Goal: Navigation & Orientation: Find specific page/section

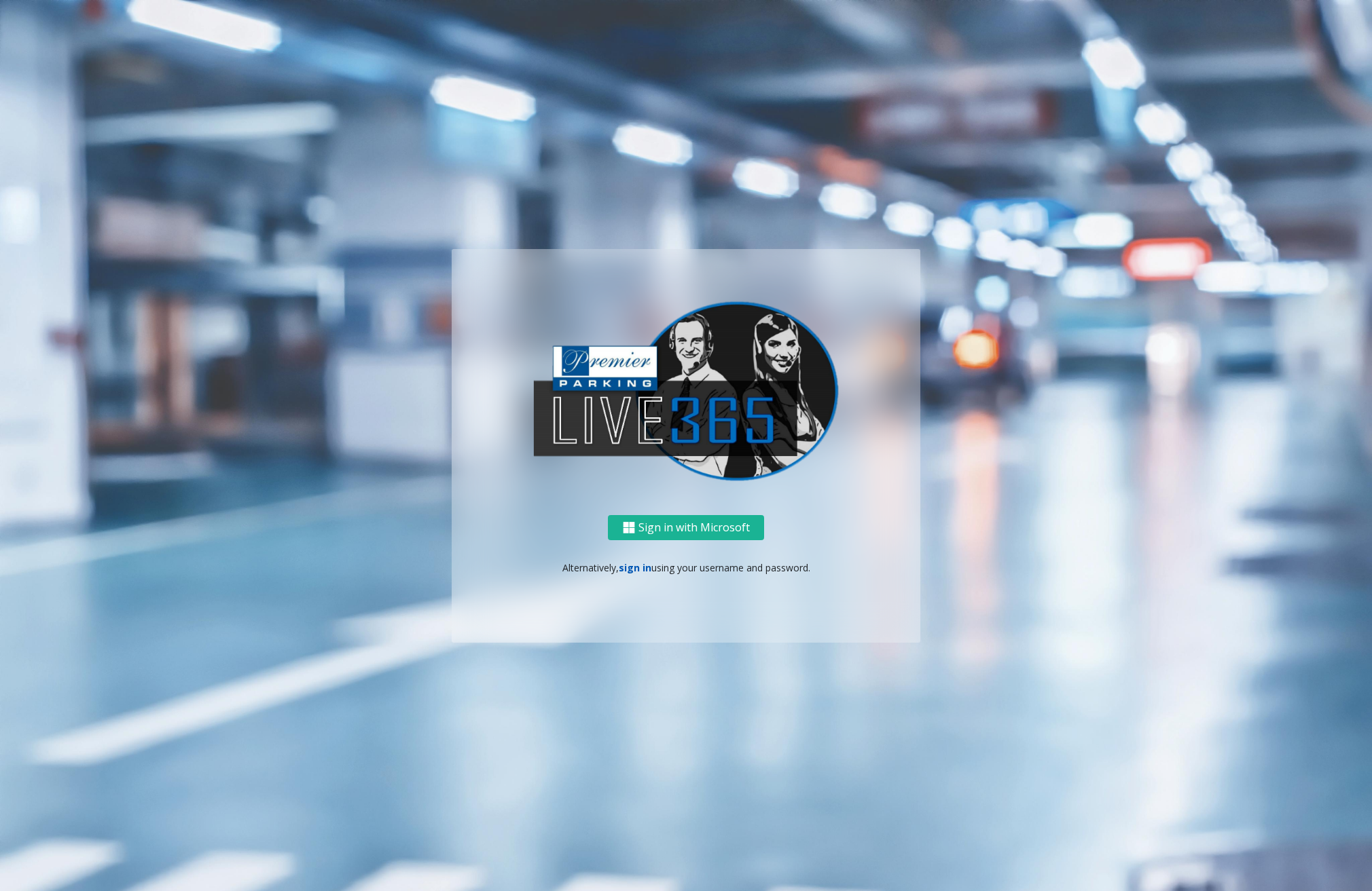
click at [639, 571] on link "sign in" at bounding box center [636, 568] width 33 height 13
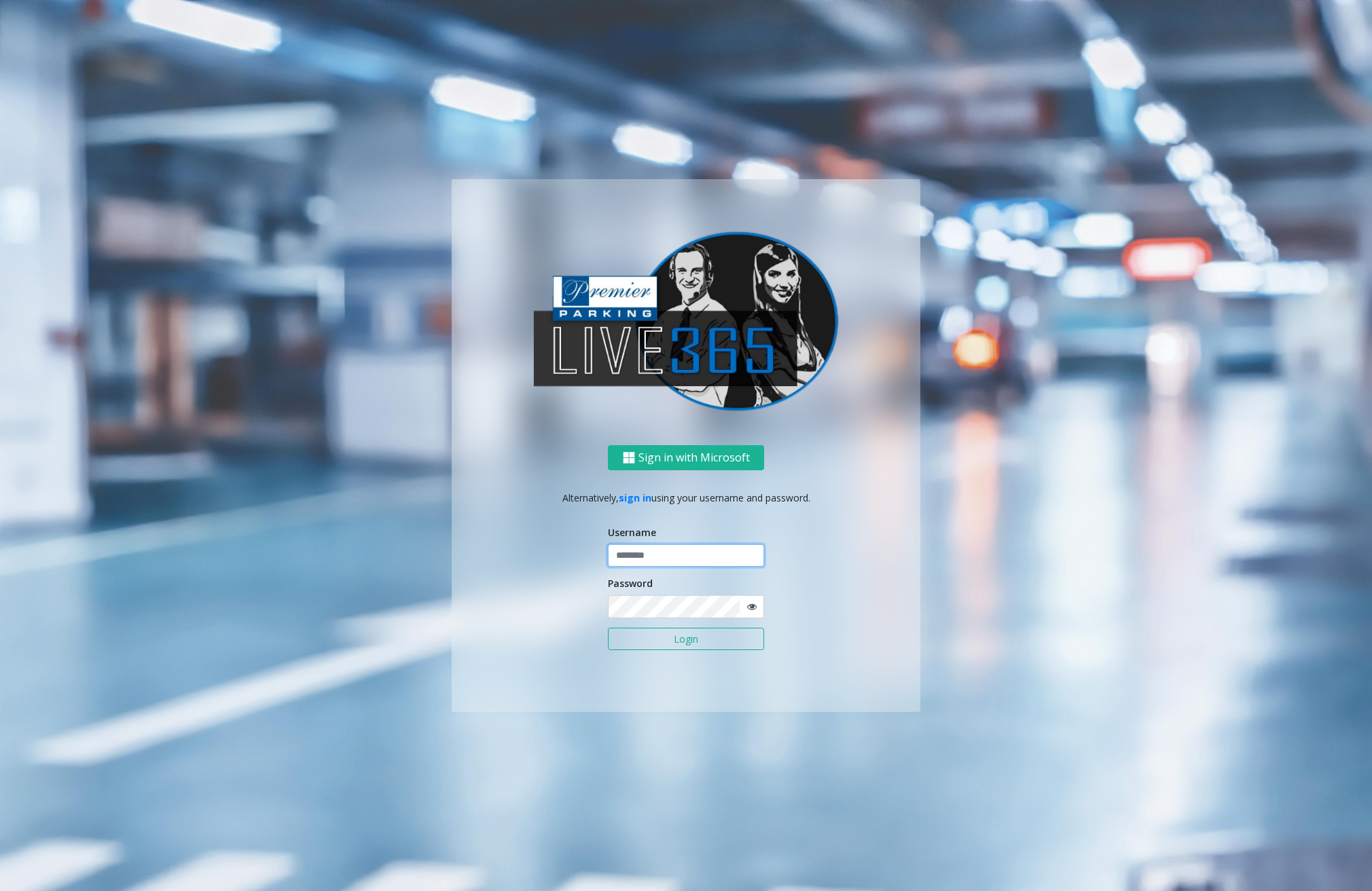
click at [654, 561] on input "text" at bounding box center [686, 556] width 156 height 23
type input "********"
drag, startPoint x: 1021, startPoint y: 824, endPoint x: 963, endPoint y: 765, distance: 82.7
click at [1021, 824] on ng-component "Sign in with Microsoft Alternatively, sign in using your username and password.…" at bounding box center [686, 445] width 1372 height 891
click at [659, 646] on button "Login" at bounding box center [686, 639] width 156 height 23
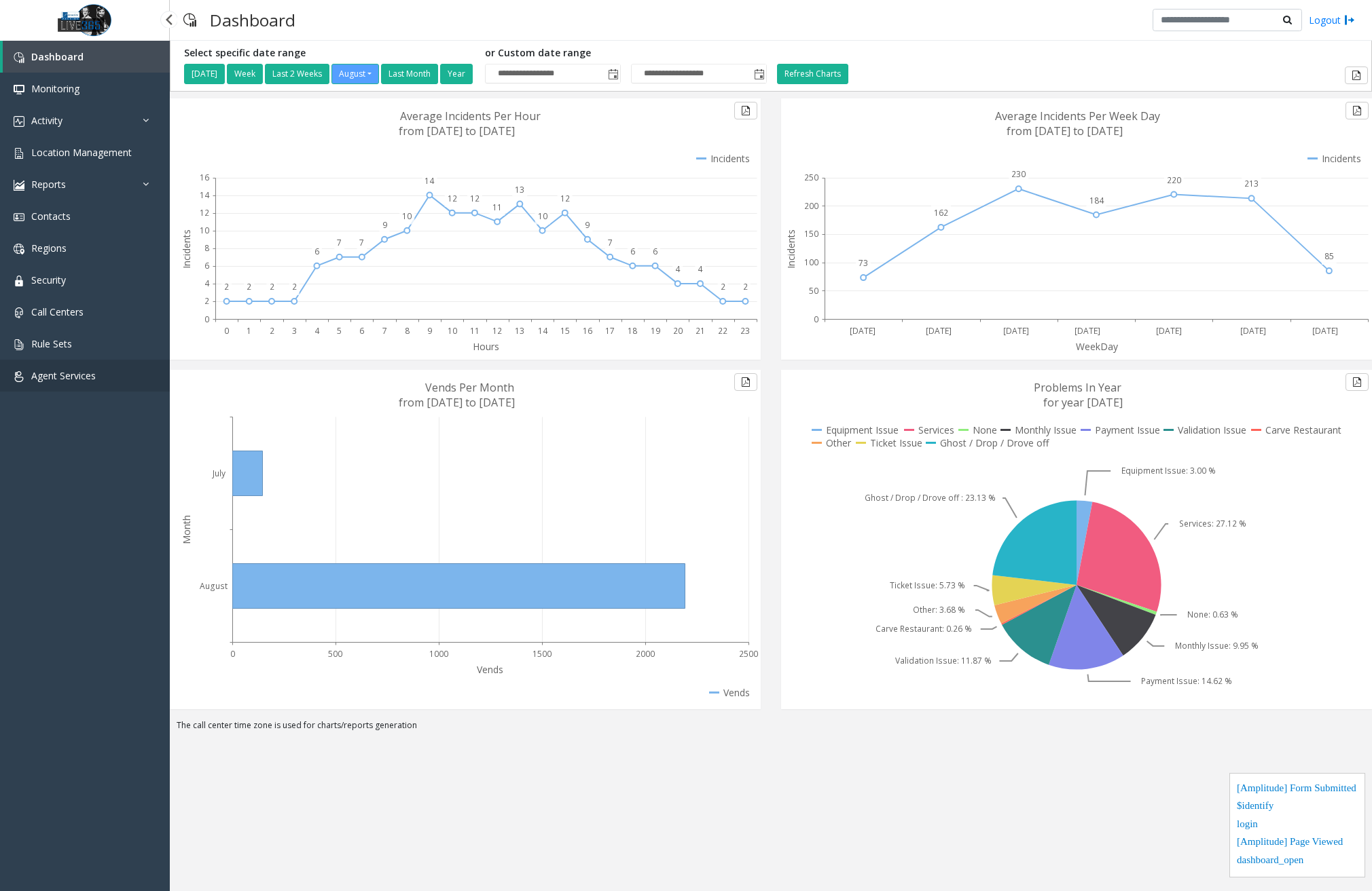
click at [140, 387] on link "Agent Services" at bounding box center [84, 375] width 170 height 32
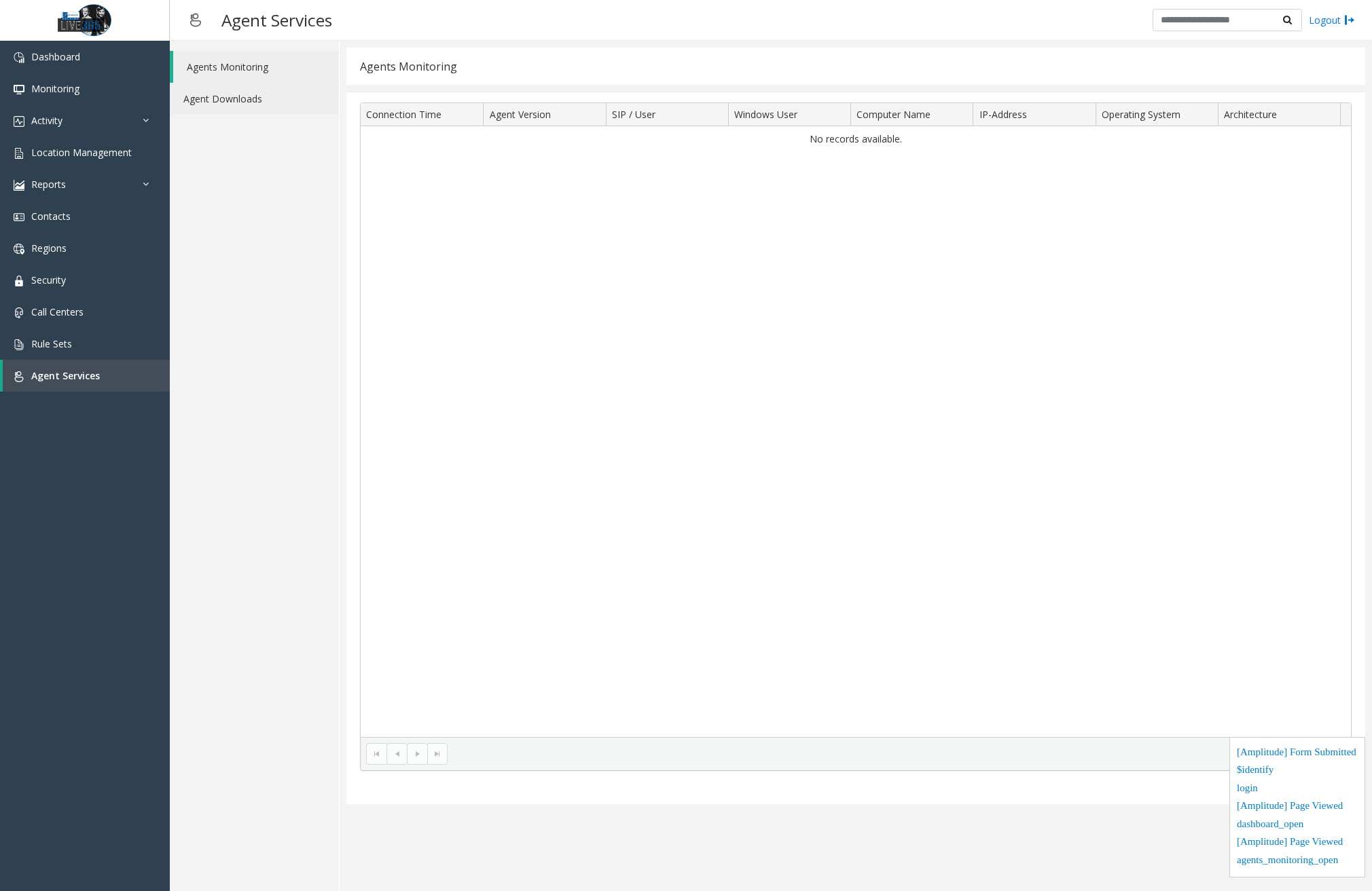
click at [295, 100] on link "Agent Downloads" at bounding box center [254, 98] width 169 height 32
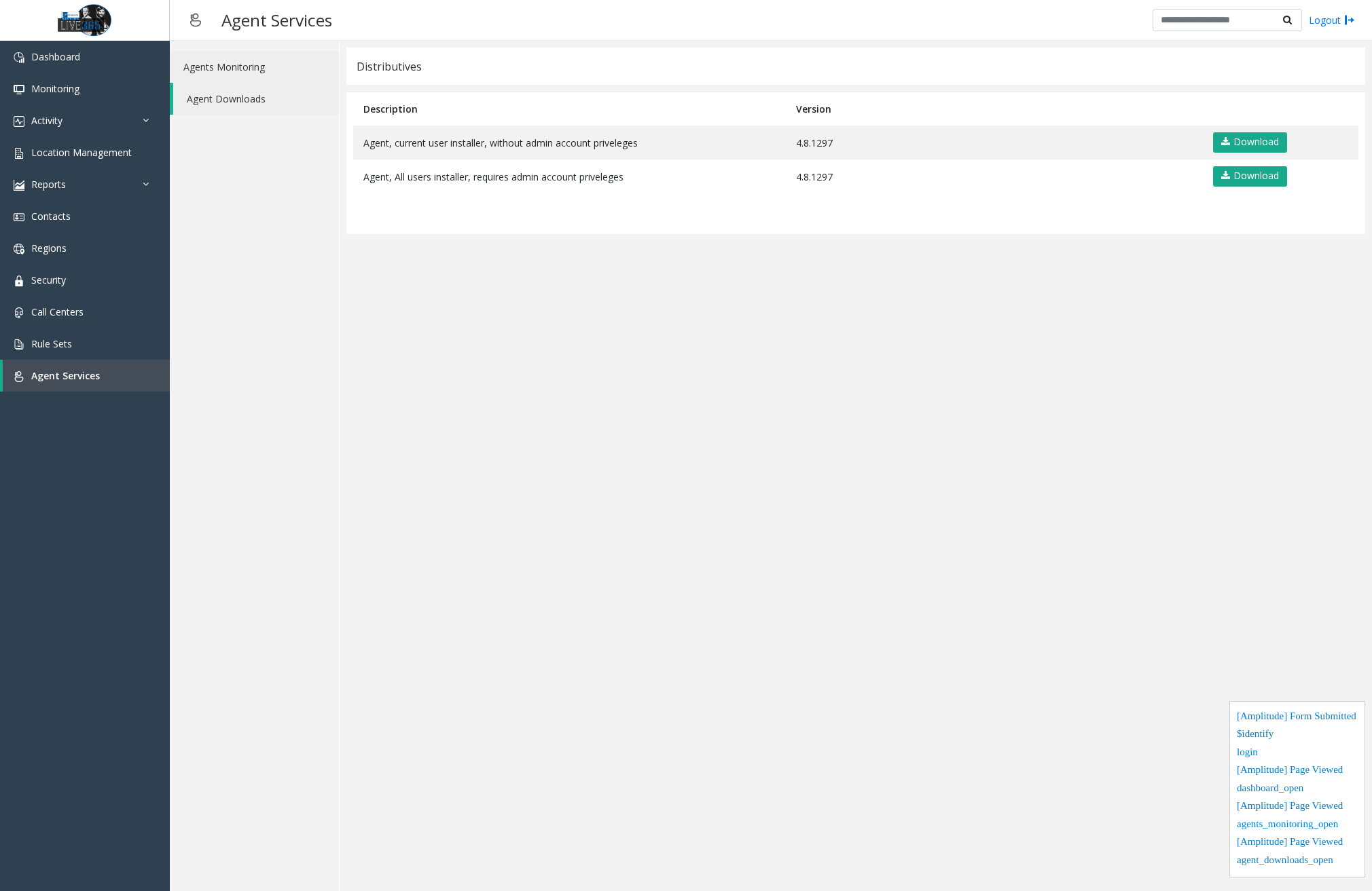
click at [280, 62] on link "Agents Monitoring" at bounding box center [254, 66] width 169 height 32
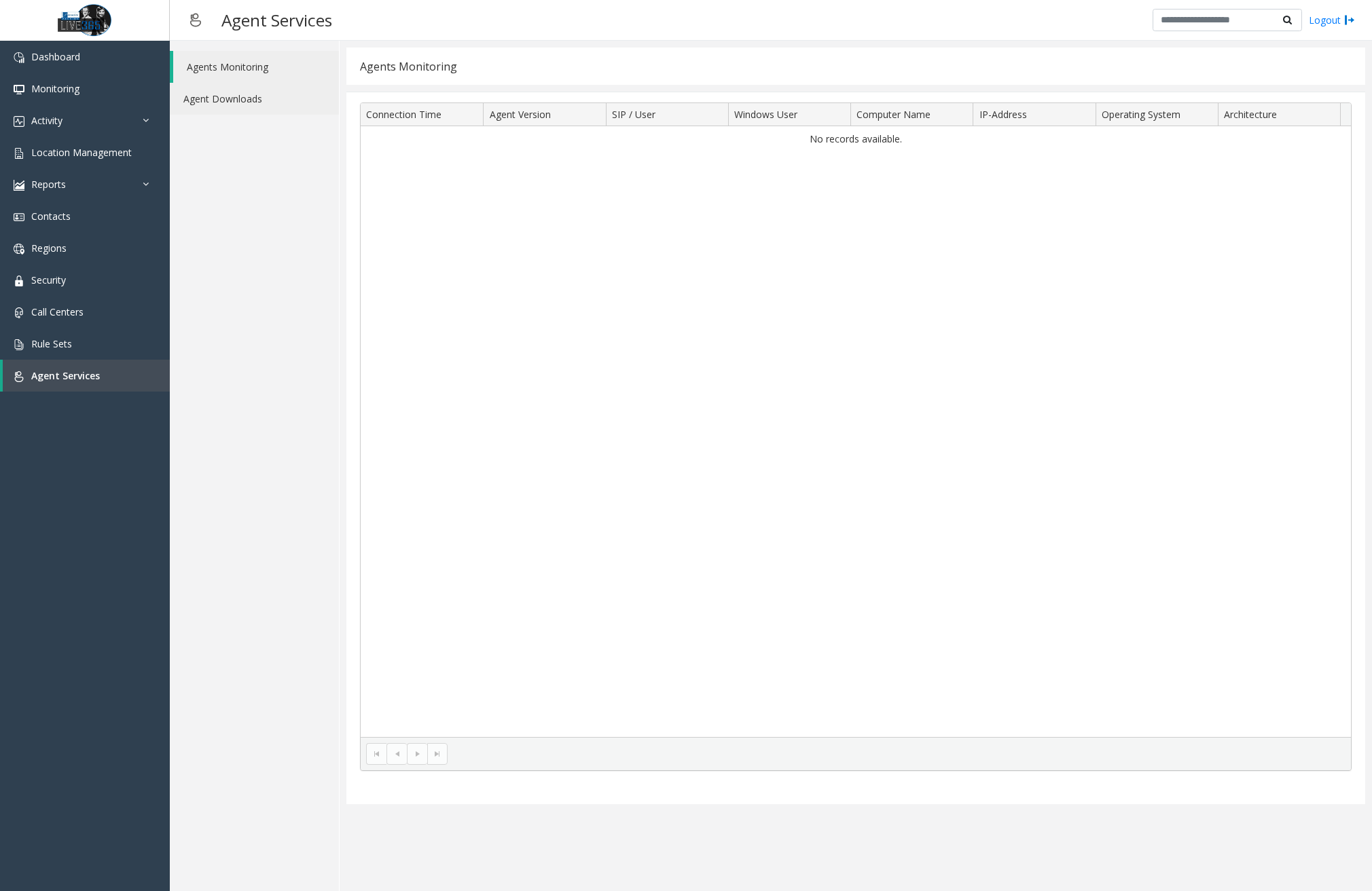
click at [271, 97] on link "Agent Downloads" at bounding box center [254, 98] width 169 height 32
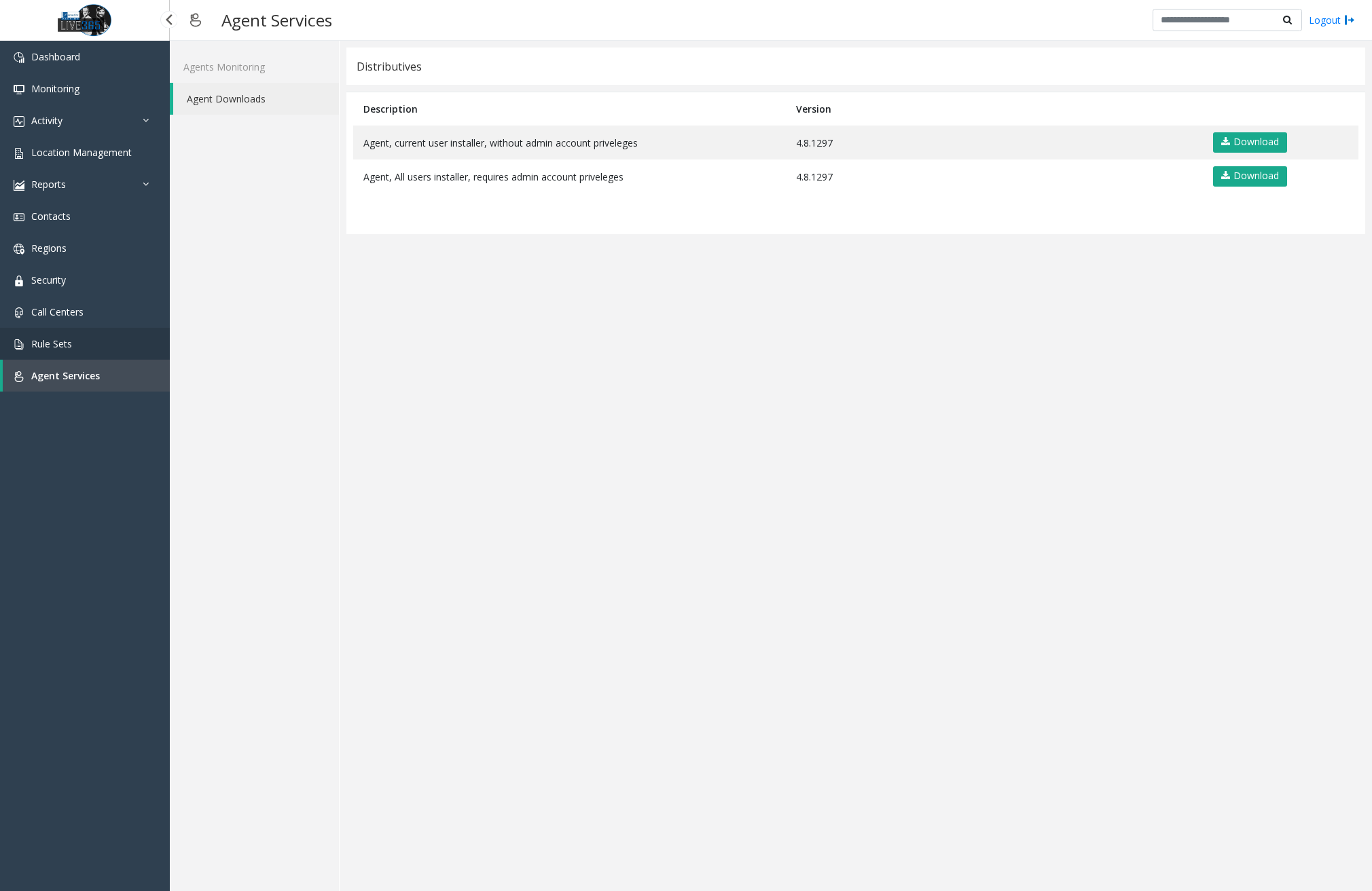
click at [102, 342] on link "Rule Sets" at bounding box center [84, 343] width 170 height 32
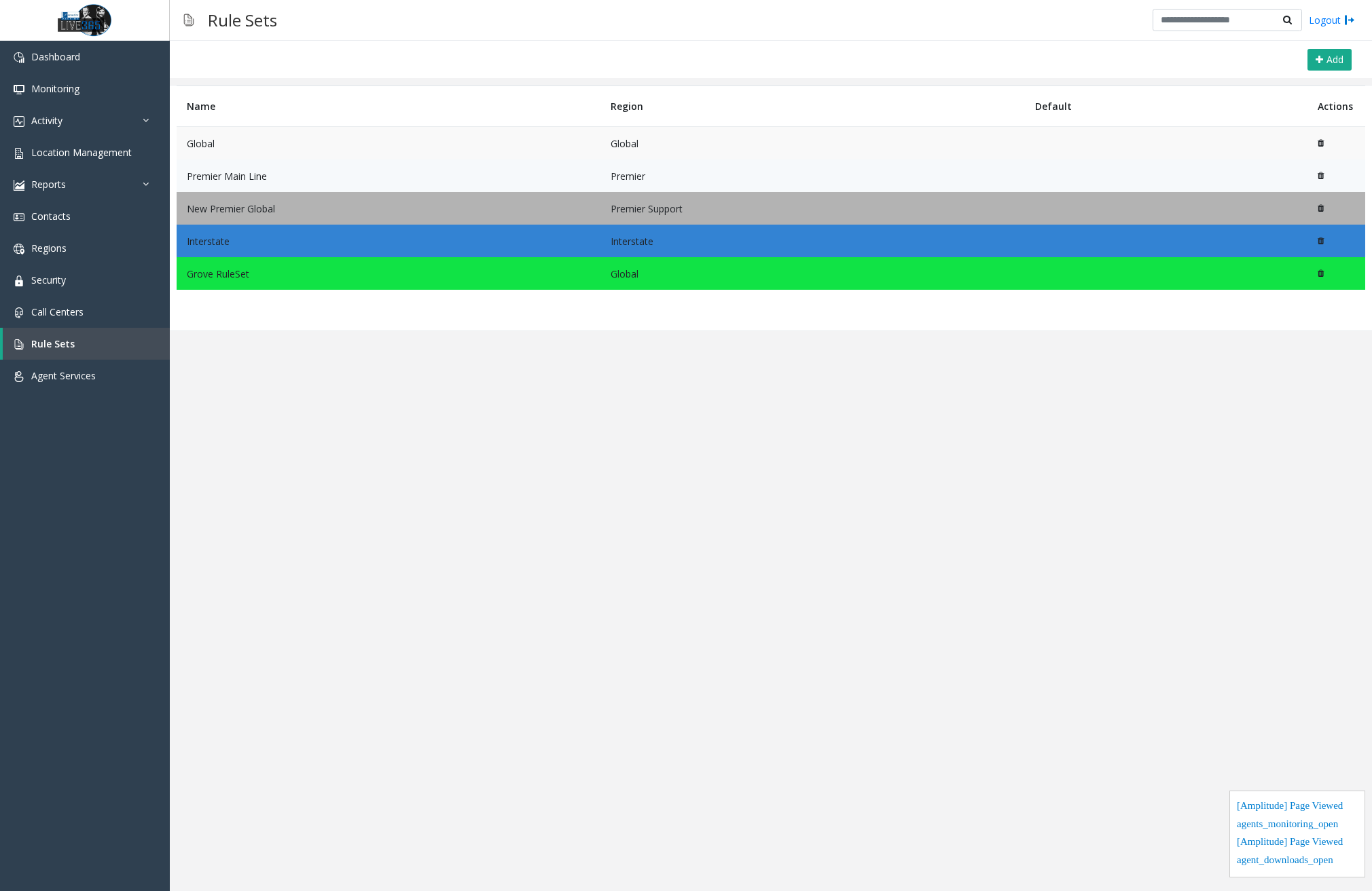
click at [281, 144] on td "Global" at bounding box center [388, 143] width 424 height 34
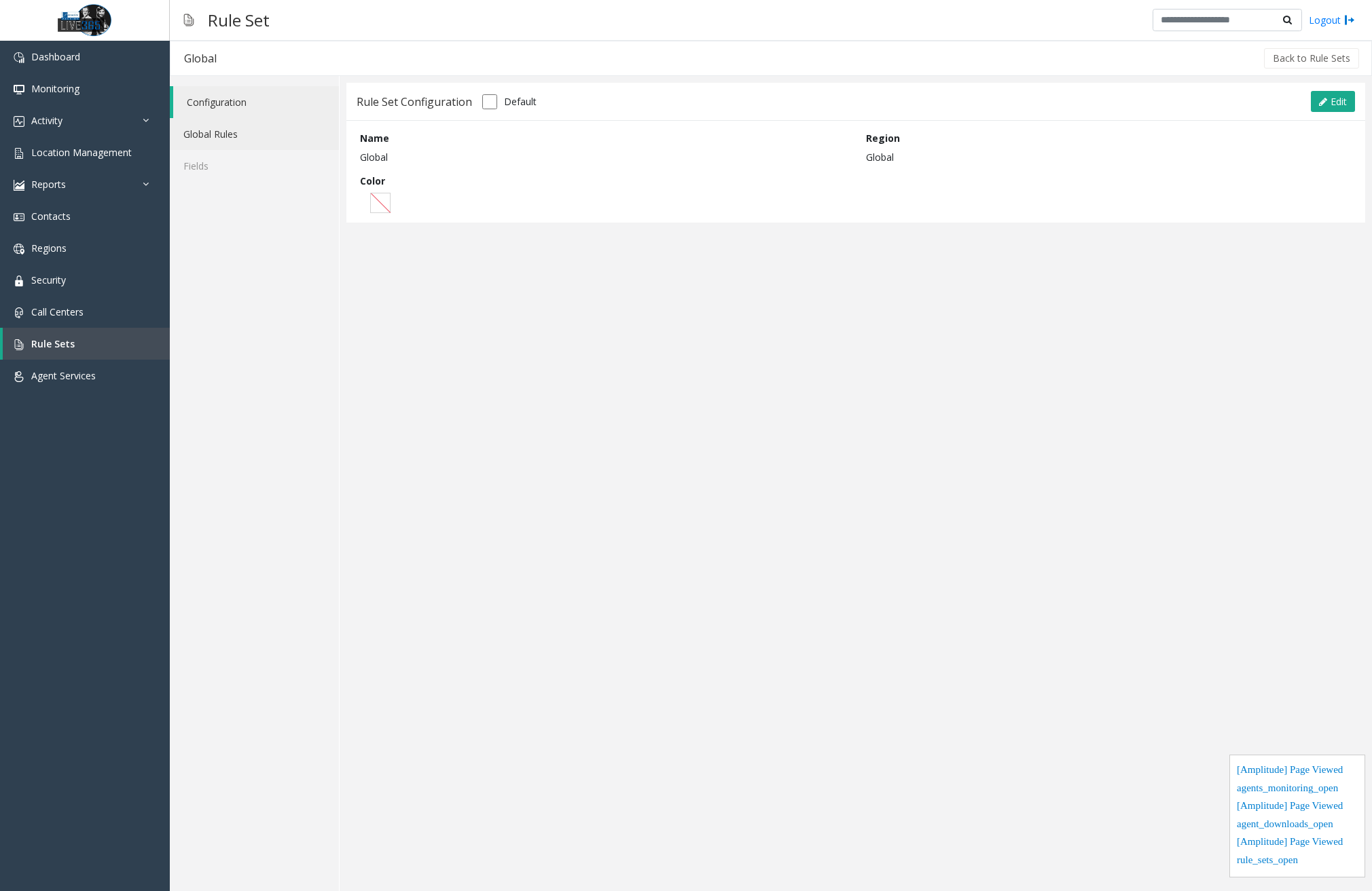
click at [238, 141] on link "Global Rules" at bounding box center [254, 134] width 169 height 32
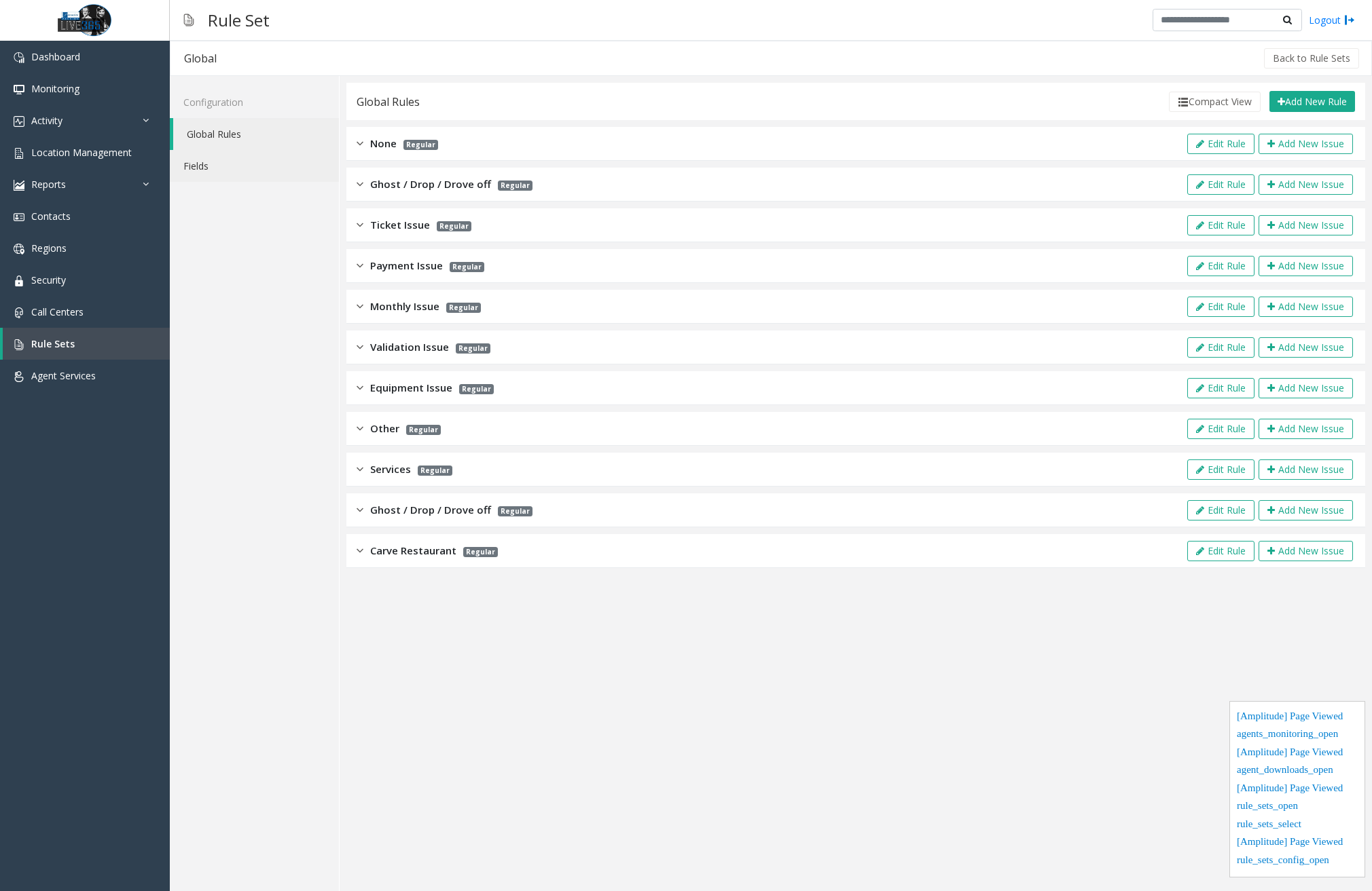
click at [223, 162] on link "Fields" at bounding box center [254, 166] width 169 height 32
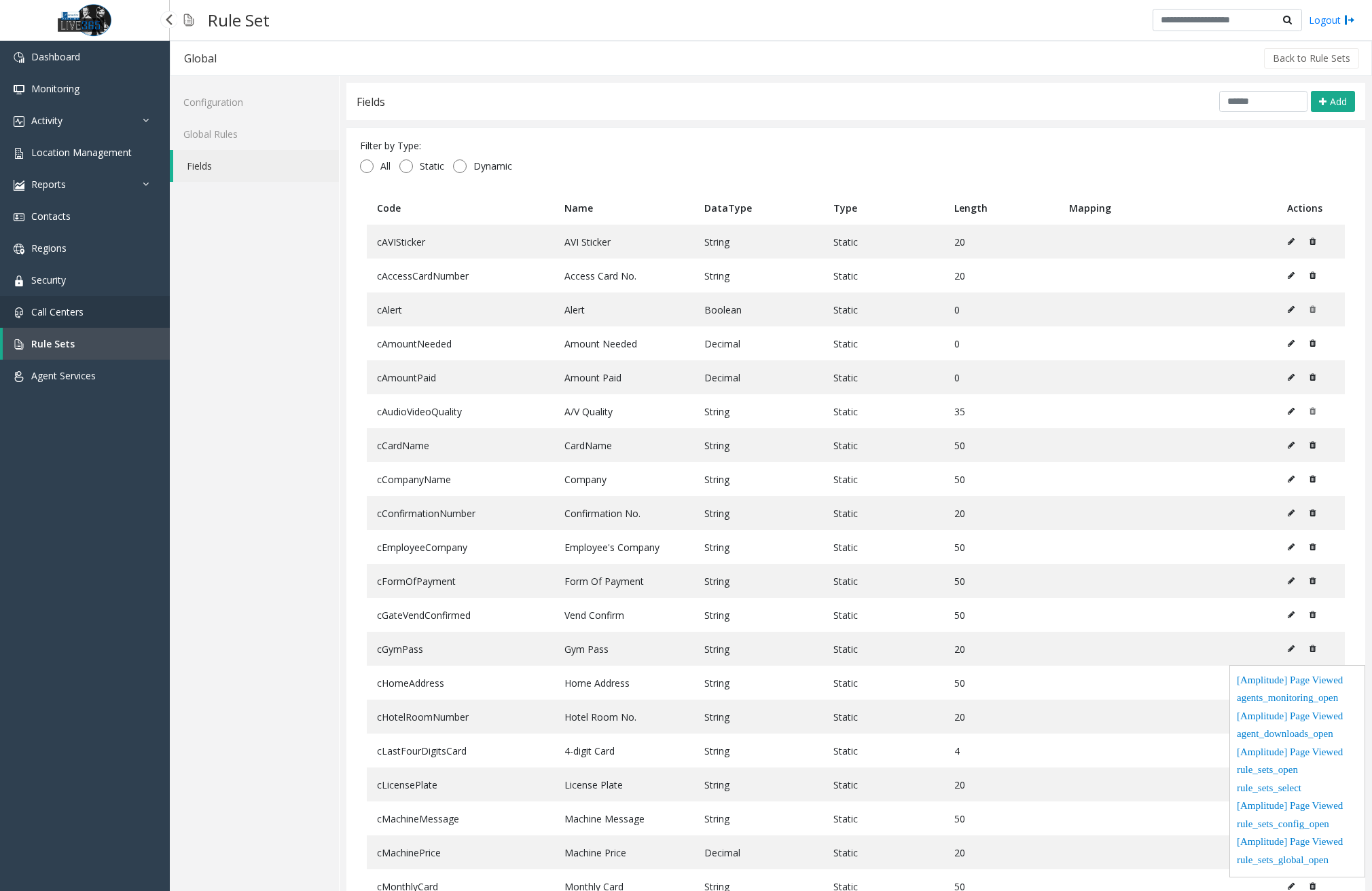
click at [78, 314] on span "Call Centers" at bounding box center [57, 312] width 52 height 13
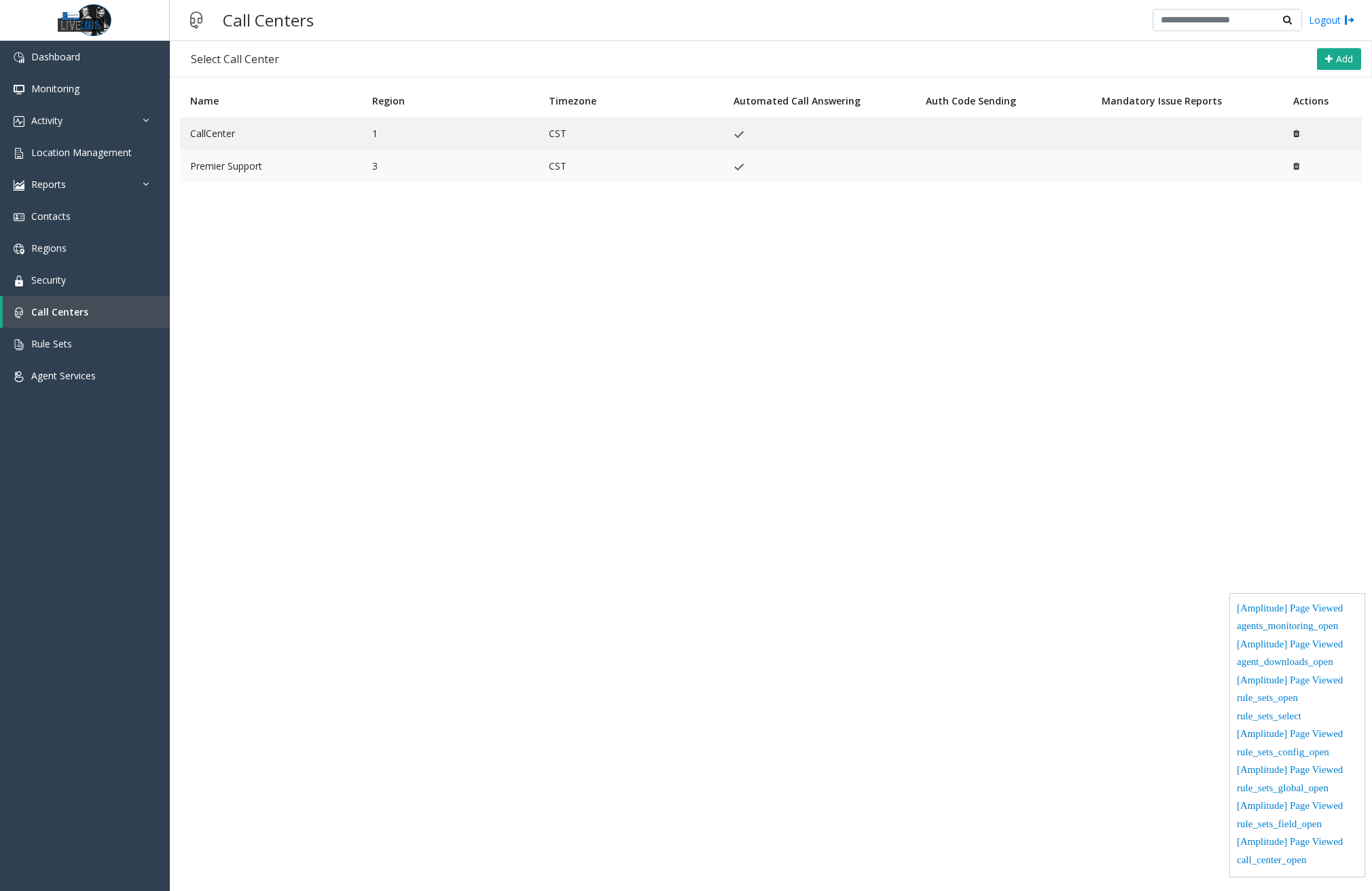
click at [254, 172] on td "Premier Support" at bounding box center [271, 166] width 182 height 33
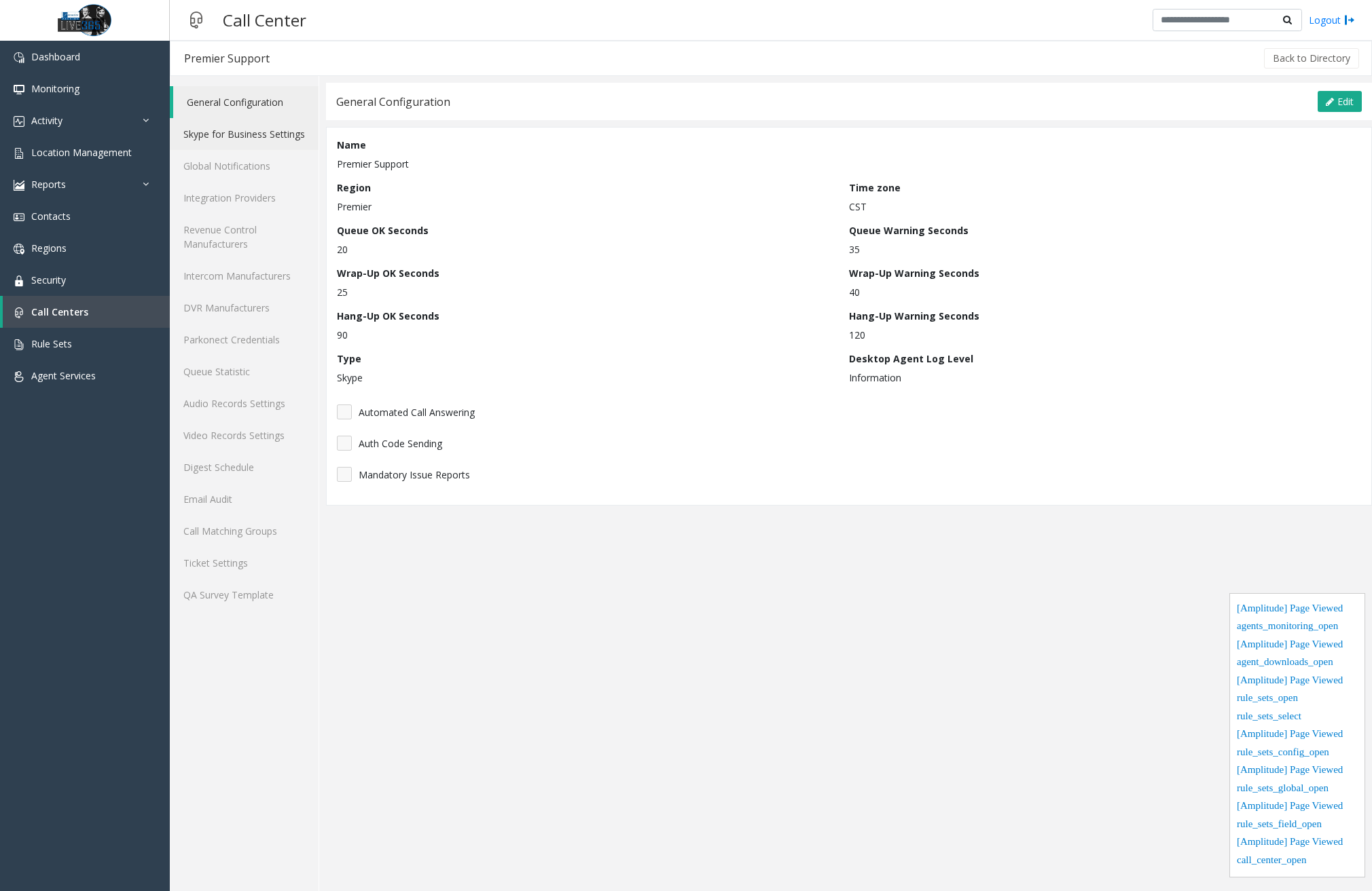
click at [235, 134] on link "Skype for Business Settings" at bounding box center [244, 134] width 148 height 32
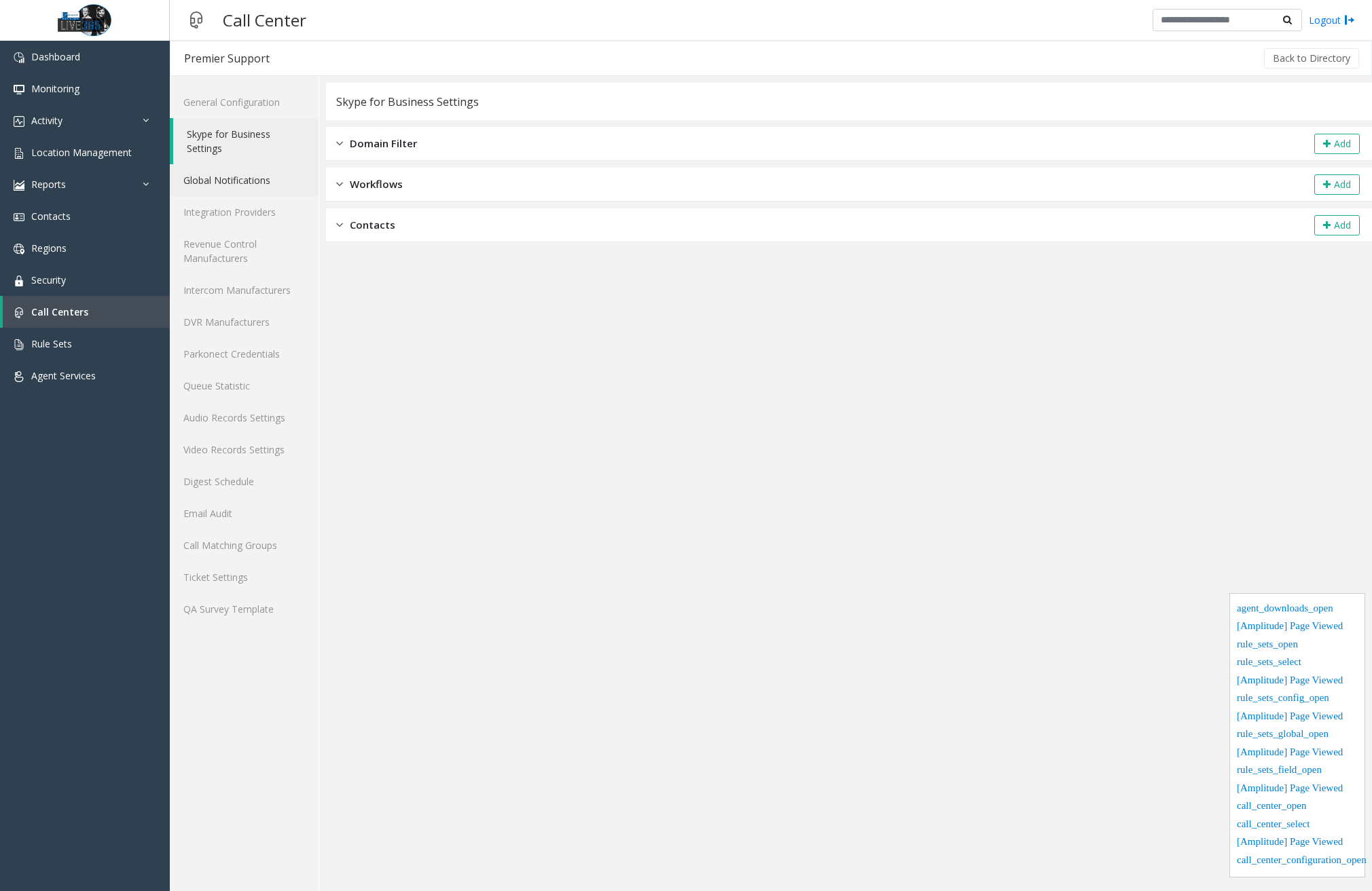
click at [228, 178] on link "Global Notifications" at bounding box center [244, 180] width 148 height 32
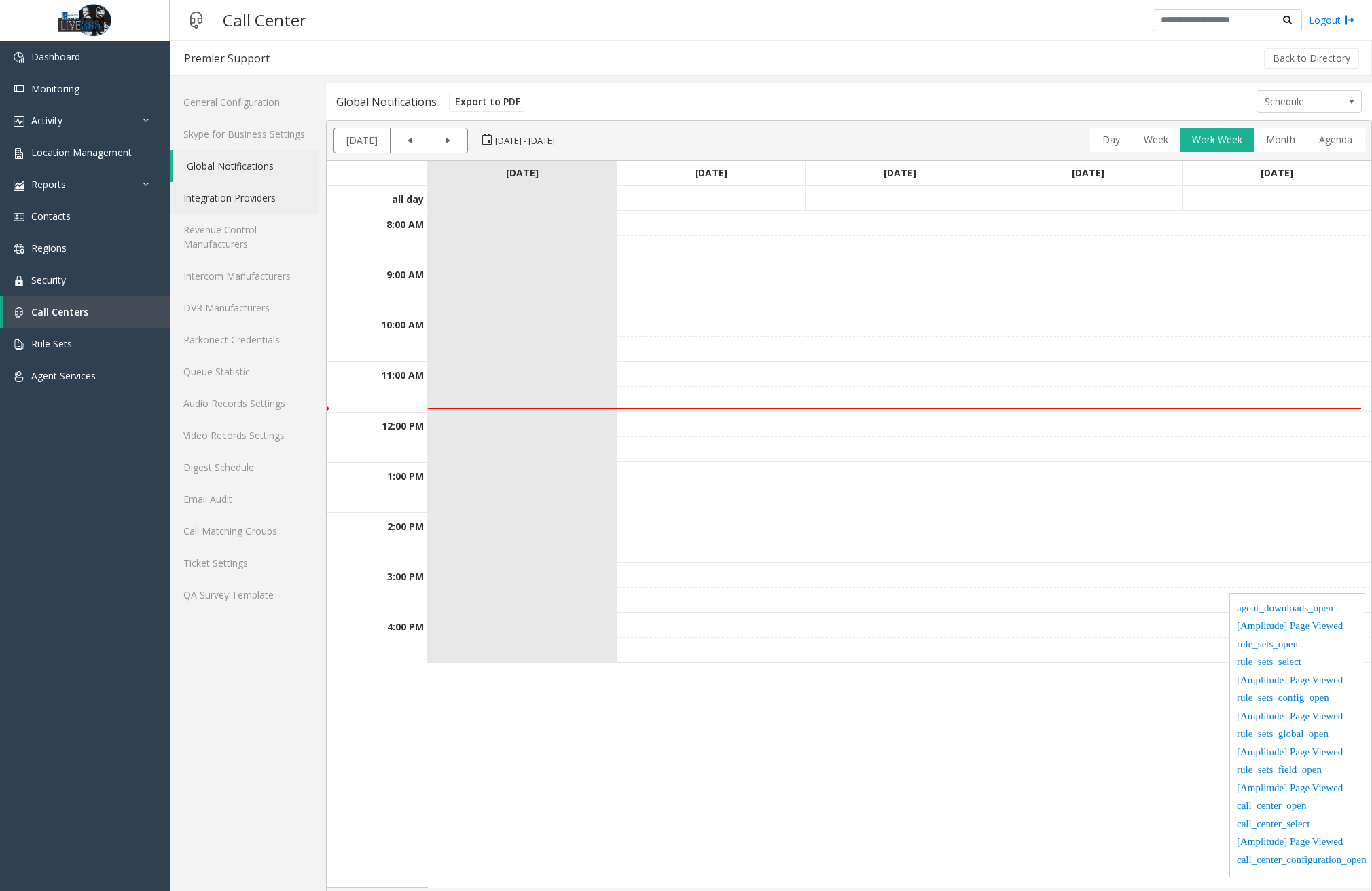
click at [235, 201] on link "Integration Providers" at bounding box center [244, 198] width 148 height 32
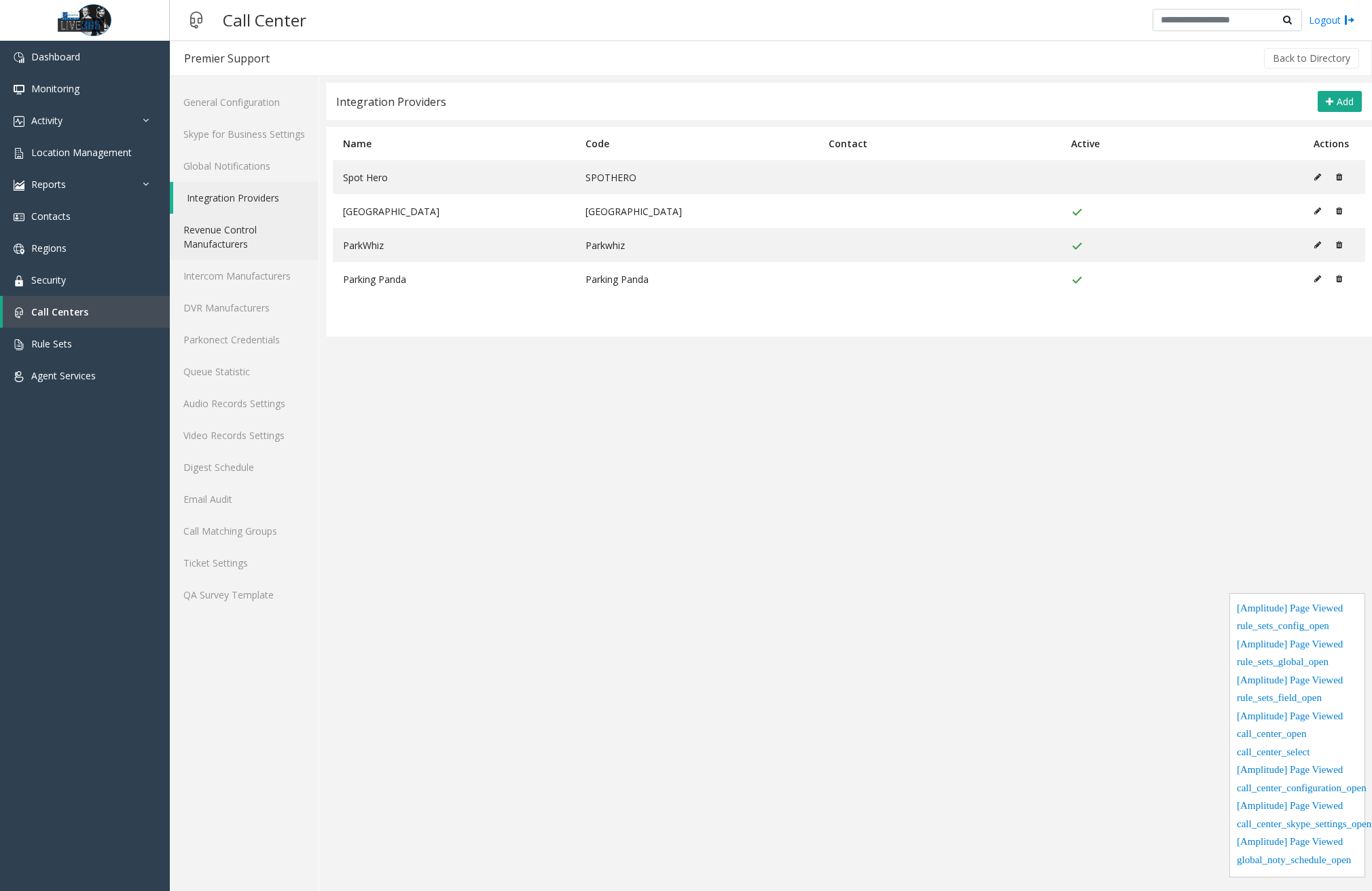
click at [236, 230] on link "Revenue Control Manufacturers" at bounding box center [244, 237] width 148 height 46
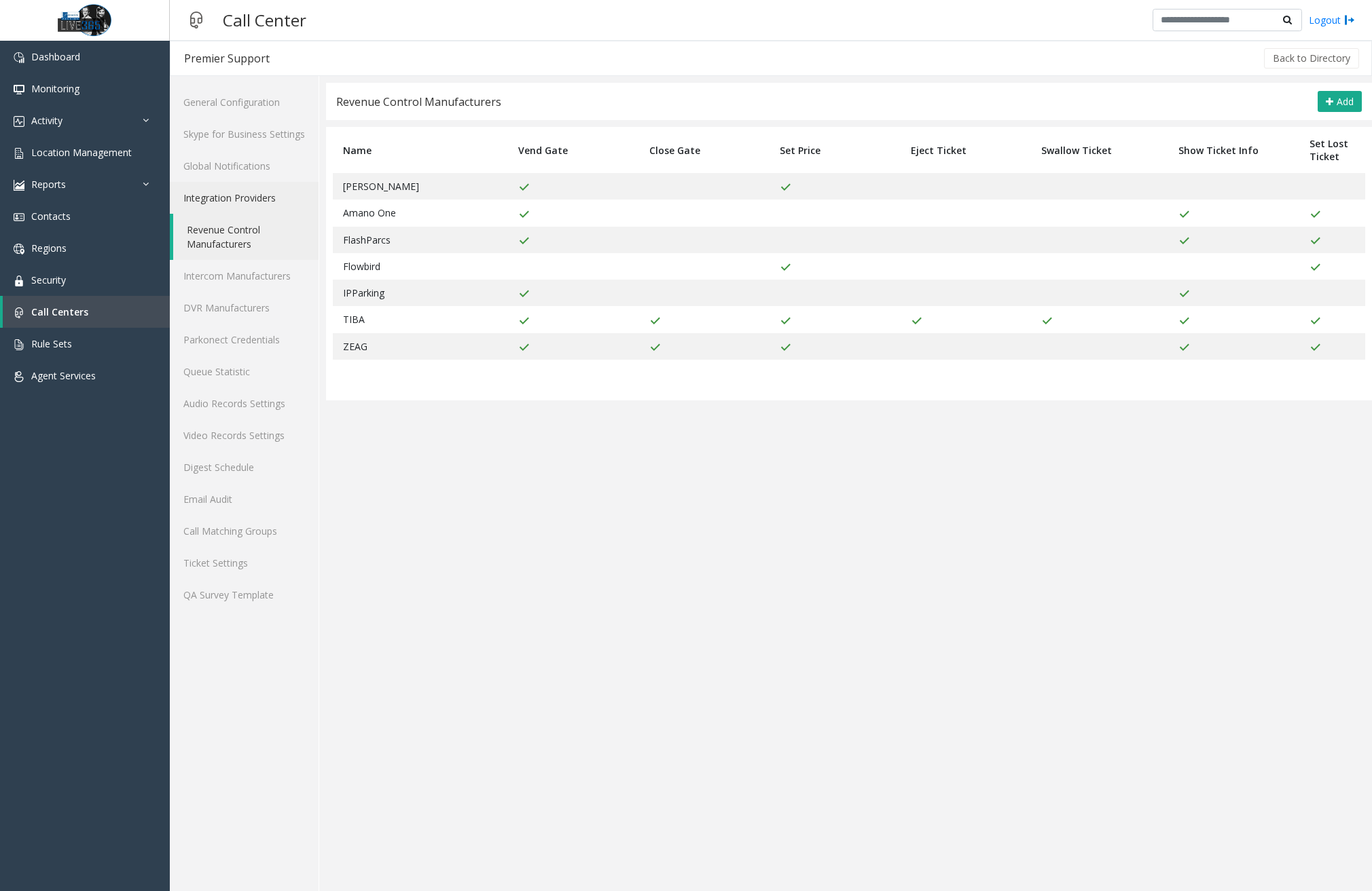
click at [253, 202] on link "Integration Providers" at bounding box center [244, 198] width 148 height 32
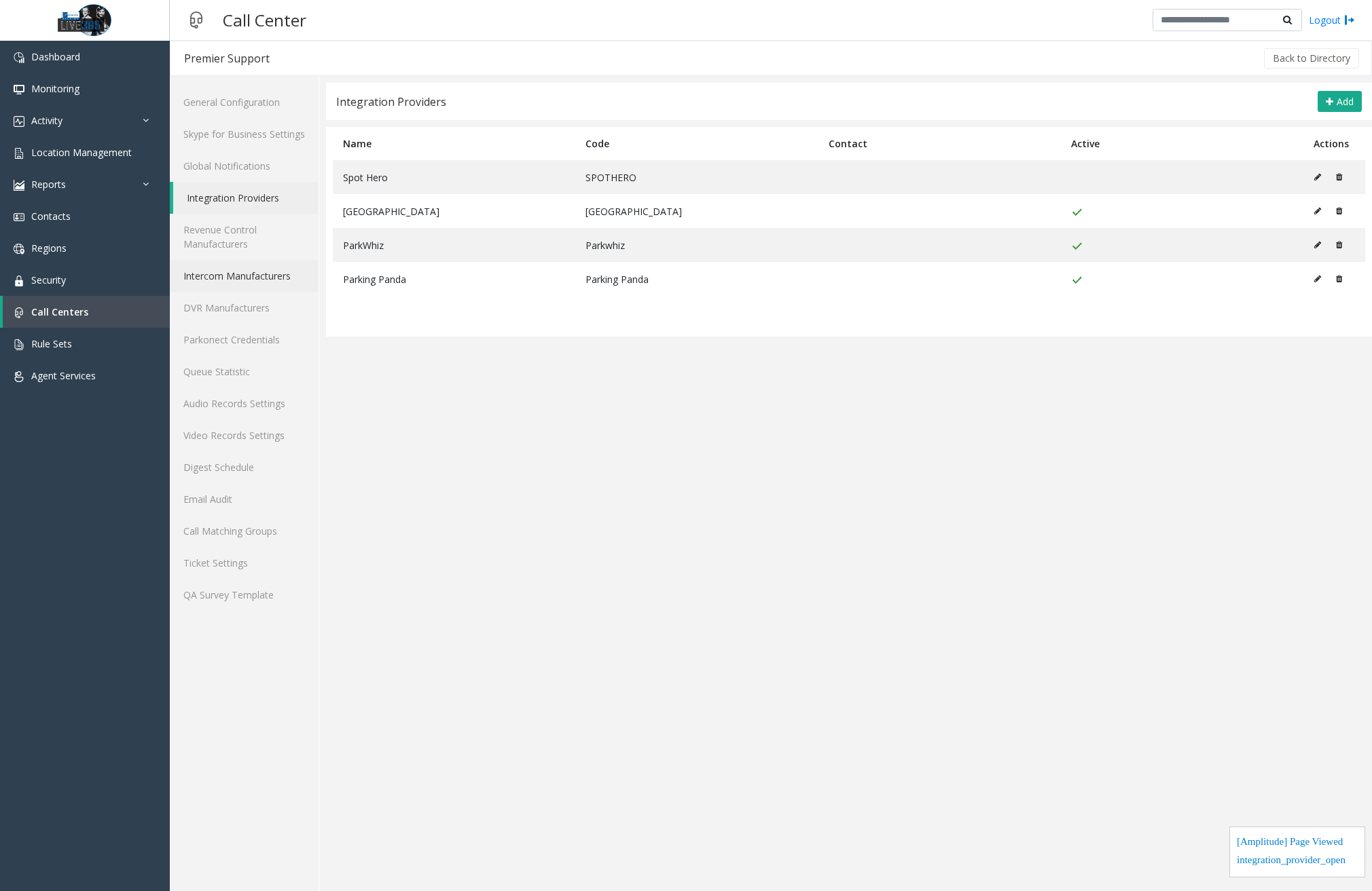
click at [253, 279] on link "Intercom Manufacturers" at bounding box center [244, 275] width 148 height 32
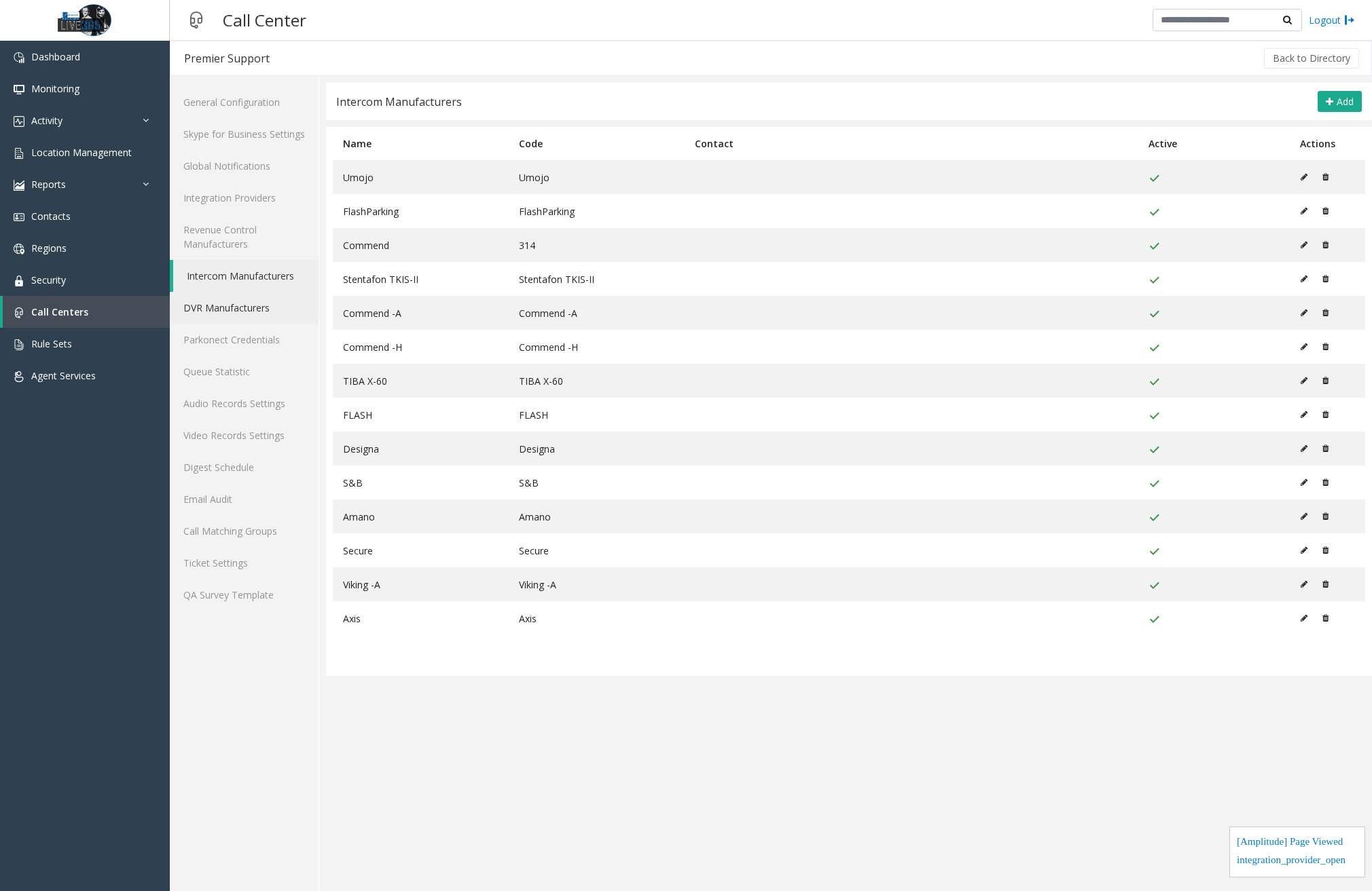
click at [247, 311] on link "DVR Manufacturers" at bounding box center [244, 307] width 148 height 32
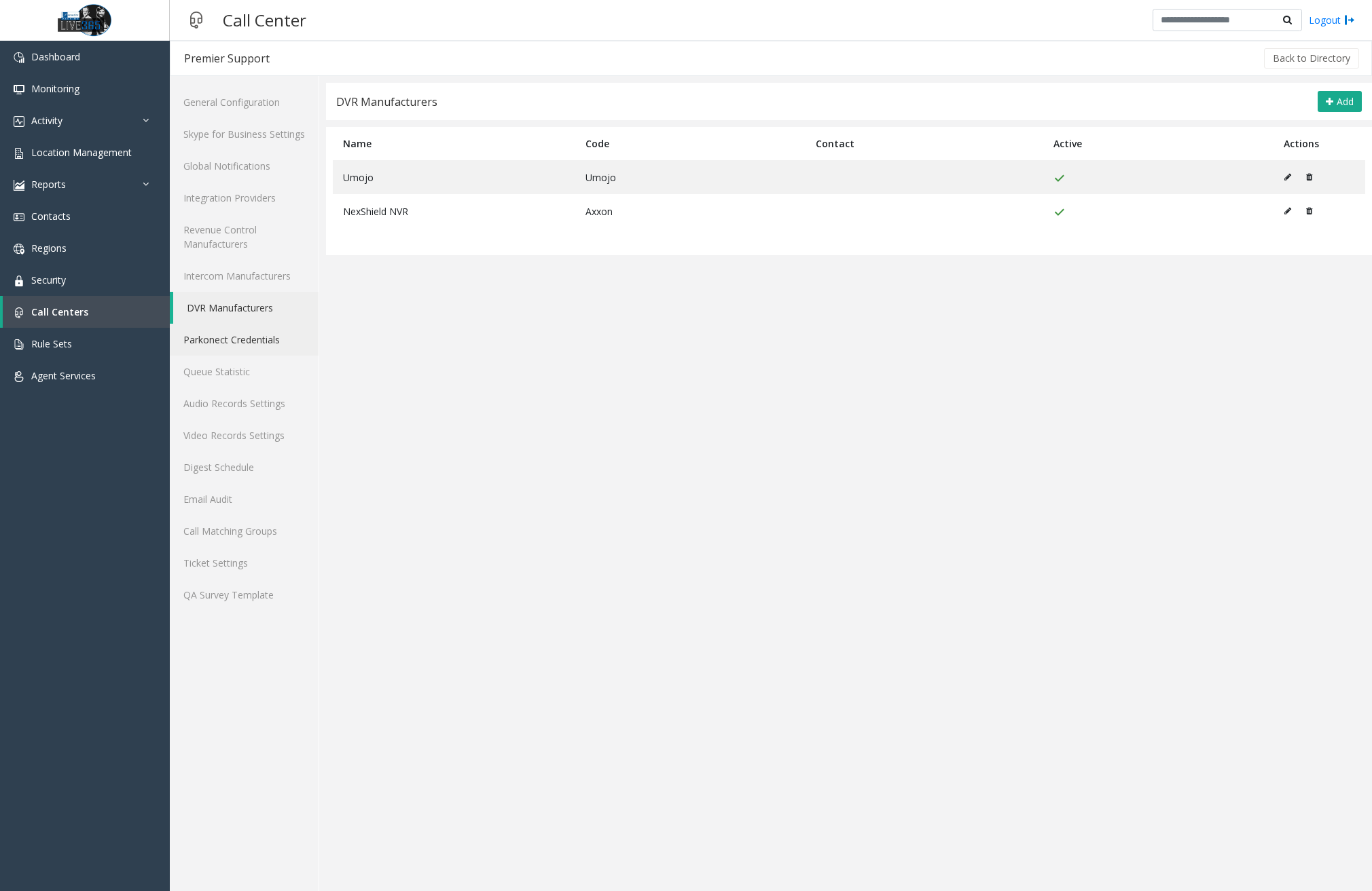
click at [244, 354] on link "Parkonect Credentials" at bounding box center [244, 339] width 148 height 32
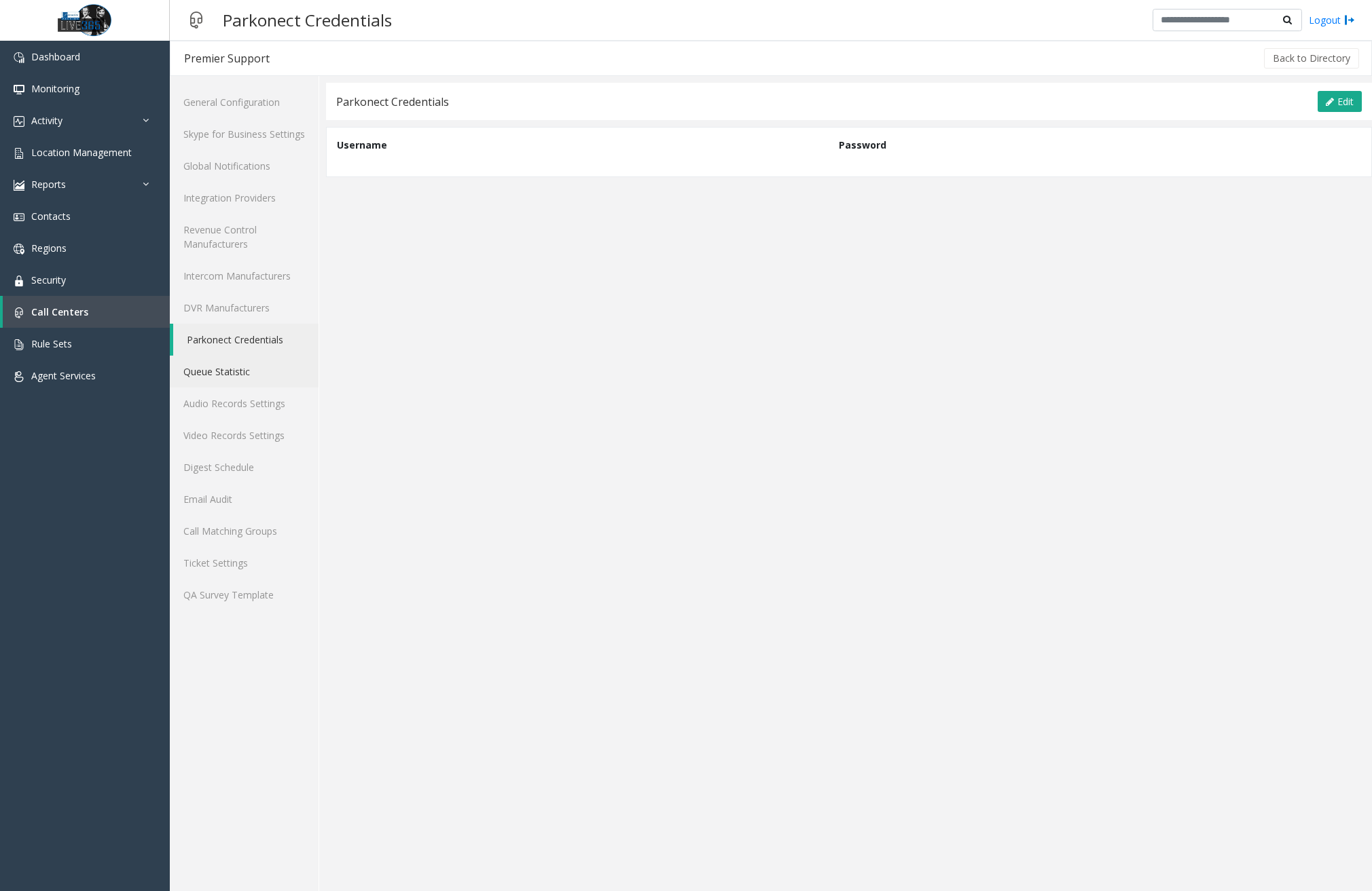
click at [240, 368] on link "Queue Statistic" at bounding box center [244, 371] width 148 height 32
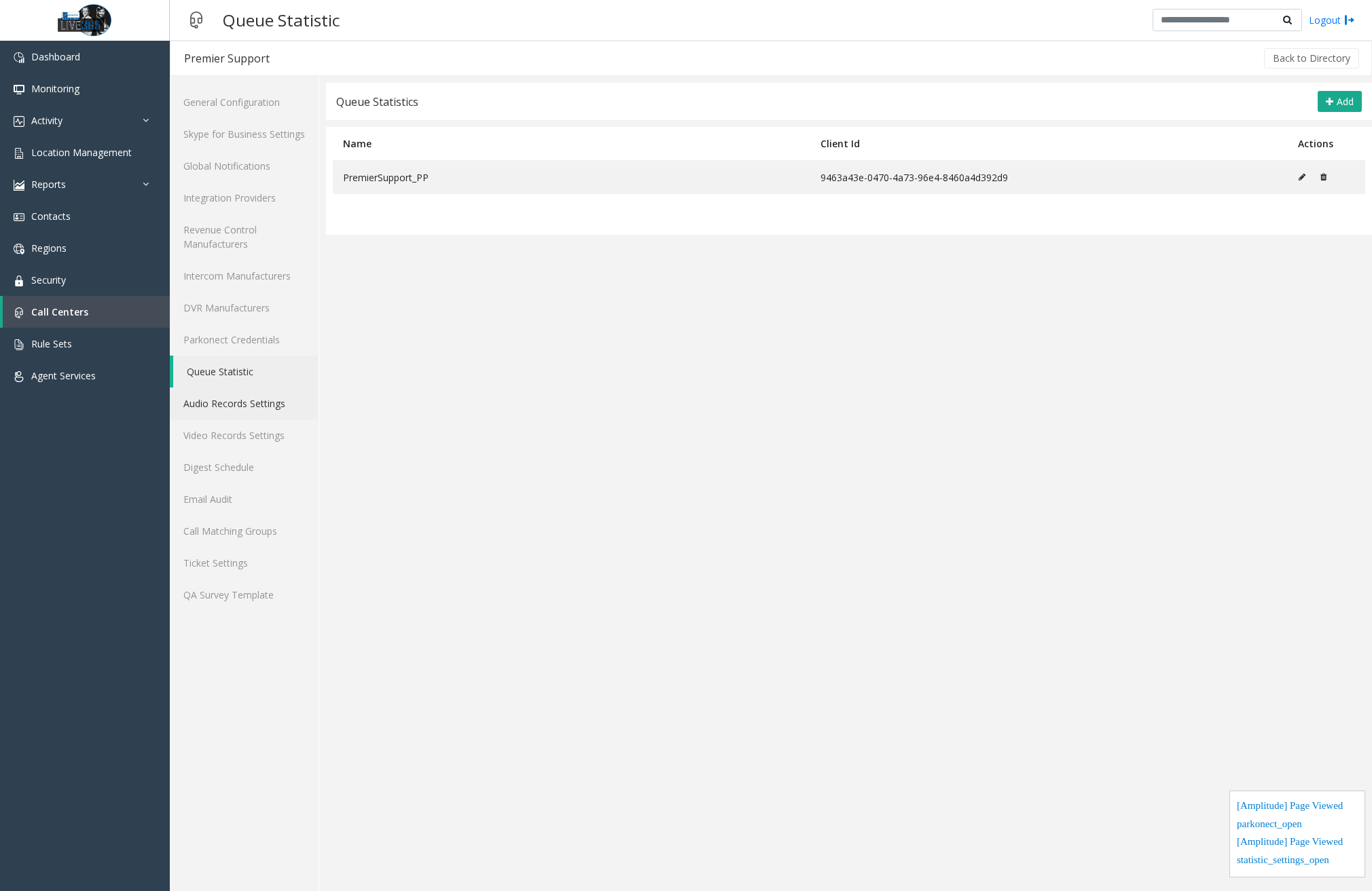
click at [247, 402] on link "Audio Records Settings" at bounding box center [244, 403] width 148 height 32
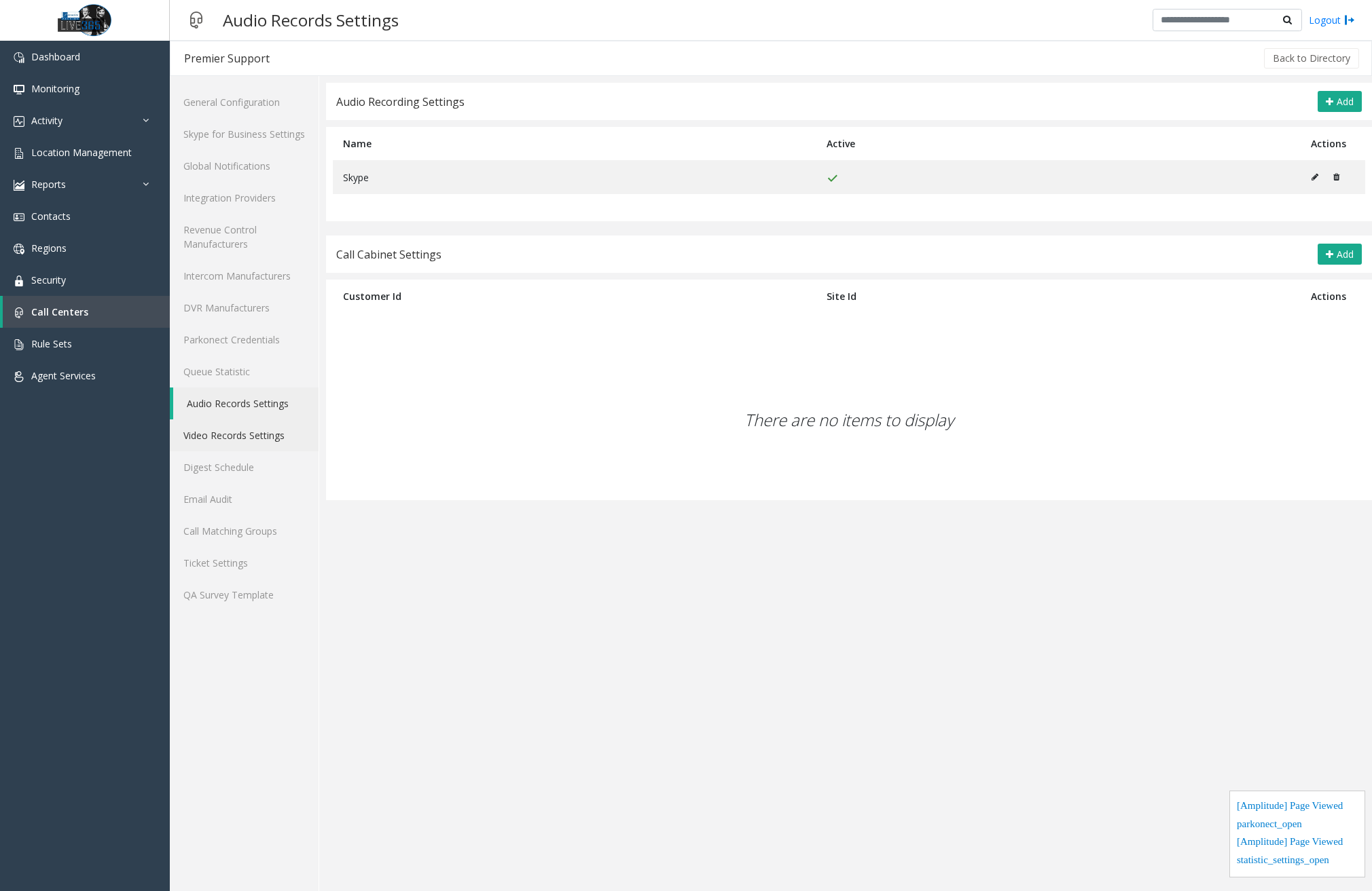
click at [247, 444] on link "Video Records Settings" at bounding box center [244, 435] width 148 height 32
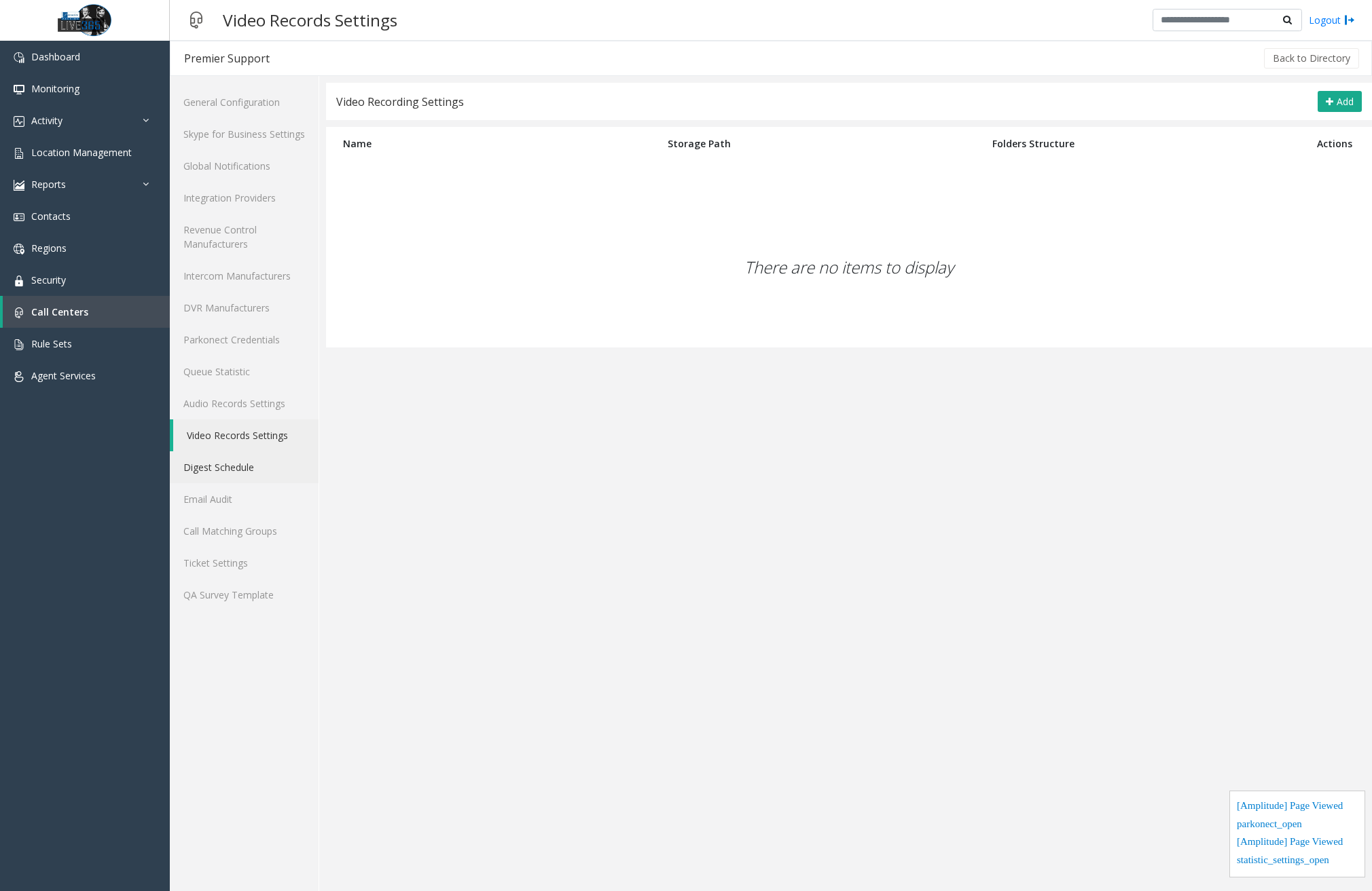
click at [243, 477] on link "Digest Schedule" at bounding box center [244, 467] width 148 height 32
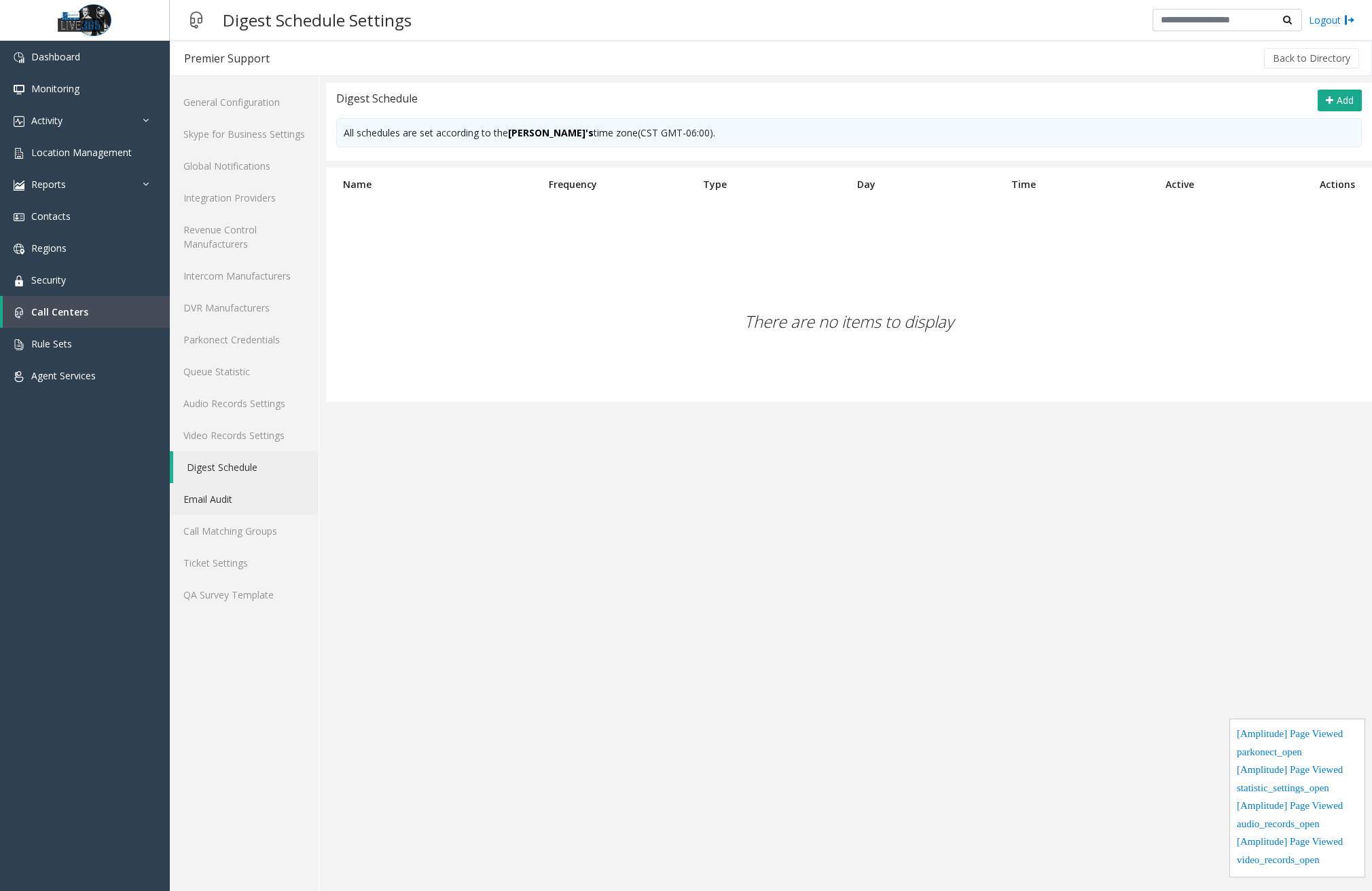
click at [237, 492] on link "Email Audit" at bounding box center [244, 499] width 148 height 32
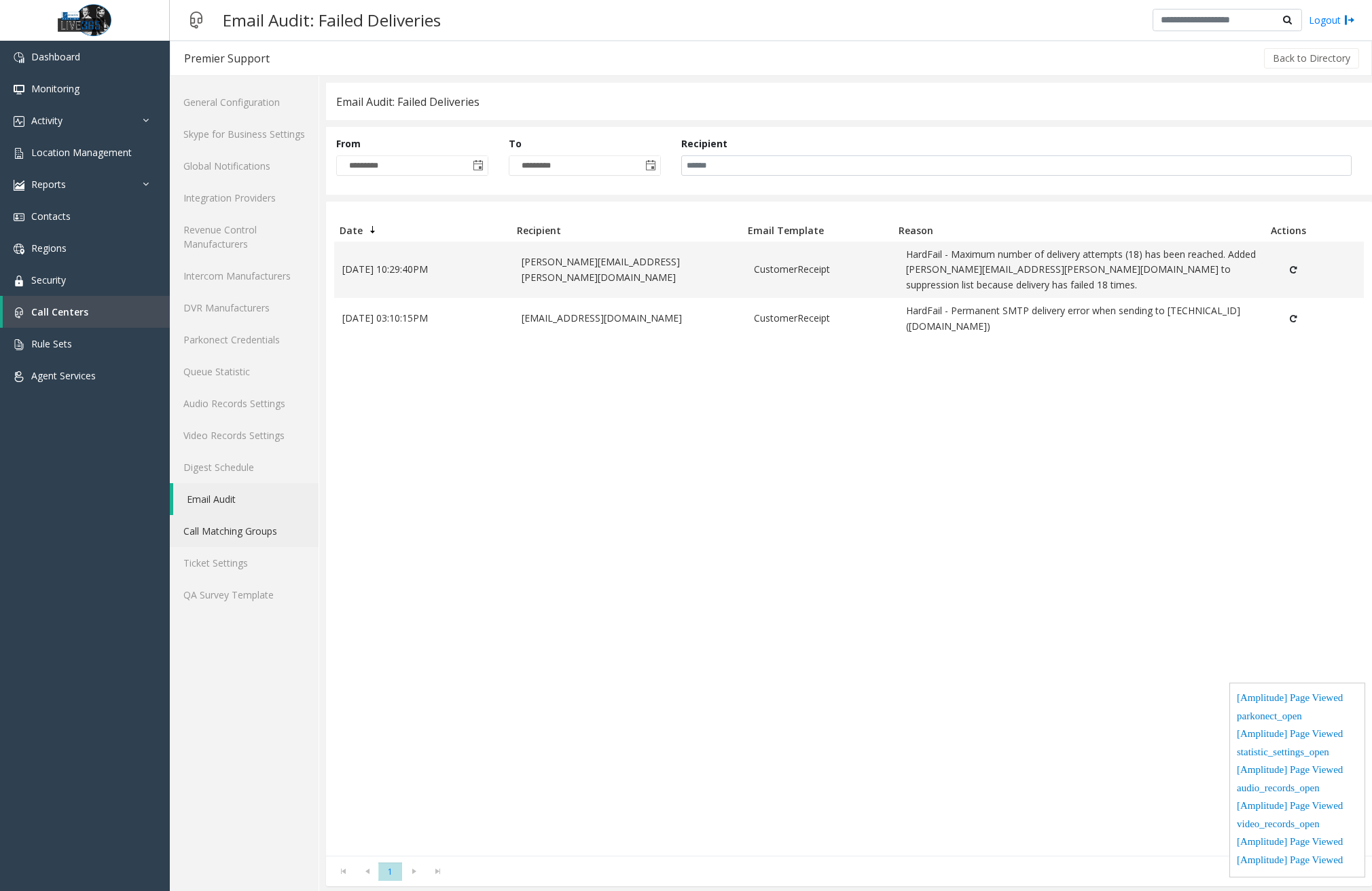
click at [239, 534] on link "Call Matching Groups" at bounding box center [244, 531] width 148 height 32
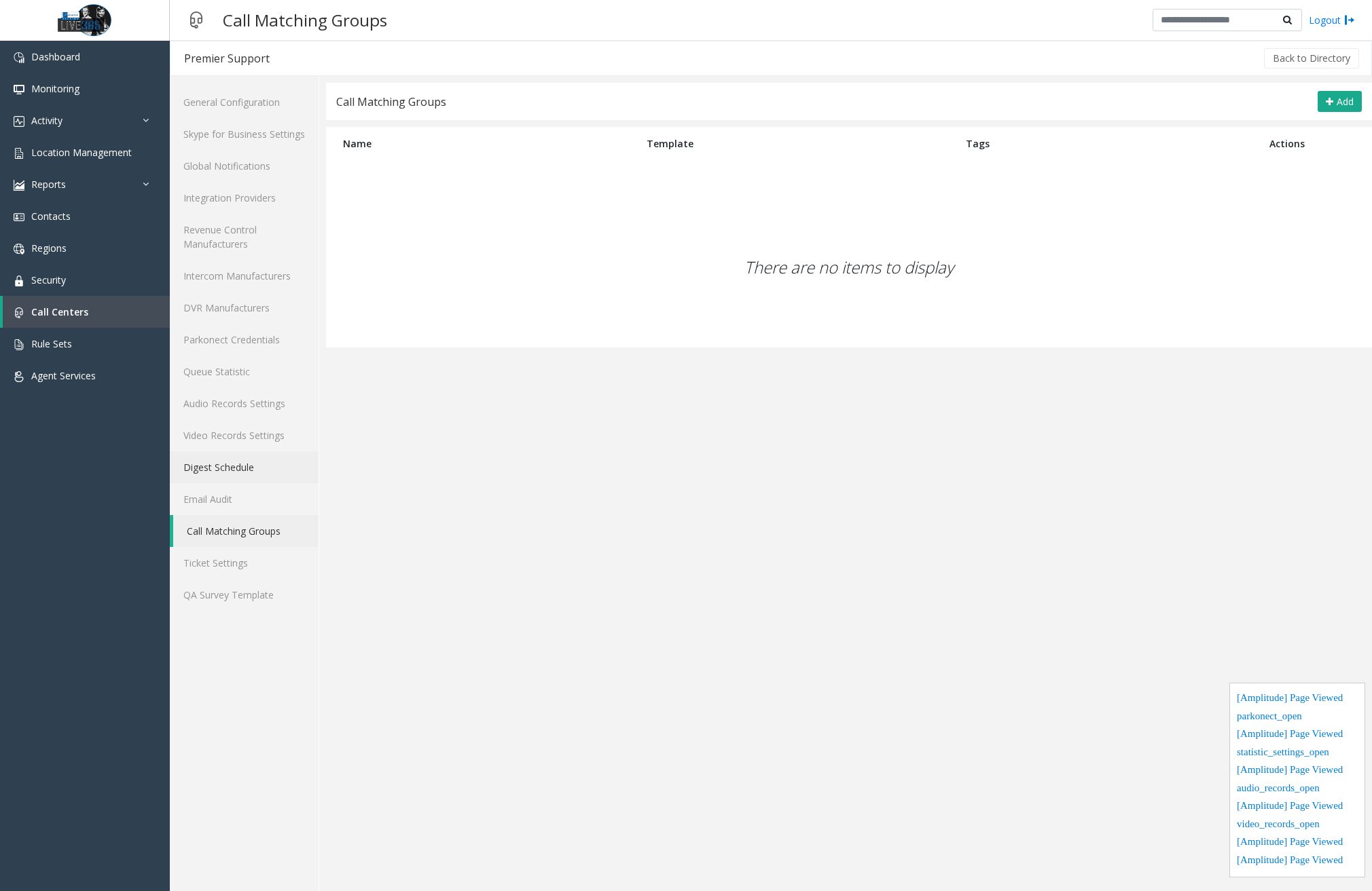
click at [228, 475] on link "Digest Schedule" at bounding box center [244, 467] width 148 height 32
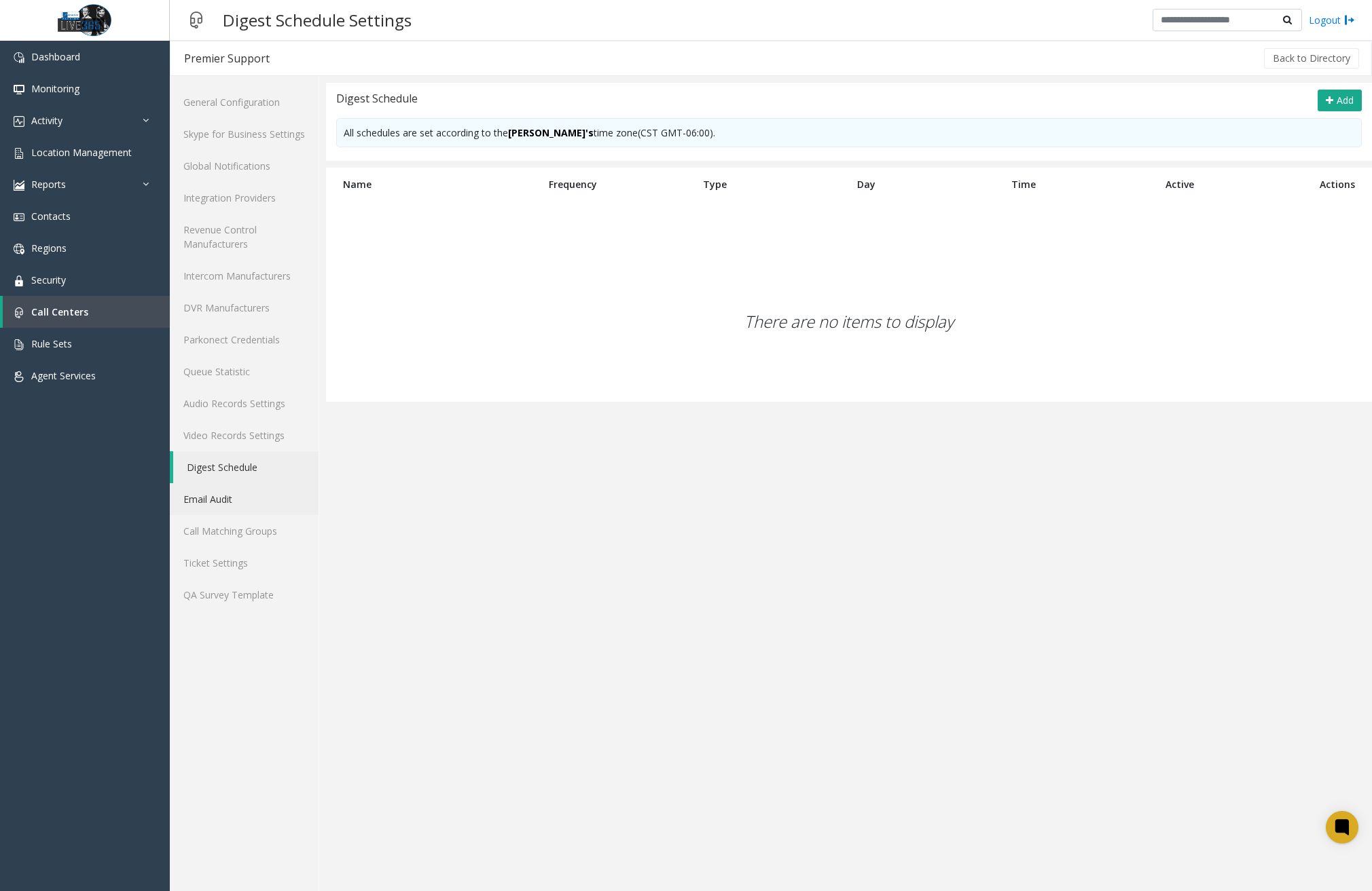
click at [223, 508] on link "Email Audit" at bounding box center [244, 499] width 148 height 32
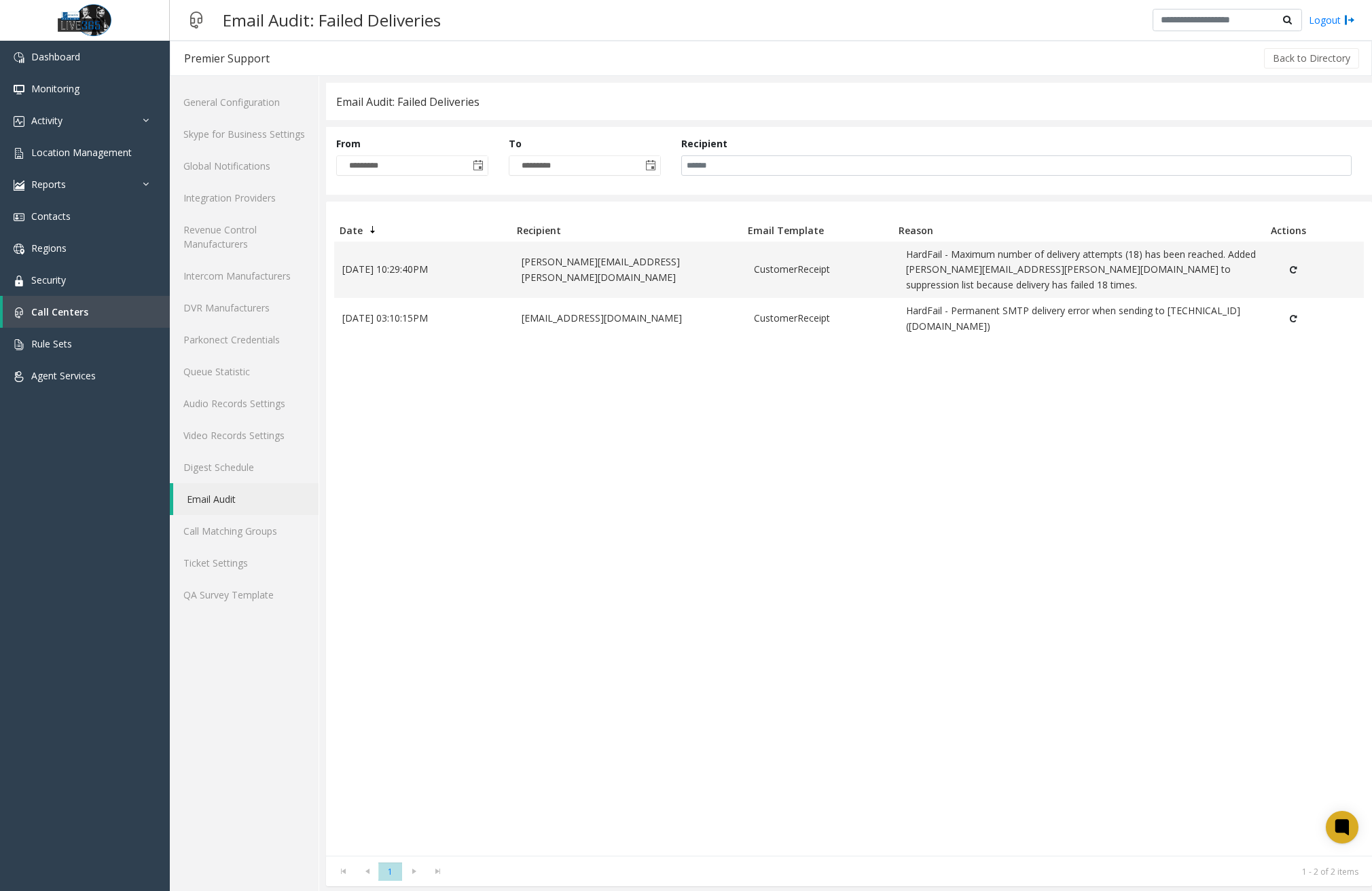
click at [453, 493] on div "8/14/2025 10:29:40PM michael.turner@gmfinacial.com CustomerReceipt HardFail - M…" at bounding box center [849, 549] width 1030 height 615
click at [231, 539] on link "Call Matching Groups" at bounding box center [244, 531] width 148 height 32
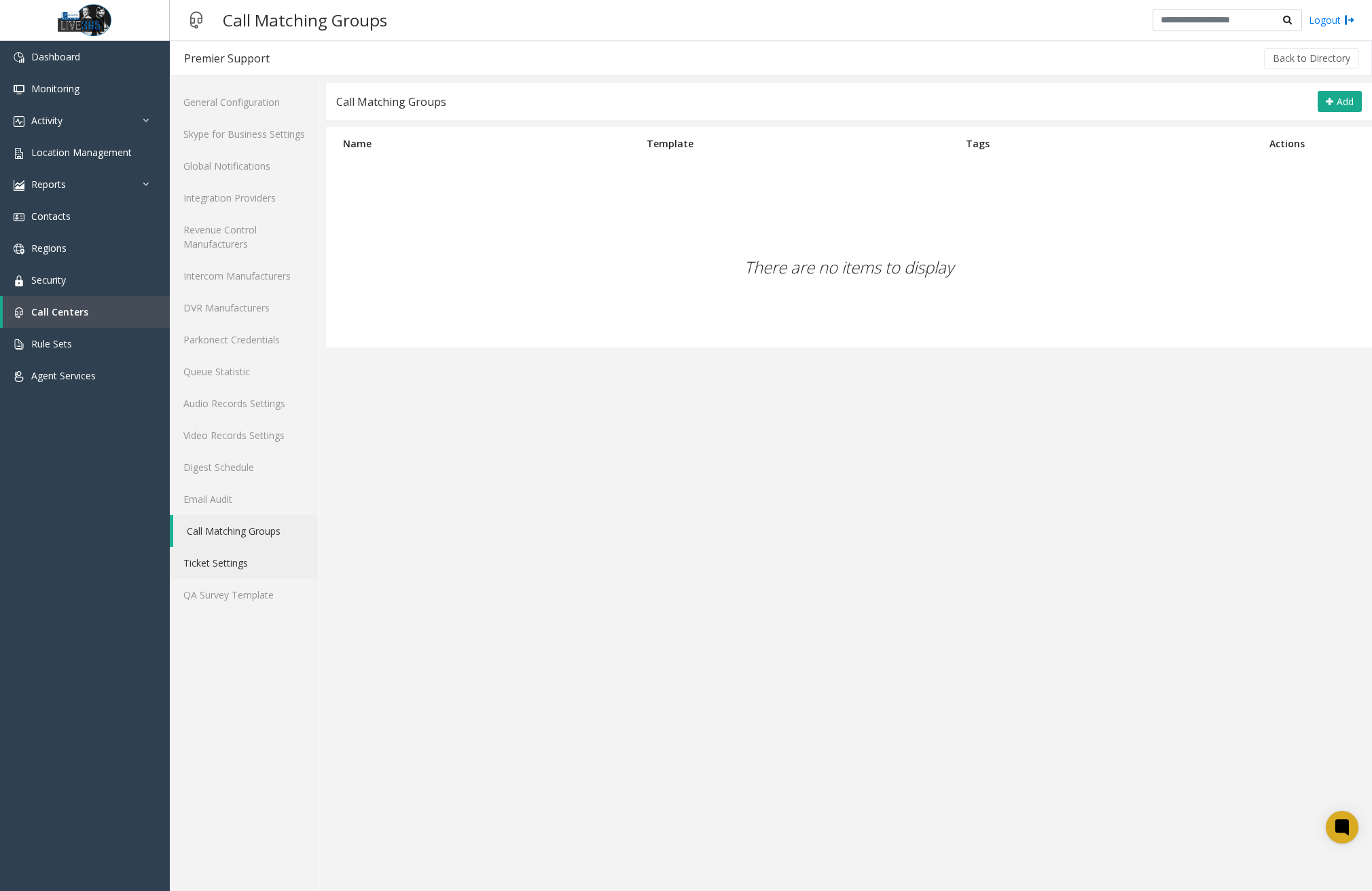
click at [236, 560] on link "Ticket Settings" at bounding box center [244, 563] width 148 height 32
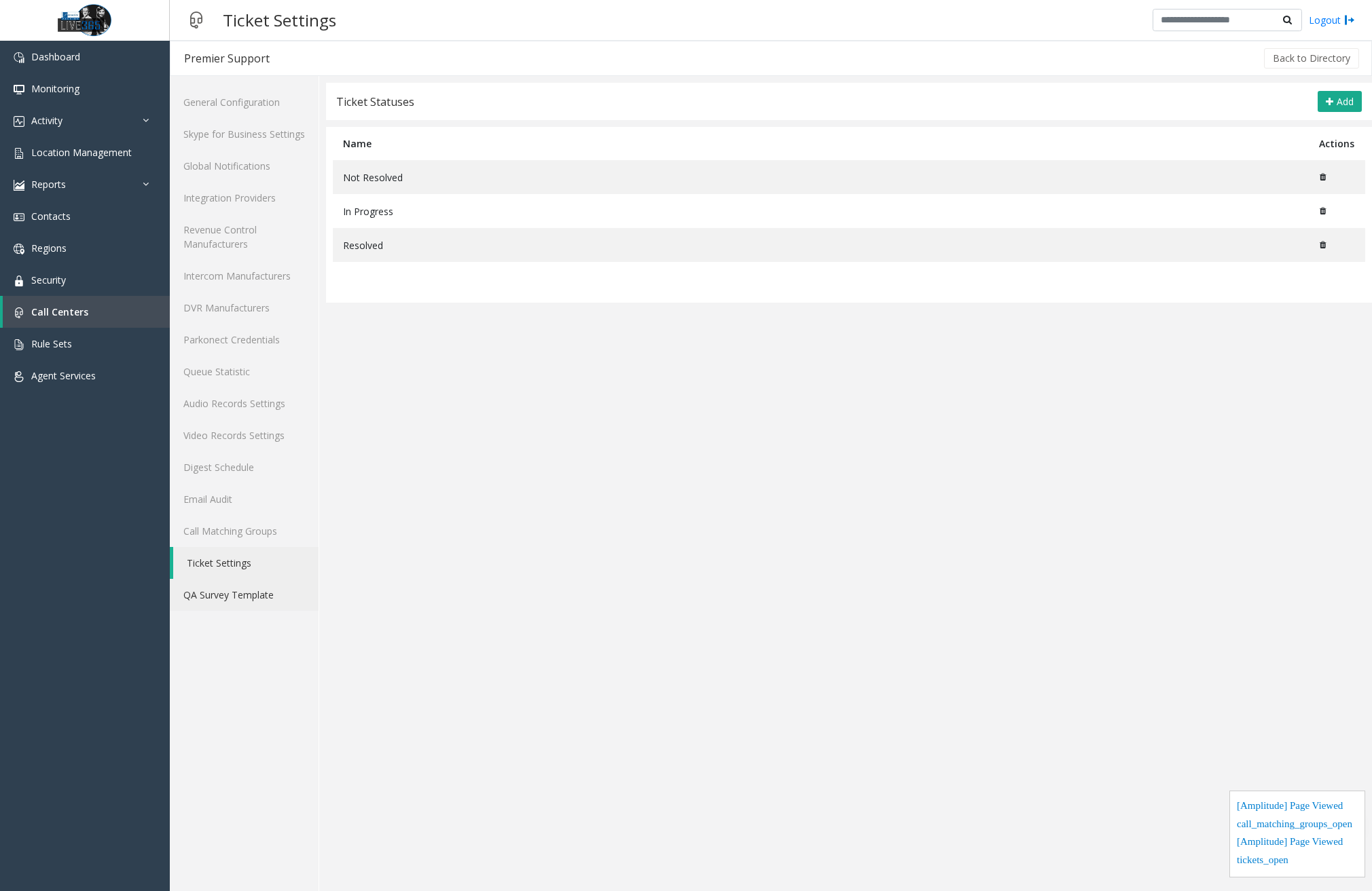
click at [235, 595] on link "QA Survey Template" at bounding box center [244, 594] width 148 height 32
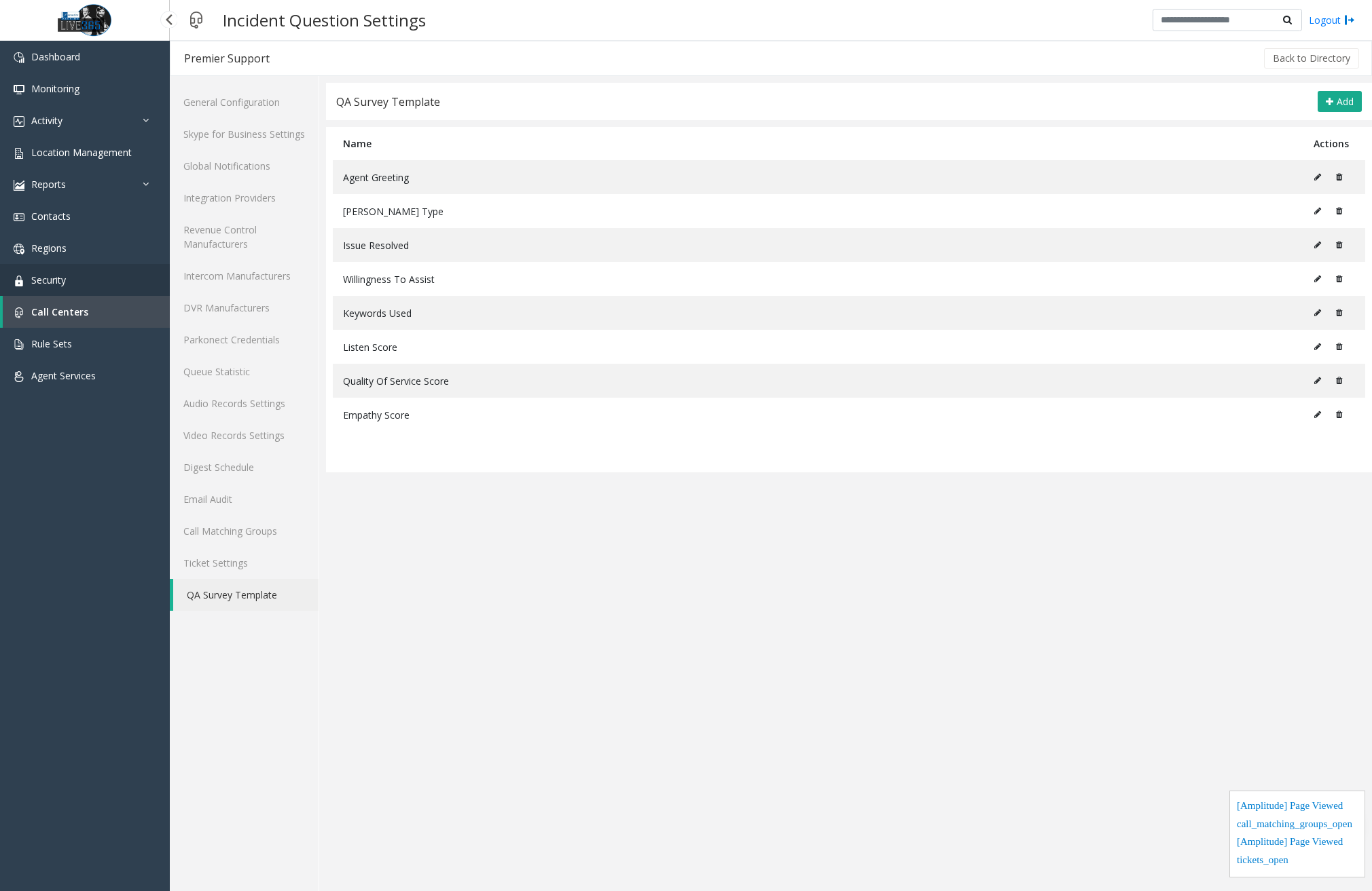
click at [101, 275] on link "Security" at bounding box center [84, 280] width 170 height 32
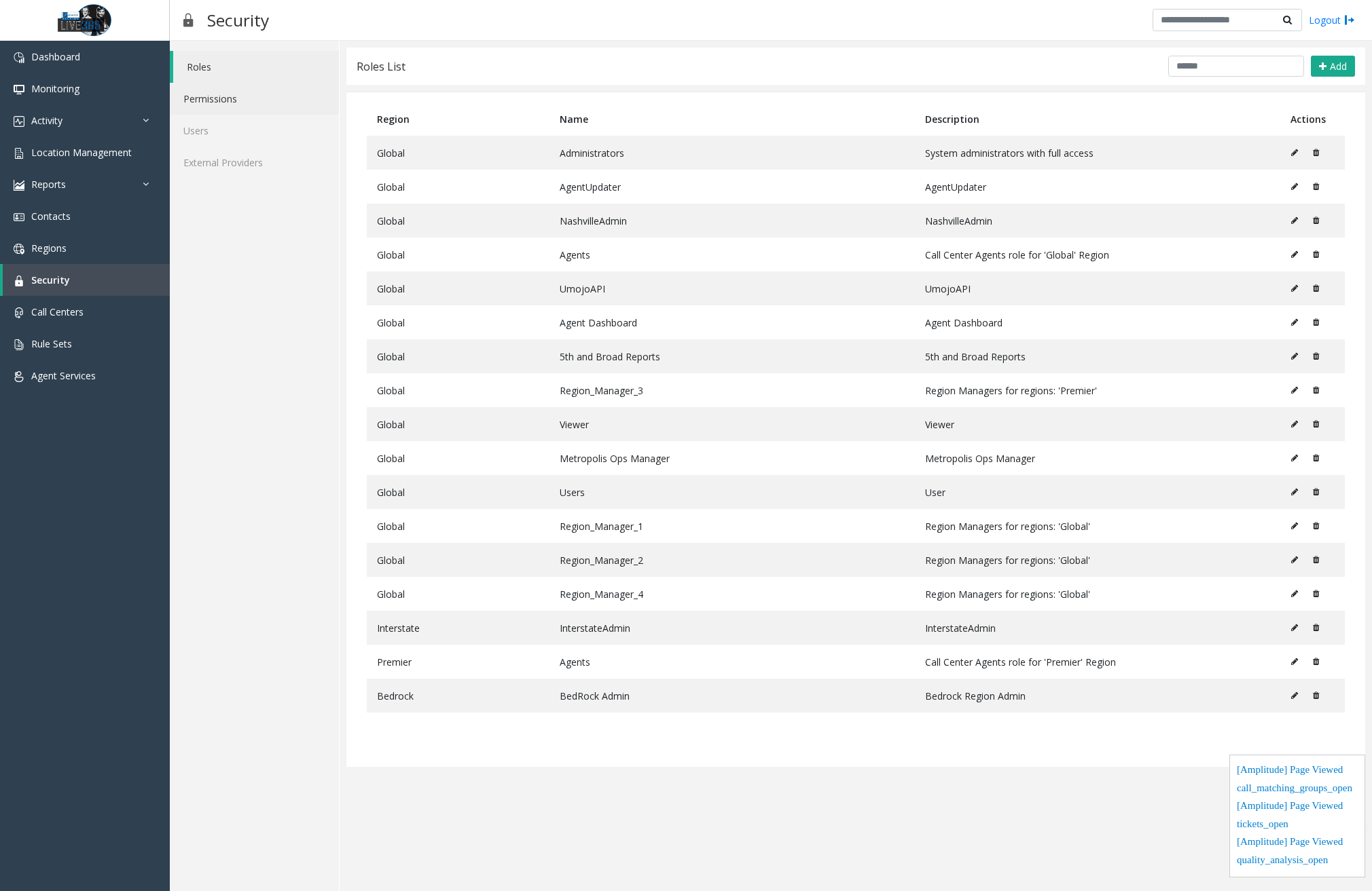
click at [261, 91] on link "Permissions" at bounding box center [254, 98] width 169 height 32
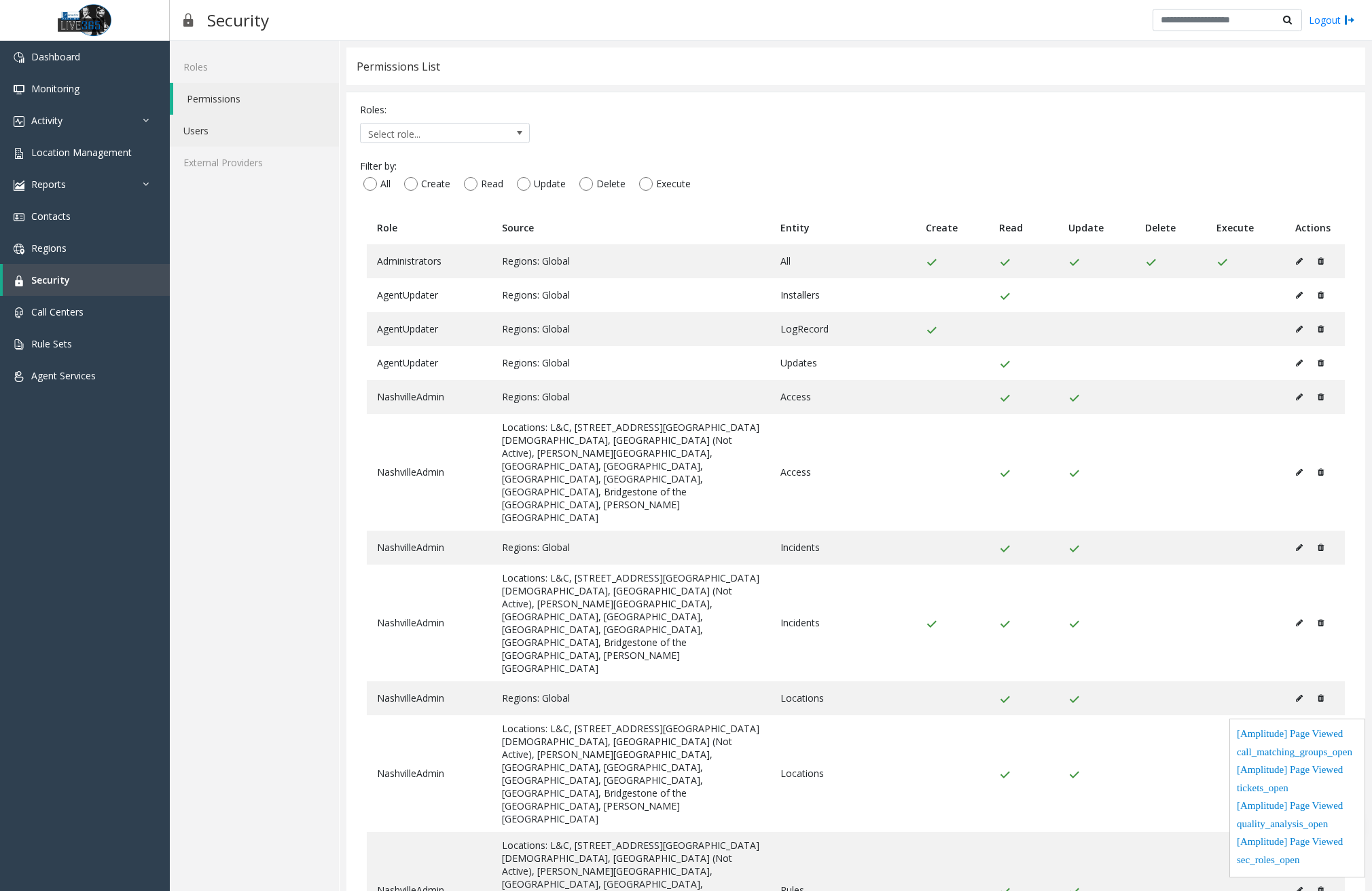
click at [220, 134] on link "Users" at bounding box center [254, 130] width 169 height 32
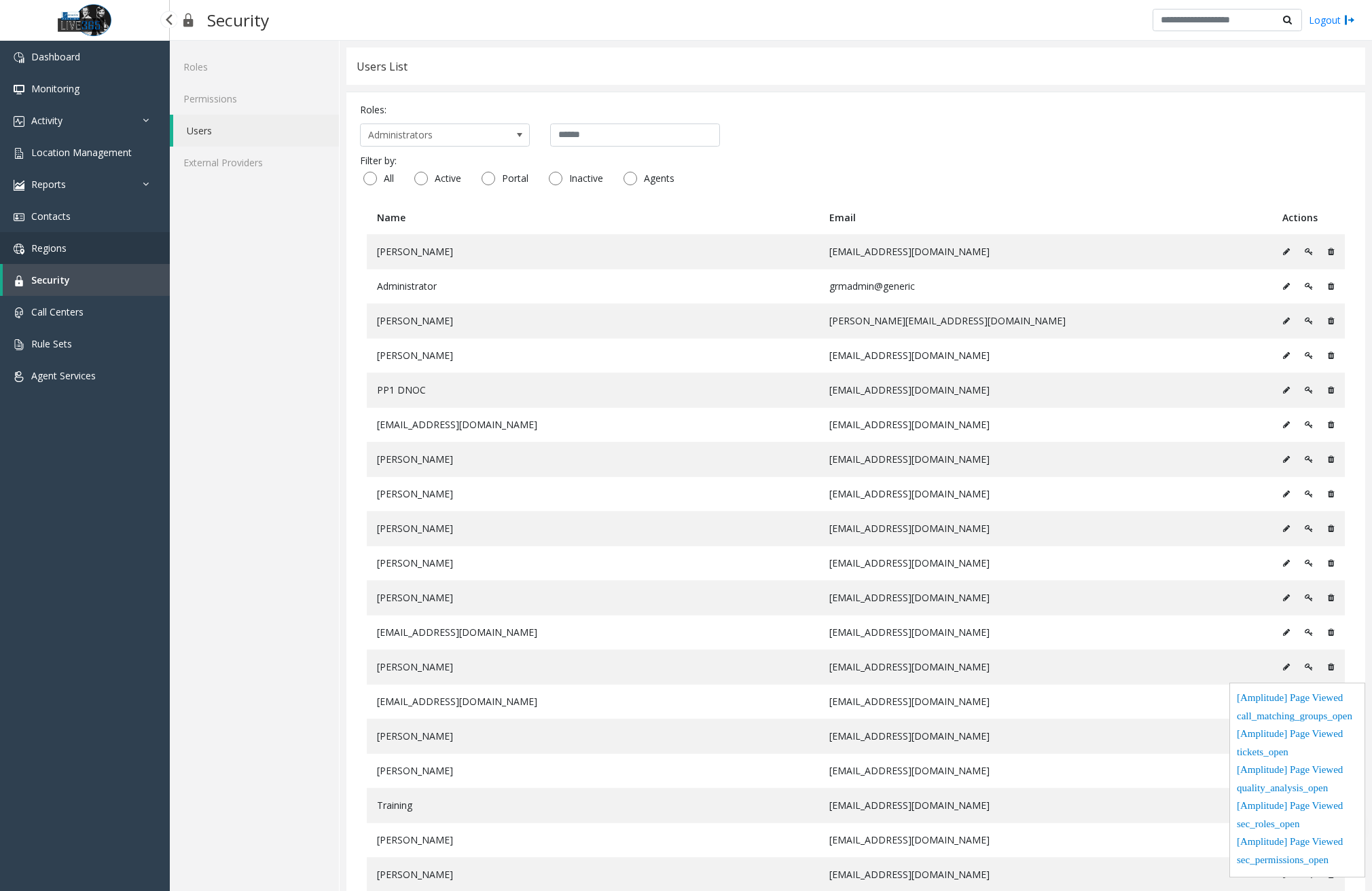
click at [57, 261] on link "Regions" at bounding box center [84, 248] width 170 height 32
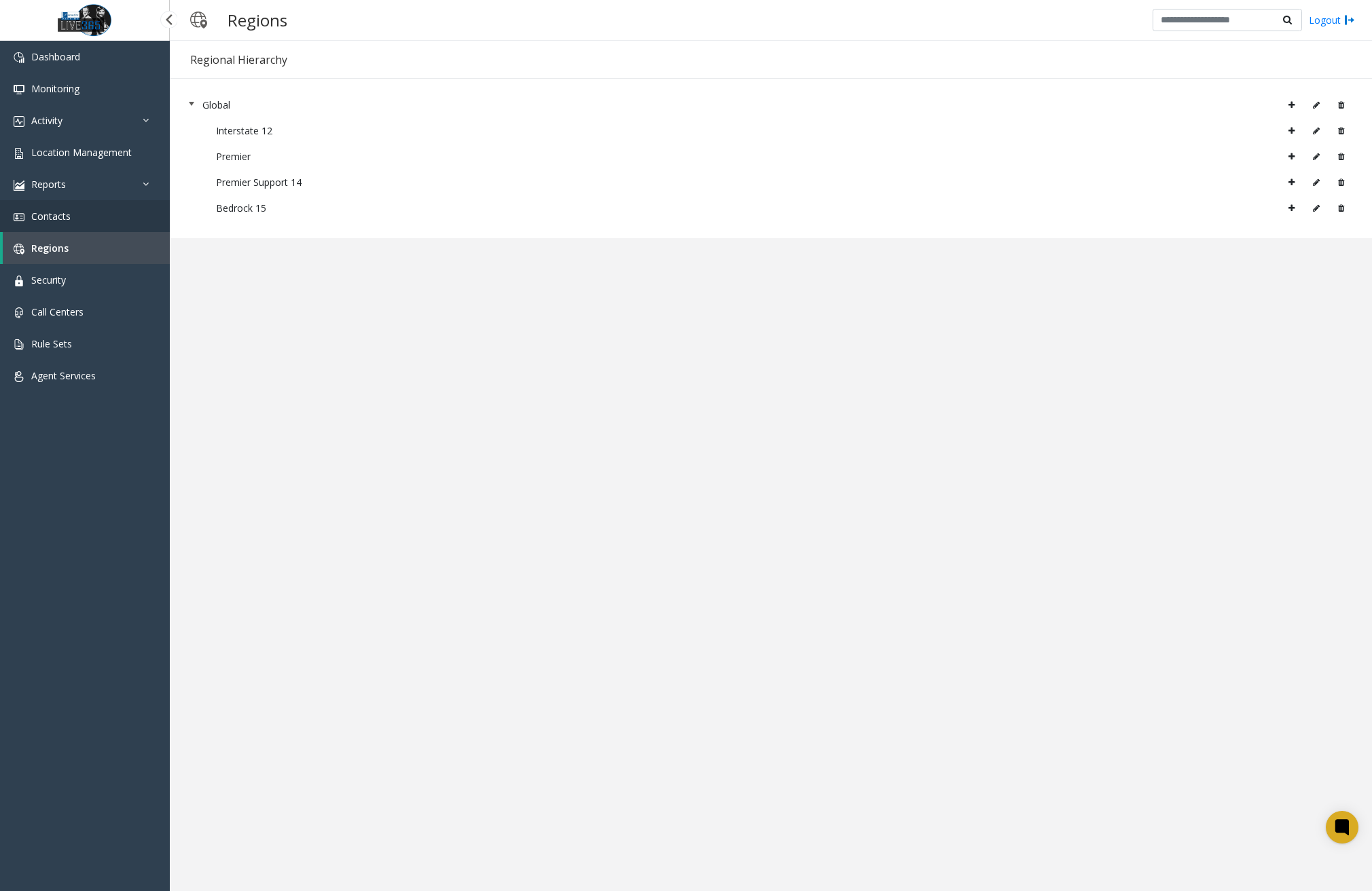
click at [93, 217] on link "Contacts" at bounding box center [84, 216] width 170 height 32
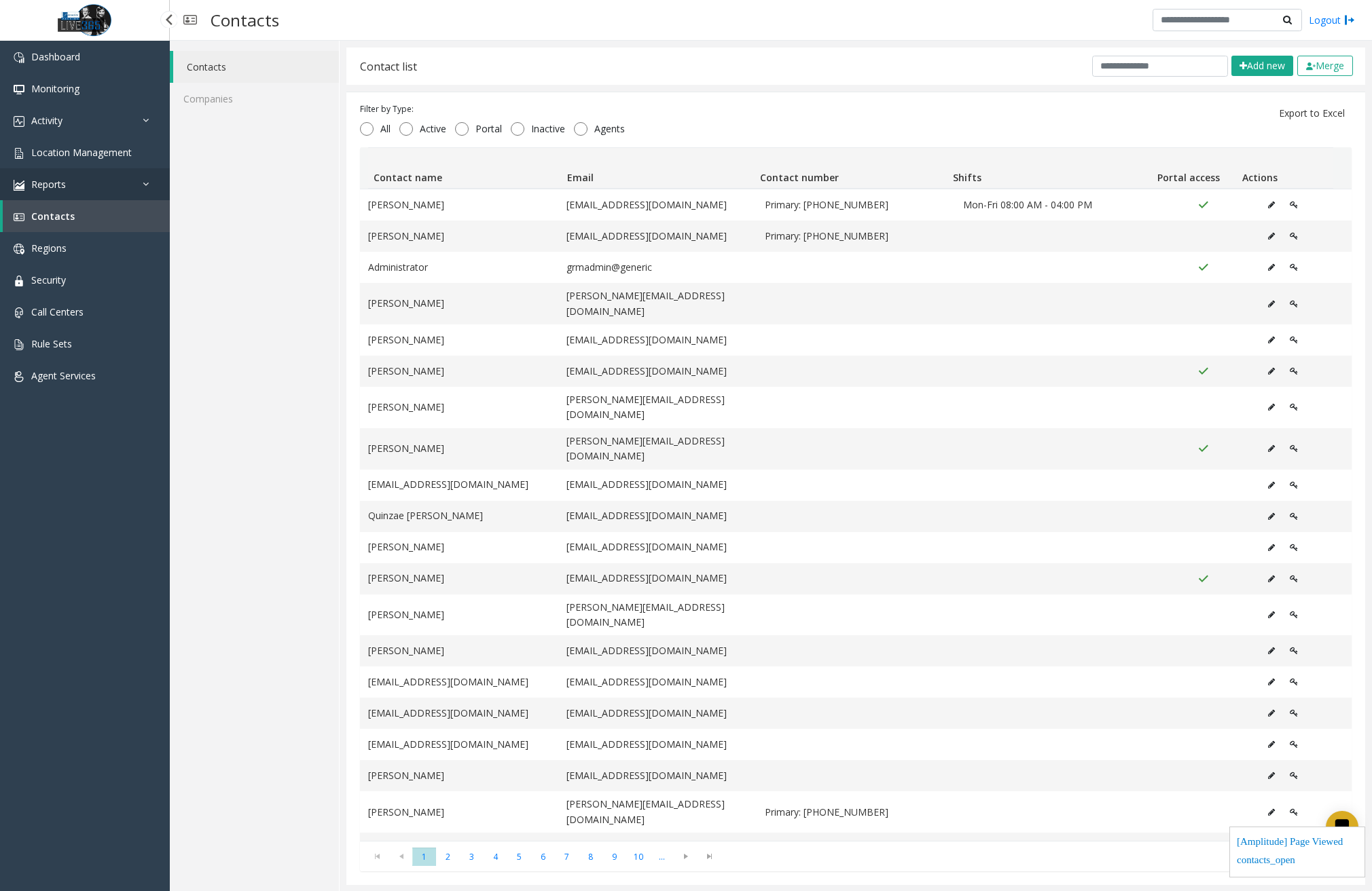
click at [103, 195] on link "Reports" at bounding box center [84, 184] width 170 height 32
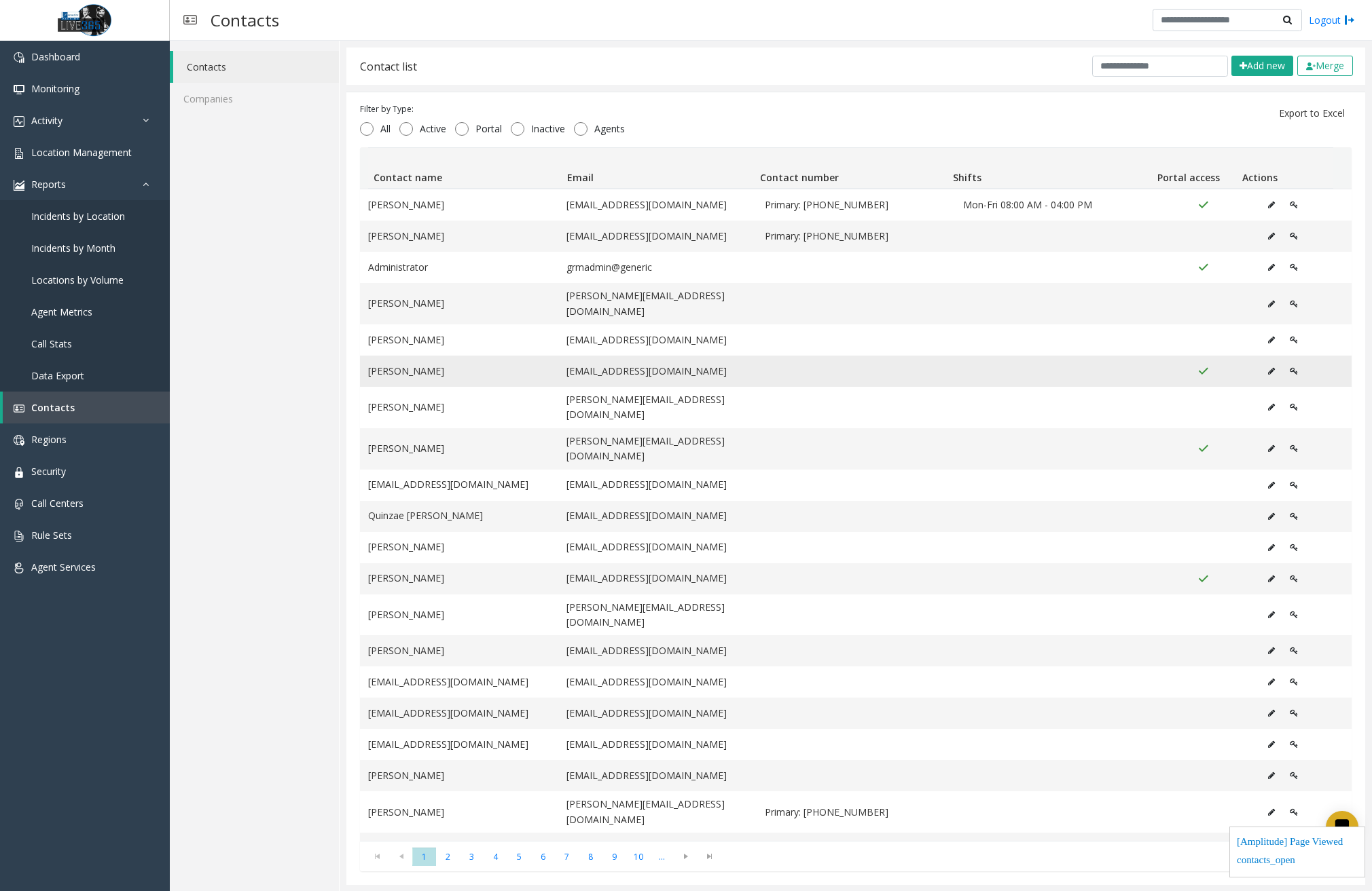
click at [1268, 367] on icon "Data table" at bounding box center [1271, 371] width 7 height 8
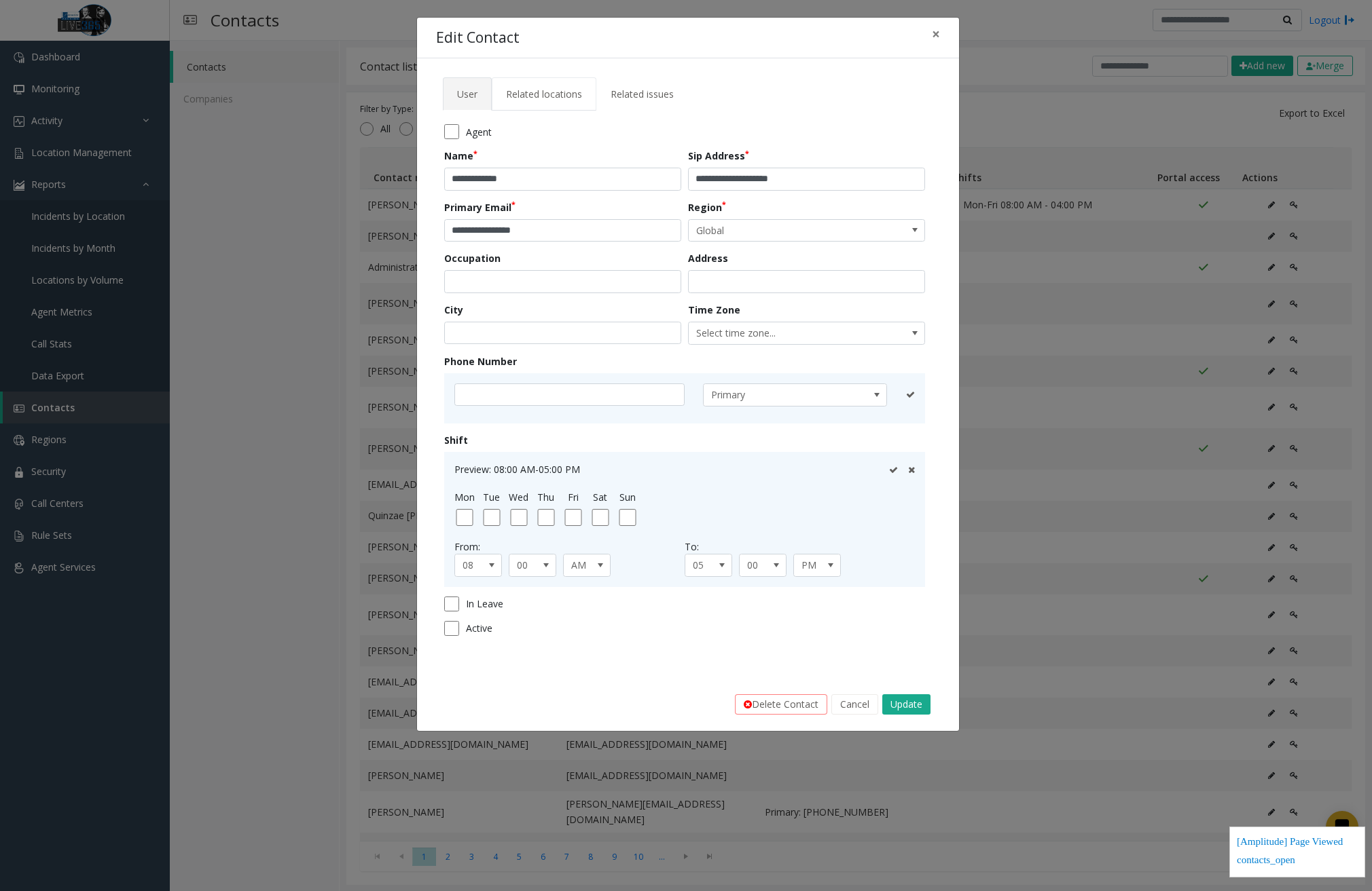
click at [565, 106] on link "Related locations" at bounding box center [545, 93] width 105 height 34
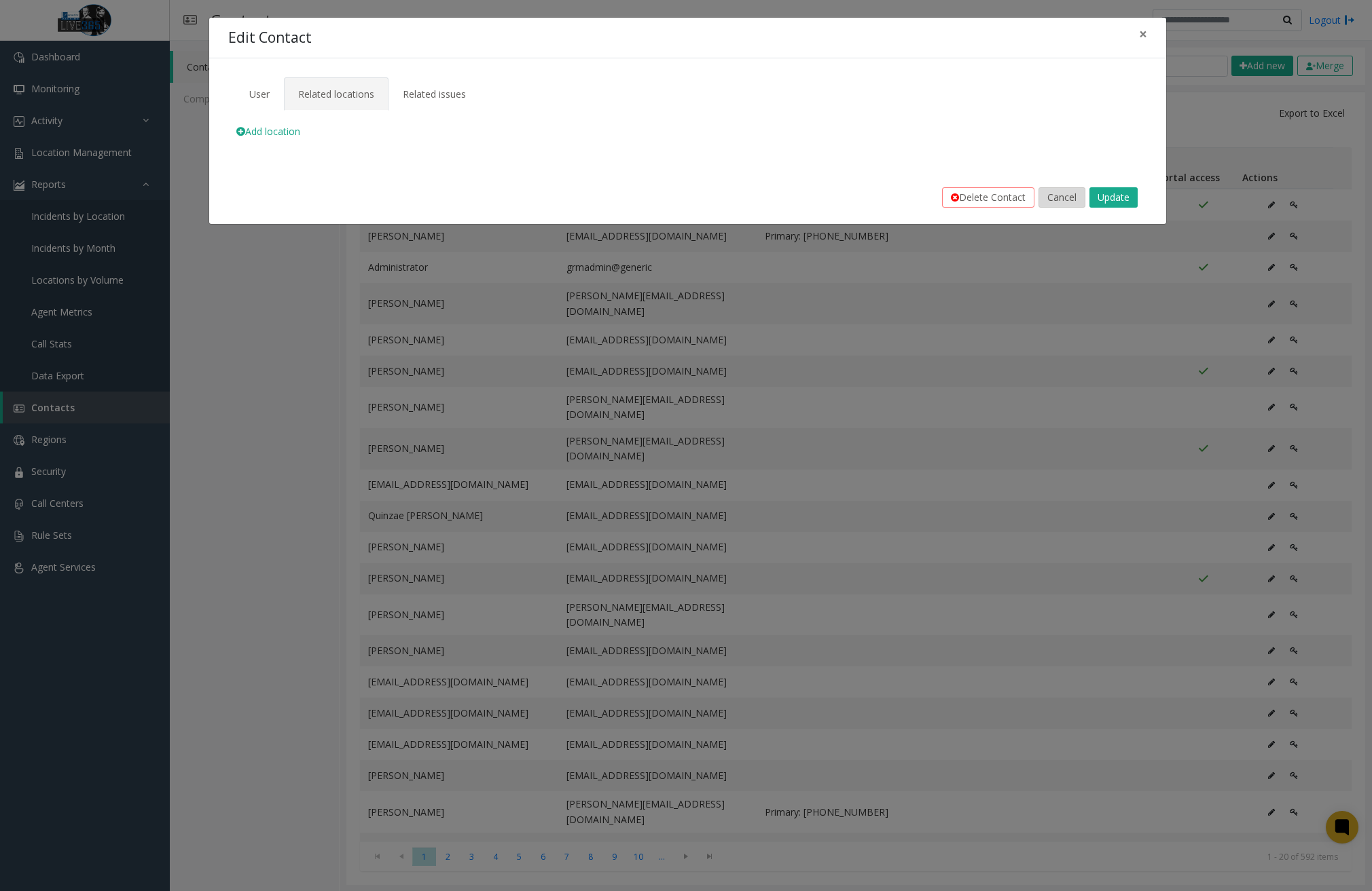
click at [1067, 200] on button "Cancel" at bounding box center [1061, 198] width 47 height 20
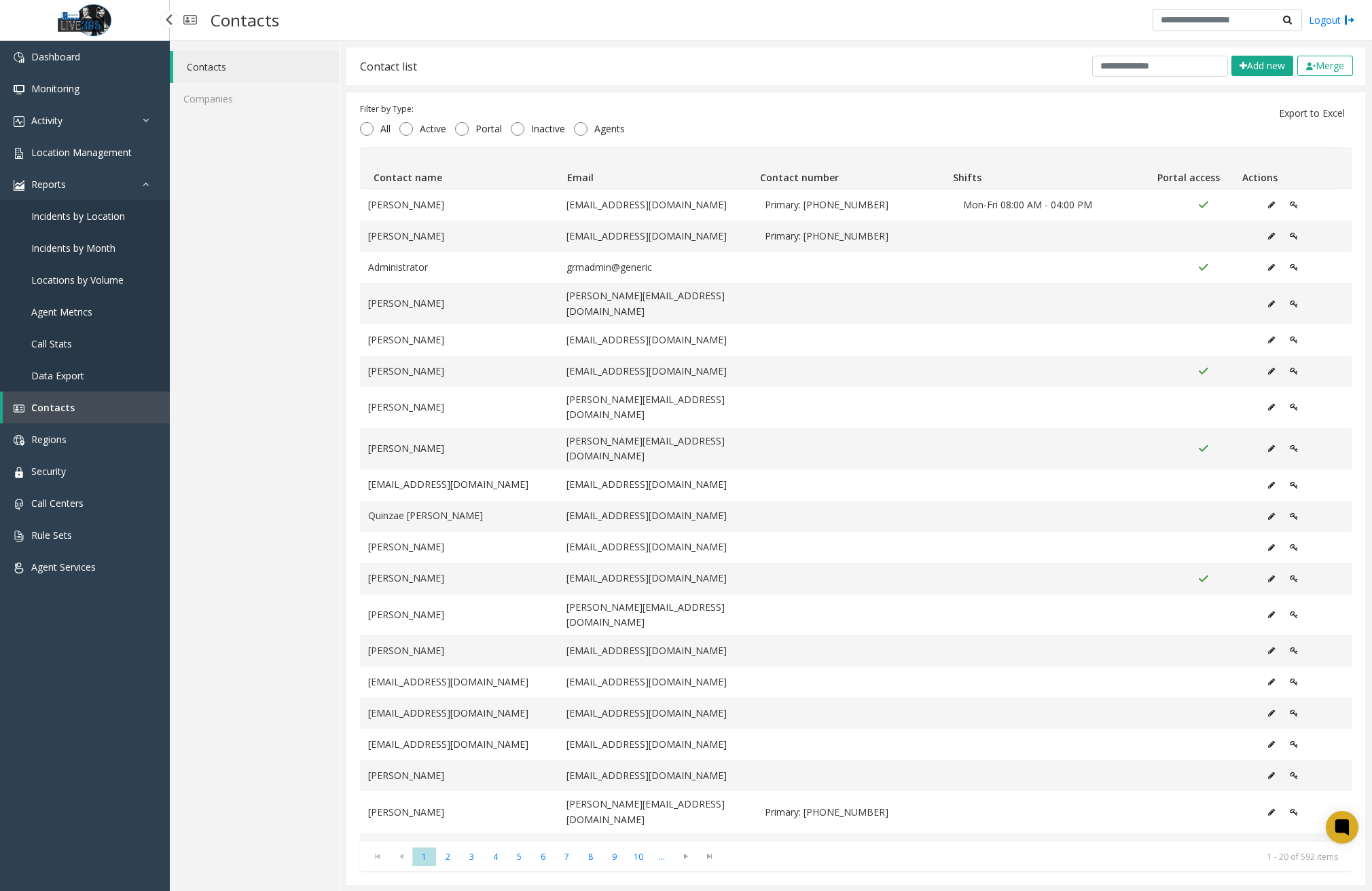
click at [94, 220] on span "Incidents by Location" at bounding box center [78, 216] width 93 height 13
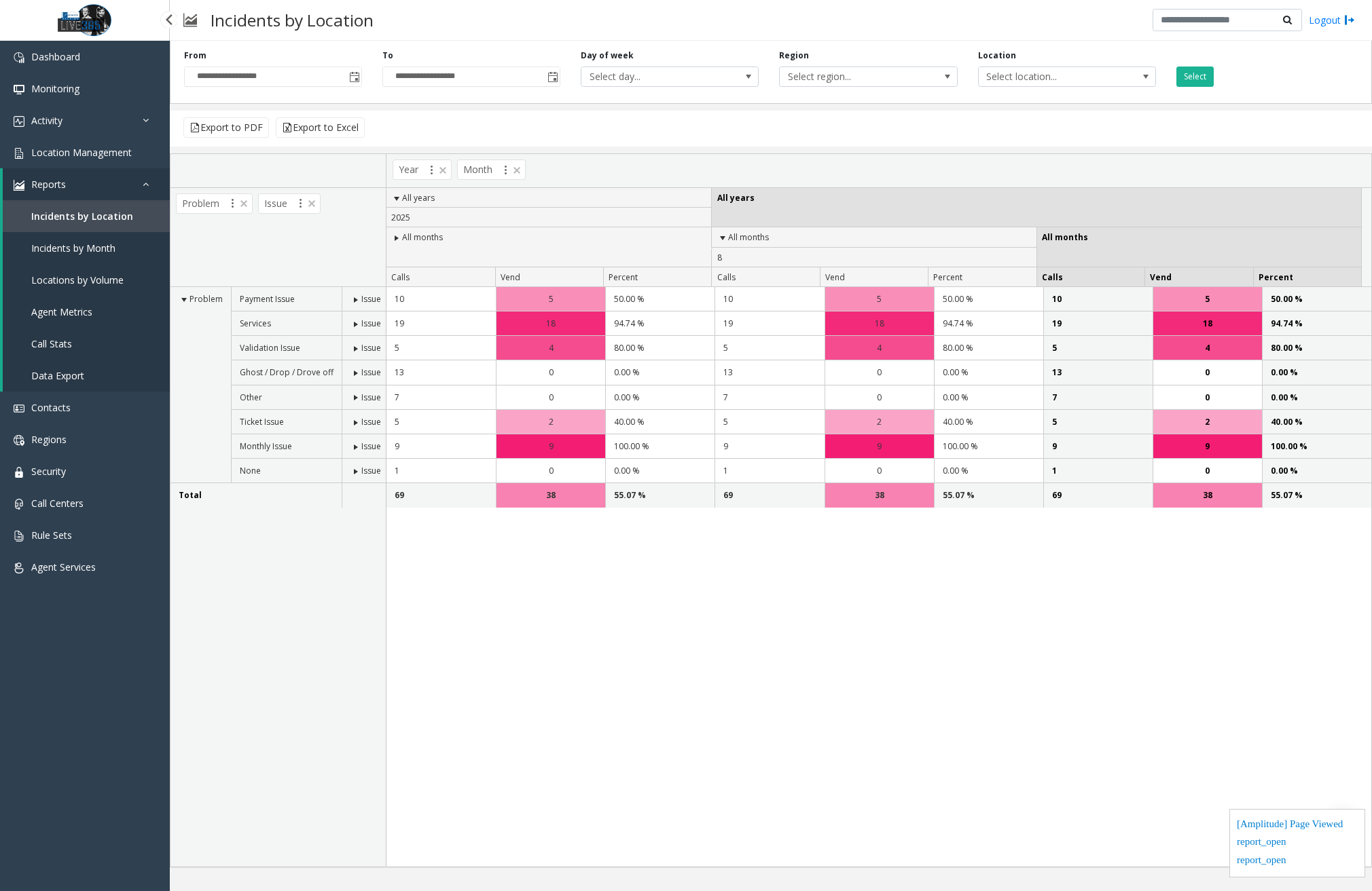
click at [71, 342] on link "Call Stats" at bounding box center [86, 343] width 167 height 32
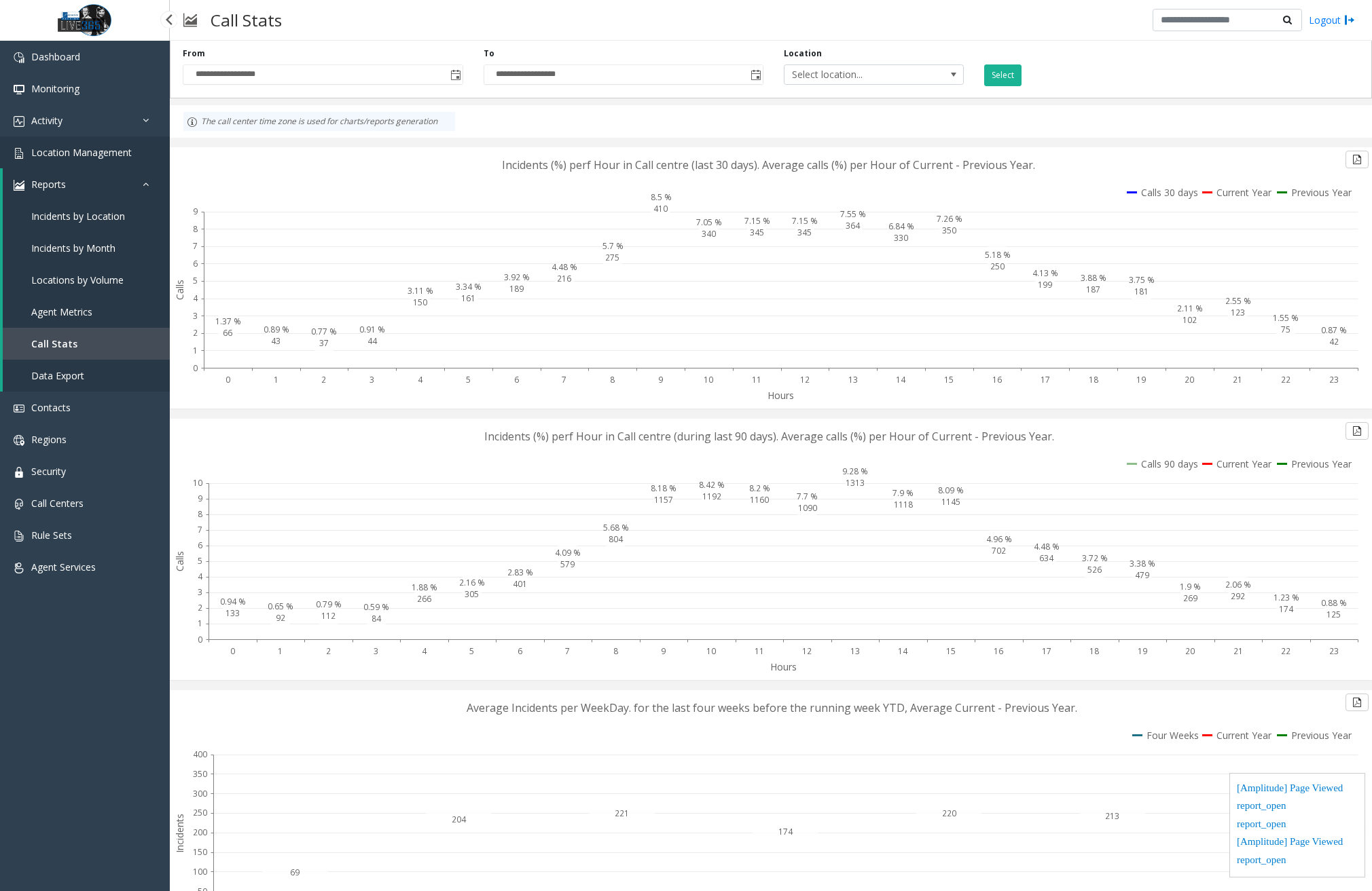
click at [83, 154] on span "Location Management" at bounding box center [81, 152] width 101 height 13
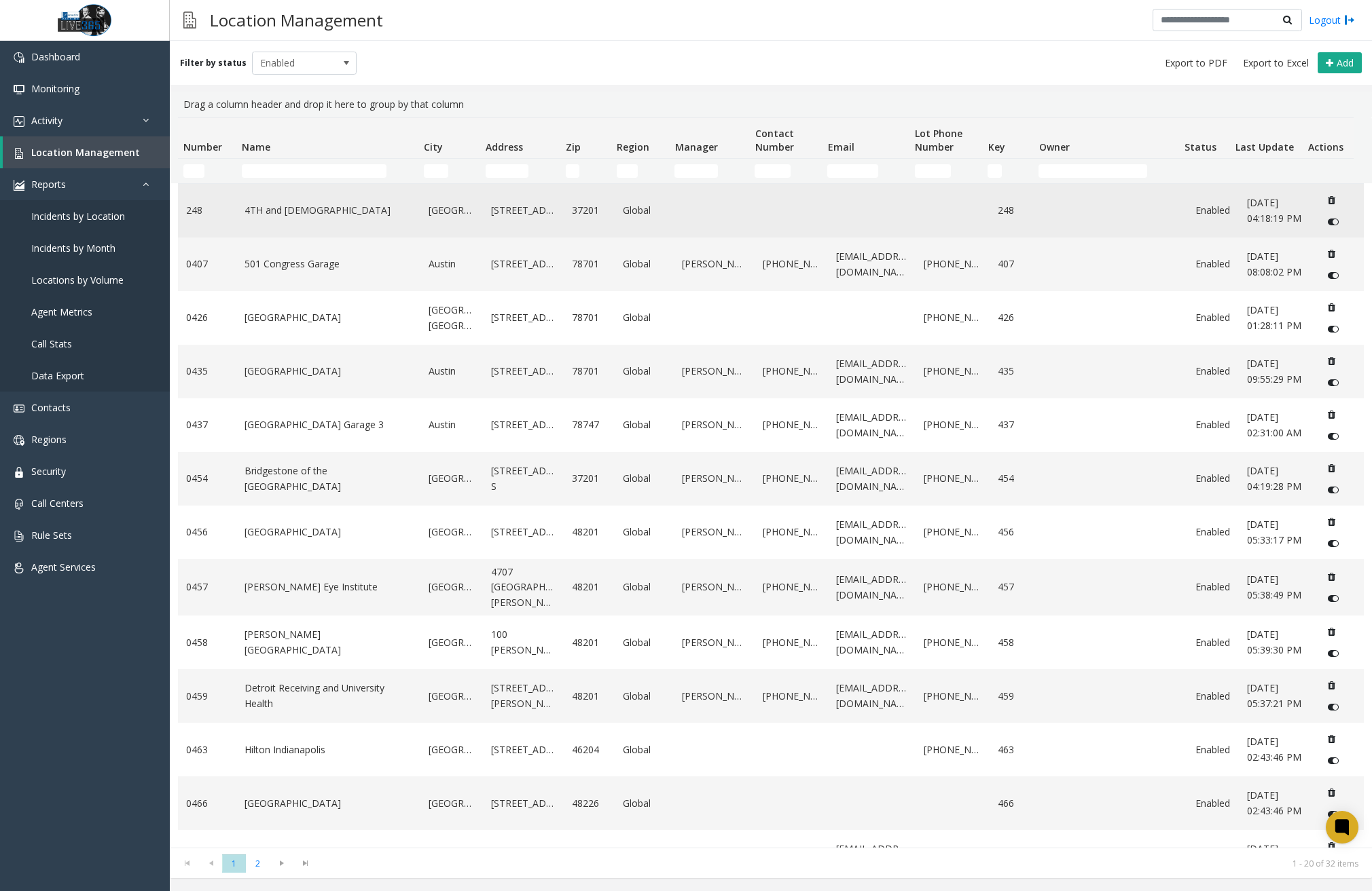
click at [357, 206] on link "4TH and Church" at bounding box center [328, 211] width 167 height 15
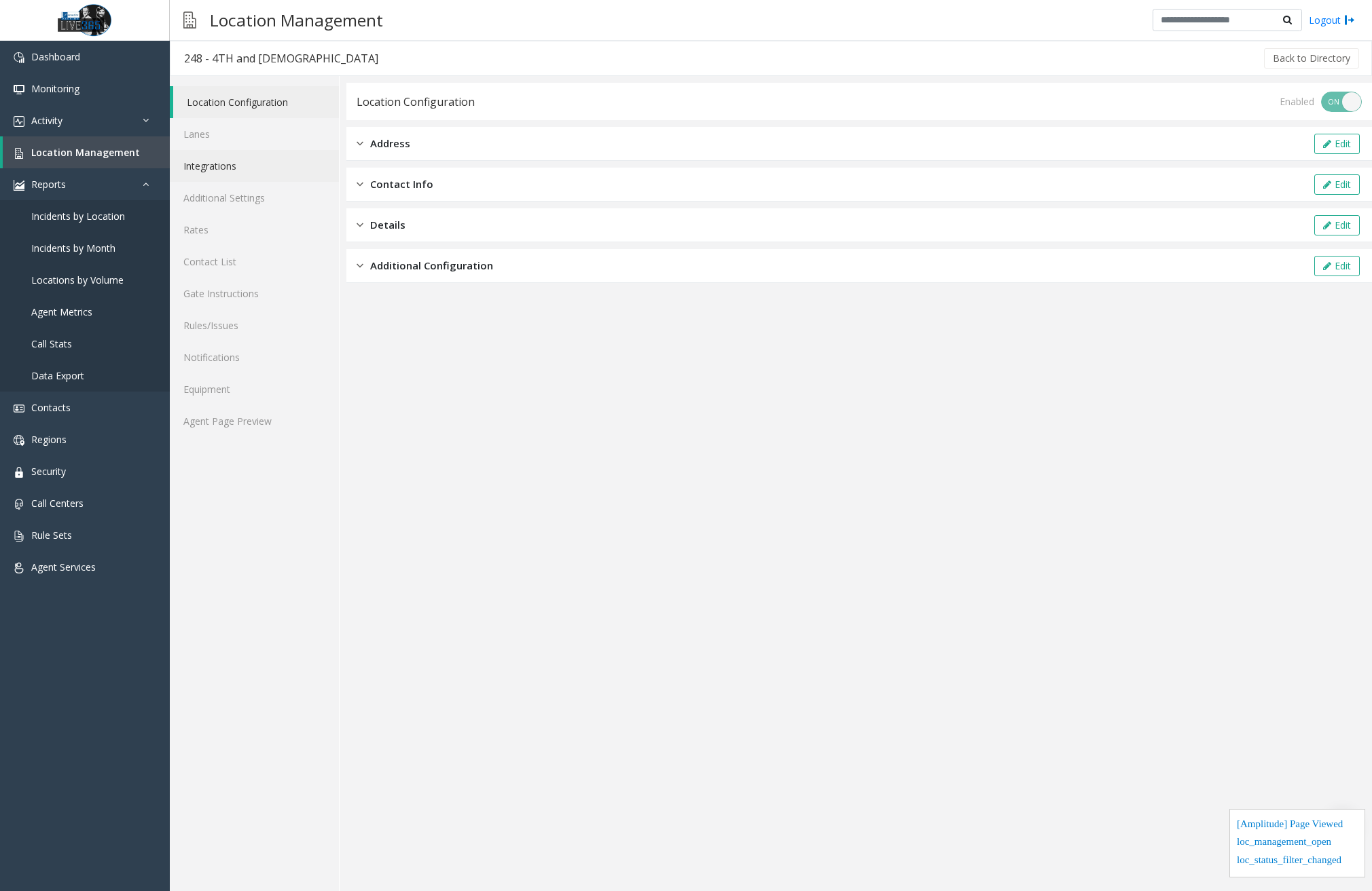
click at [244, 155] on link "Integrations" at bounding box center [254, 166] width 169 height 32
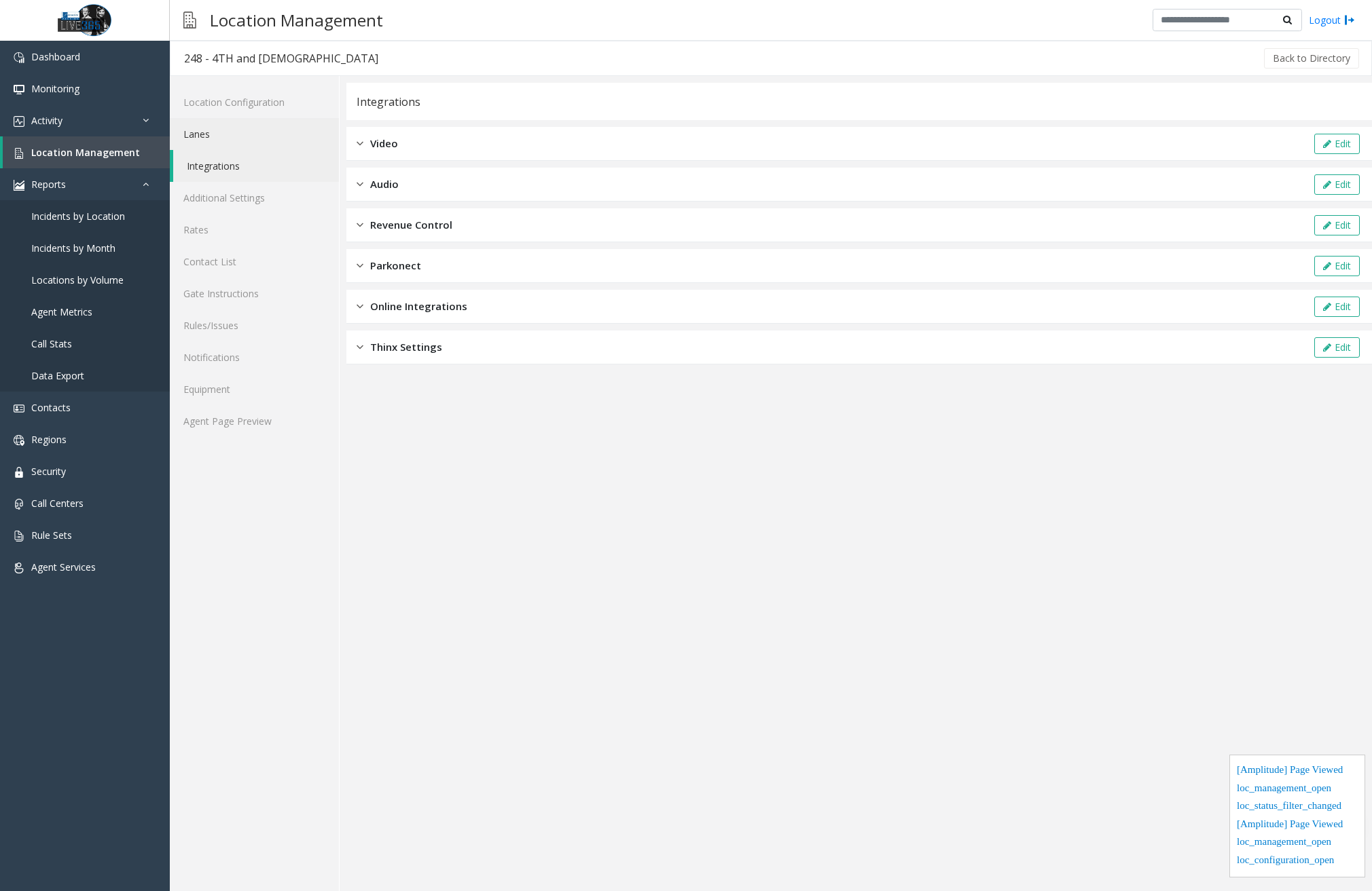
click at [244, 125] on link "Lanes" at bounding box center [254, 134] width 169 height 32
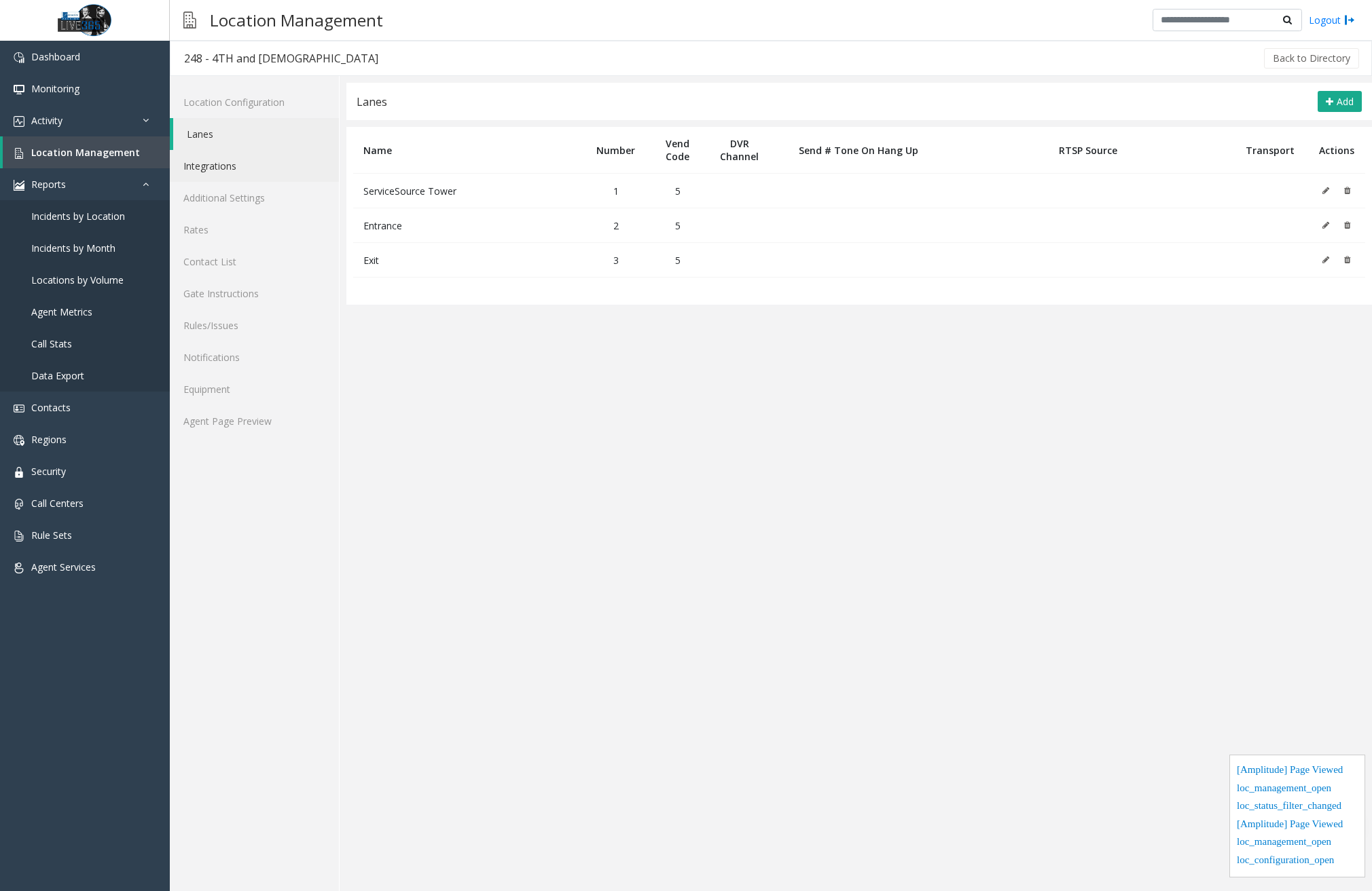
click at [244, 163] on link "Integrations" at bounding box center [254, 166] width 169 height 32
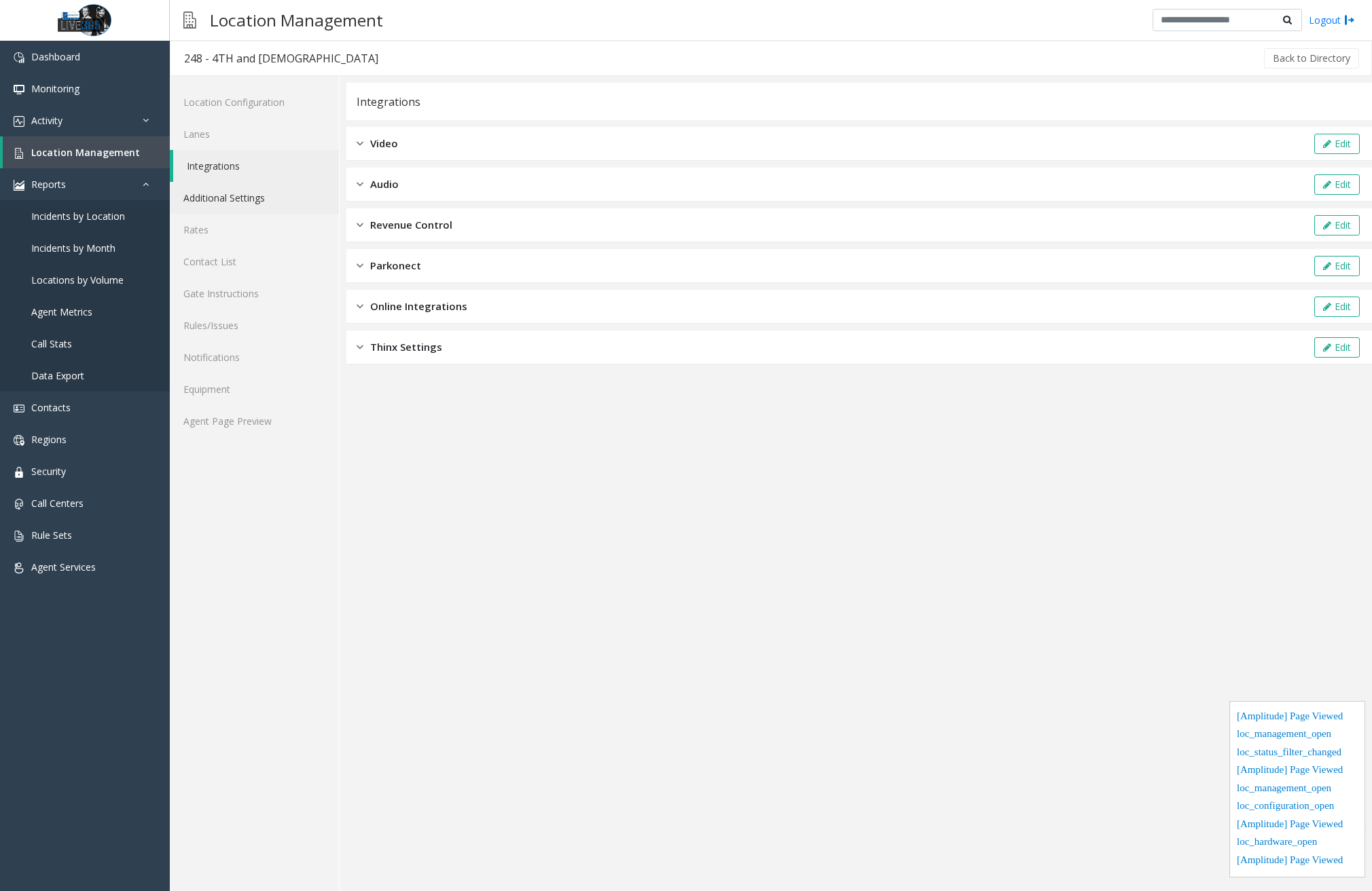
click at [242, 200] on link "Additional Settings" at bounding box center [254, 198] width 169 height 32
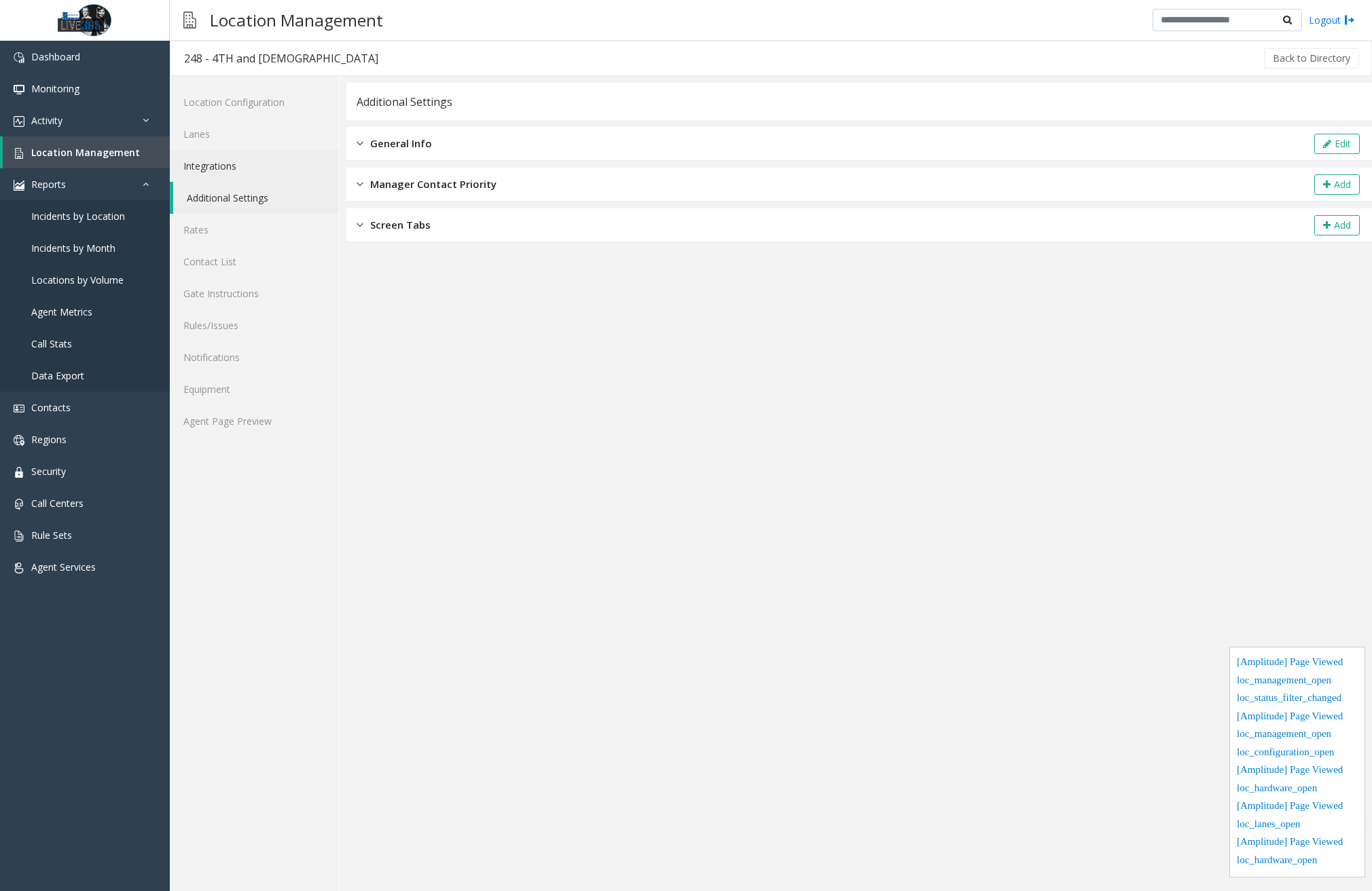
click at [221, 164] on link "Integrations" at bounding box center [254, 166] width 169 height 32
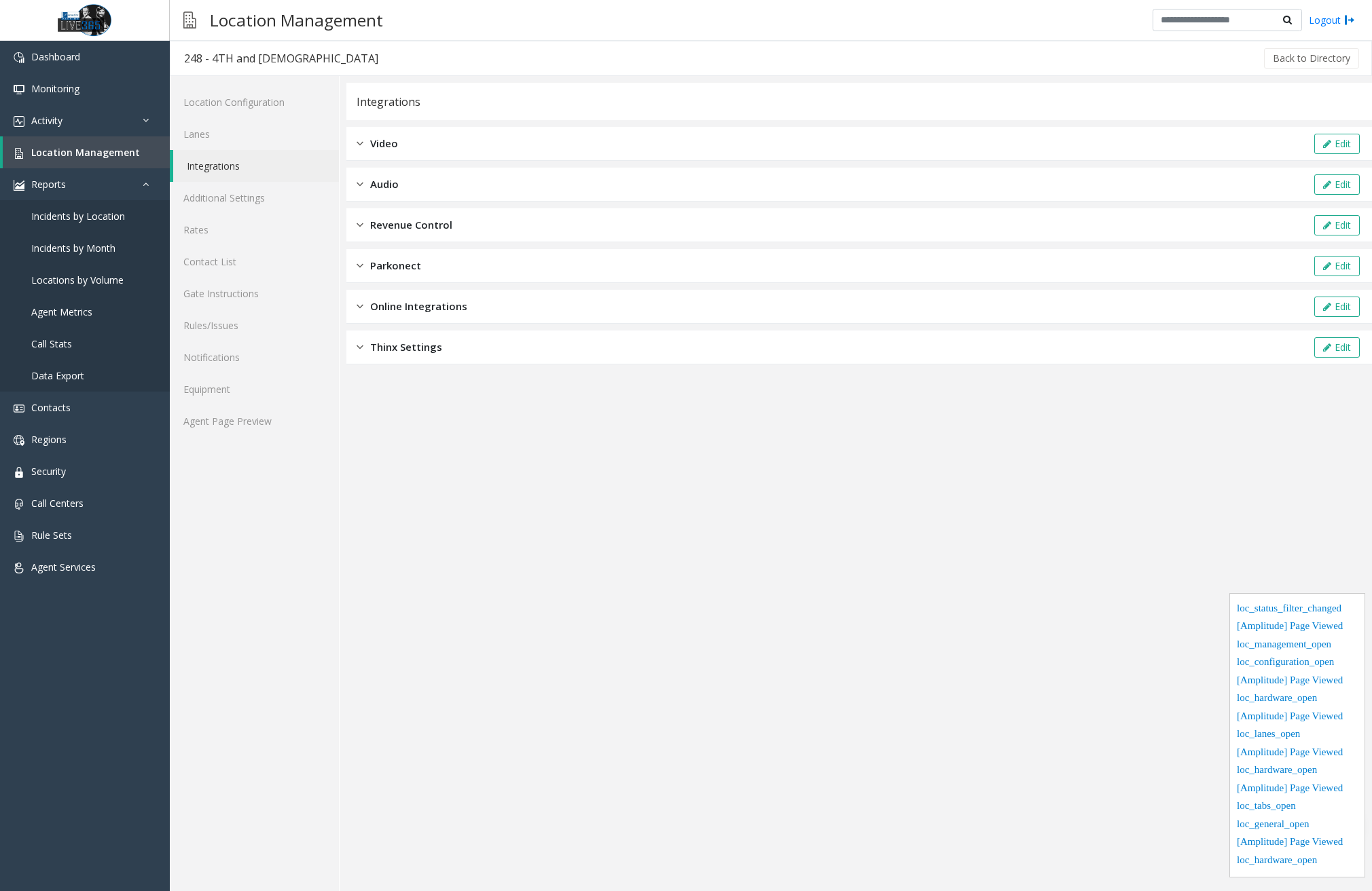
click at [404, 231] on span "Revenue Control" at bounding box center [411, 225] width 82 height 16
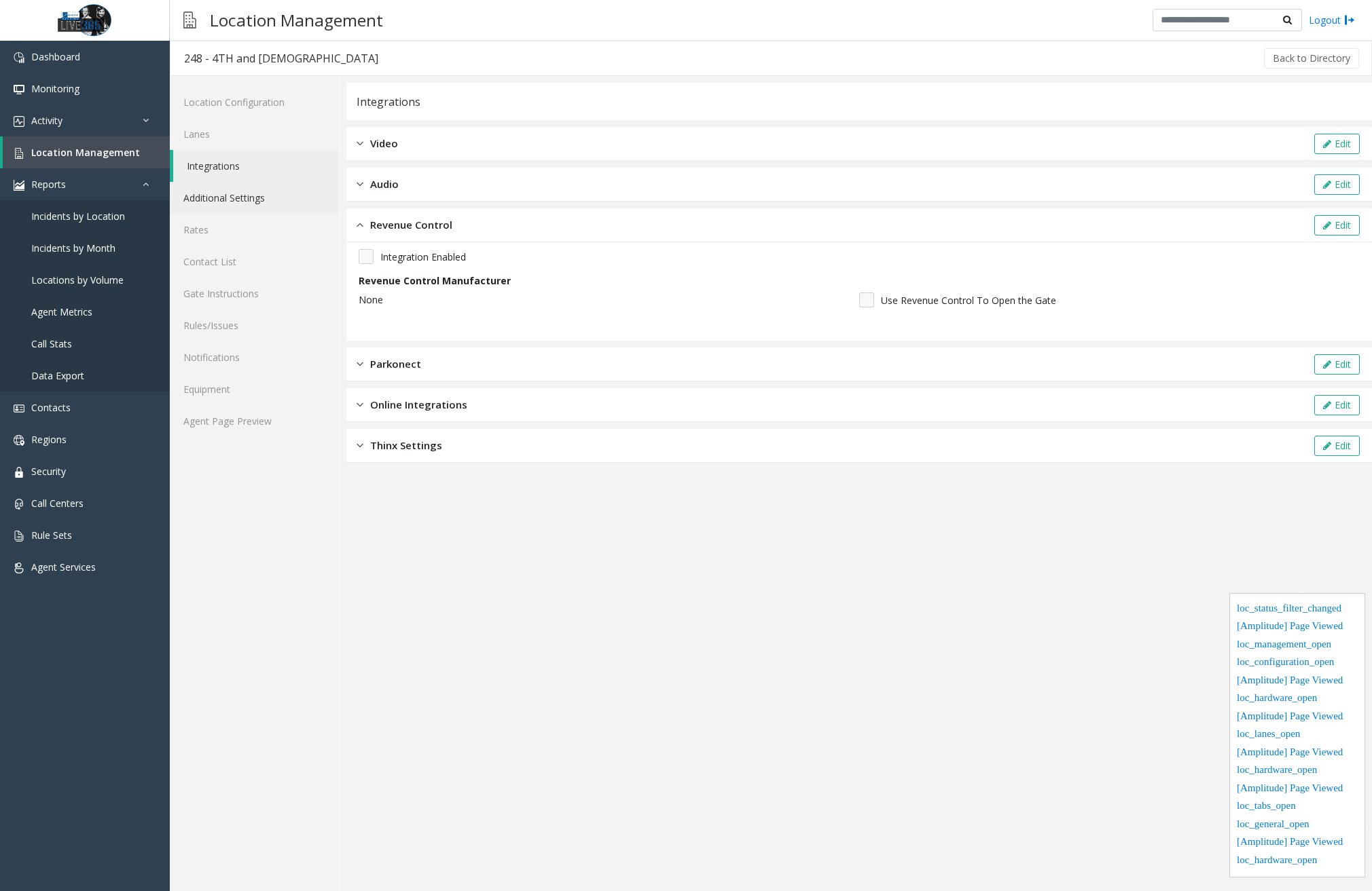
click at [232, 206] on link "Additional Settings" at bounding box center [254, 198] width 169 height 32
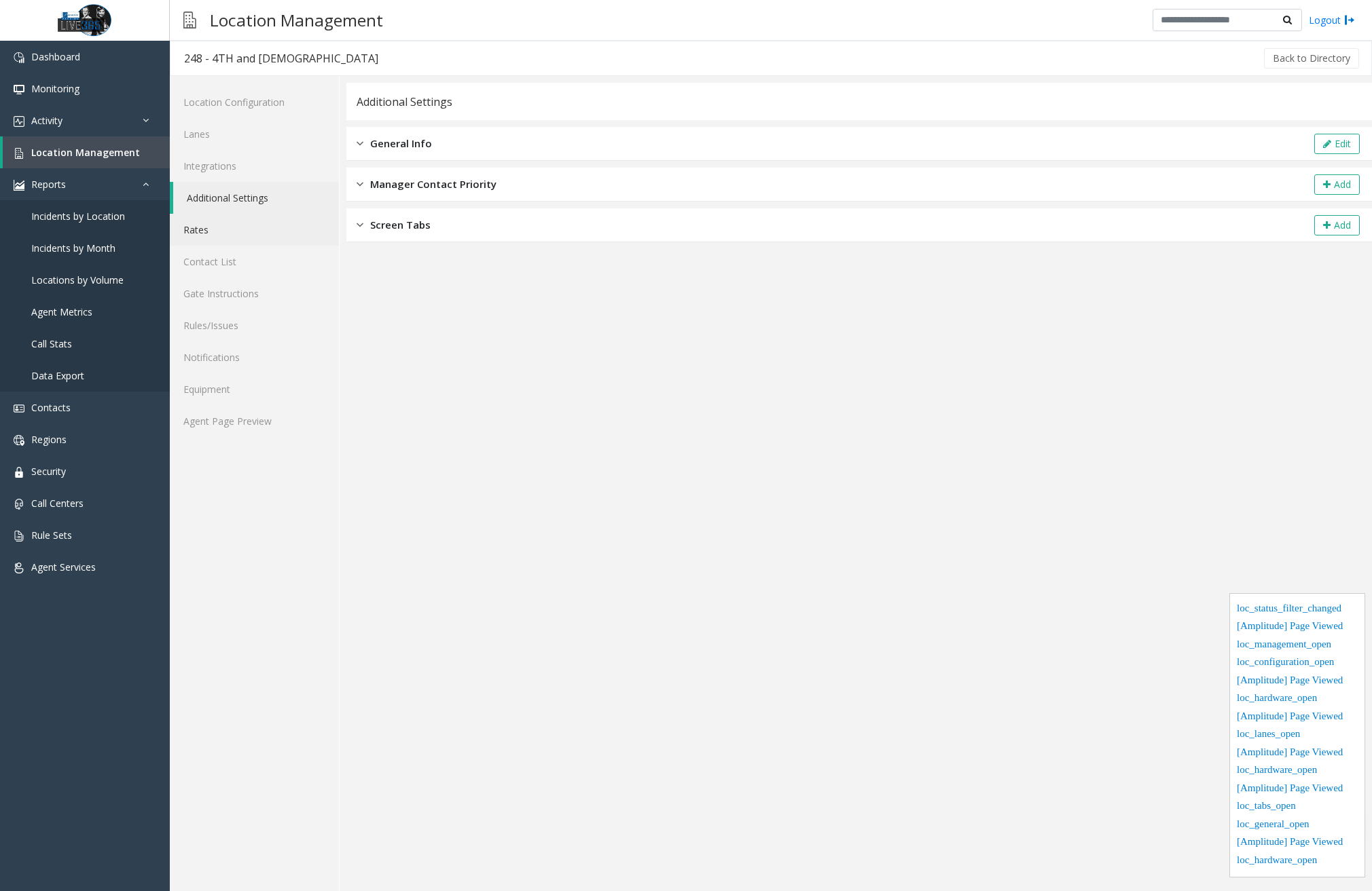
click at [233, 224] on link "Rates" at bounding box center [254, 230] width 169 height 32
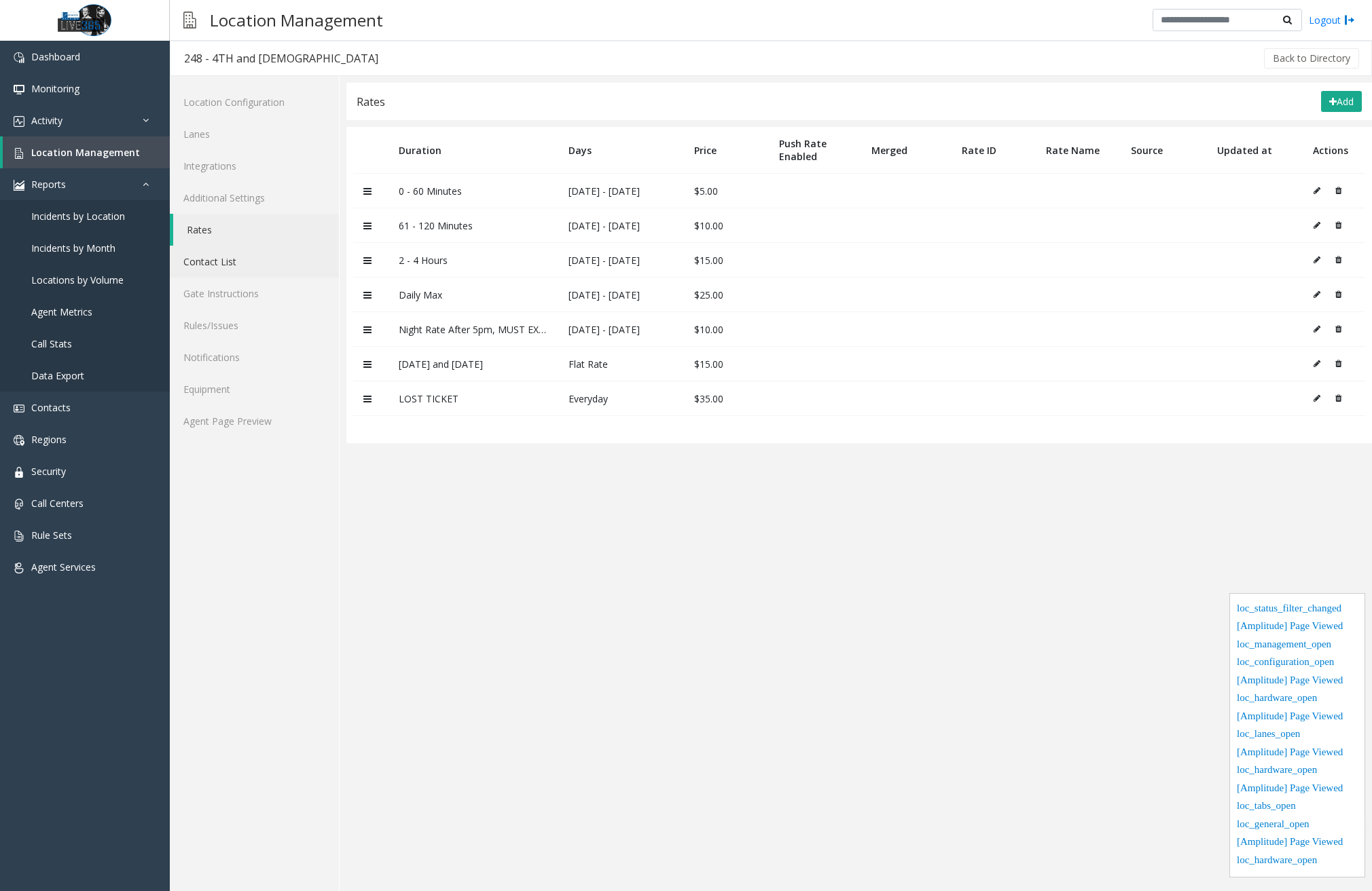
click at [237, 260] on link "Contact List" at bounding box center [254, 261] width 169 height 32
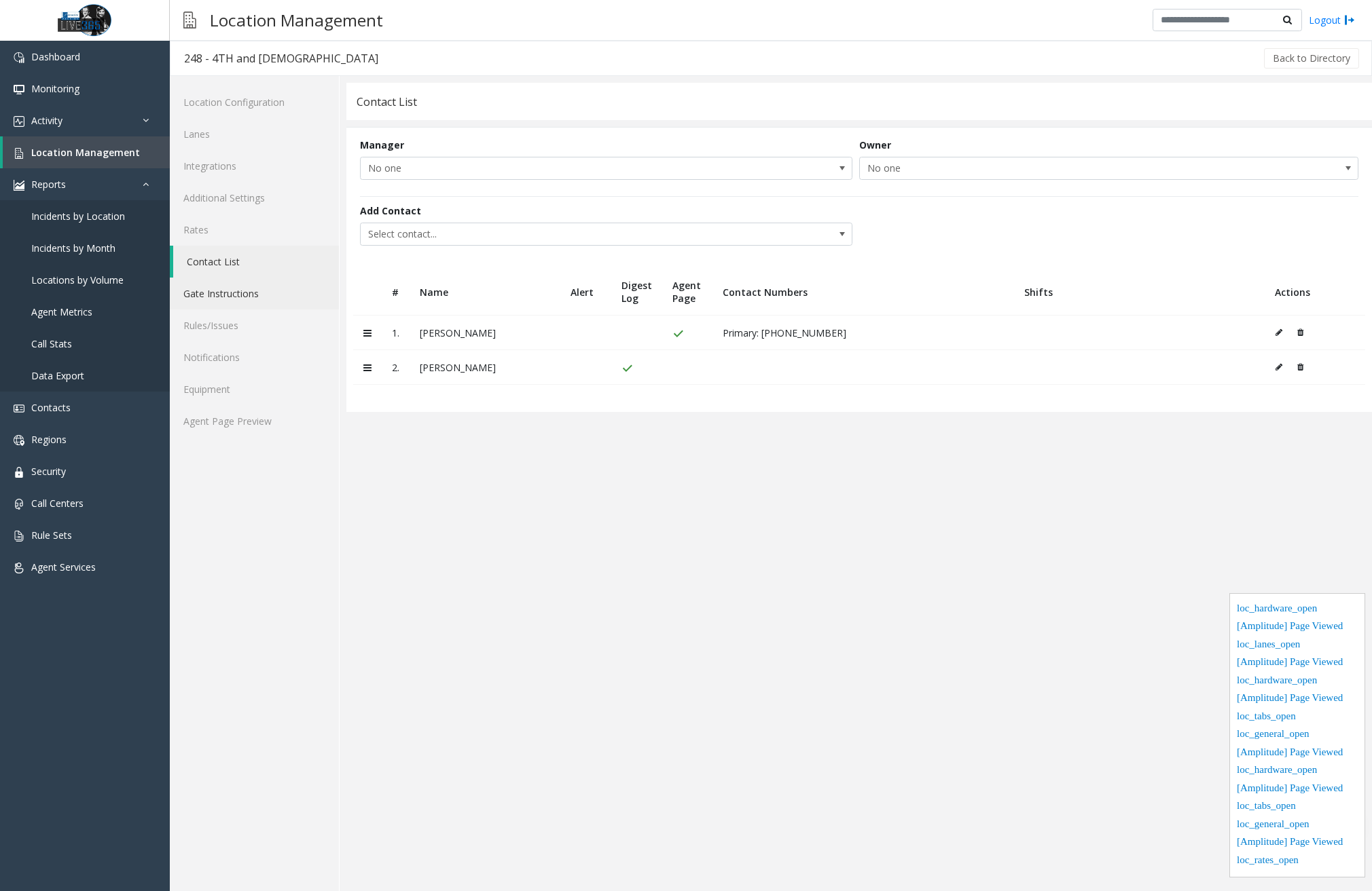
click at [242, 290] on link "Gate Instructions" at bounding box center [254, 293] width 169 height 32
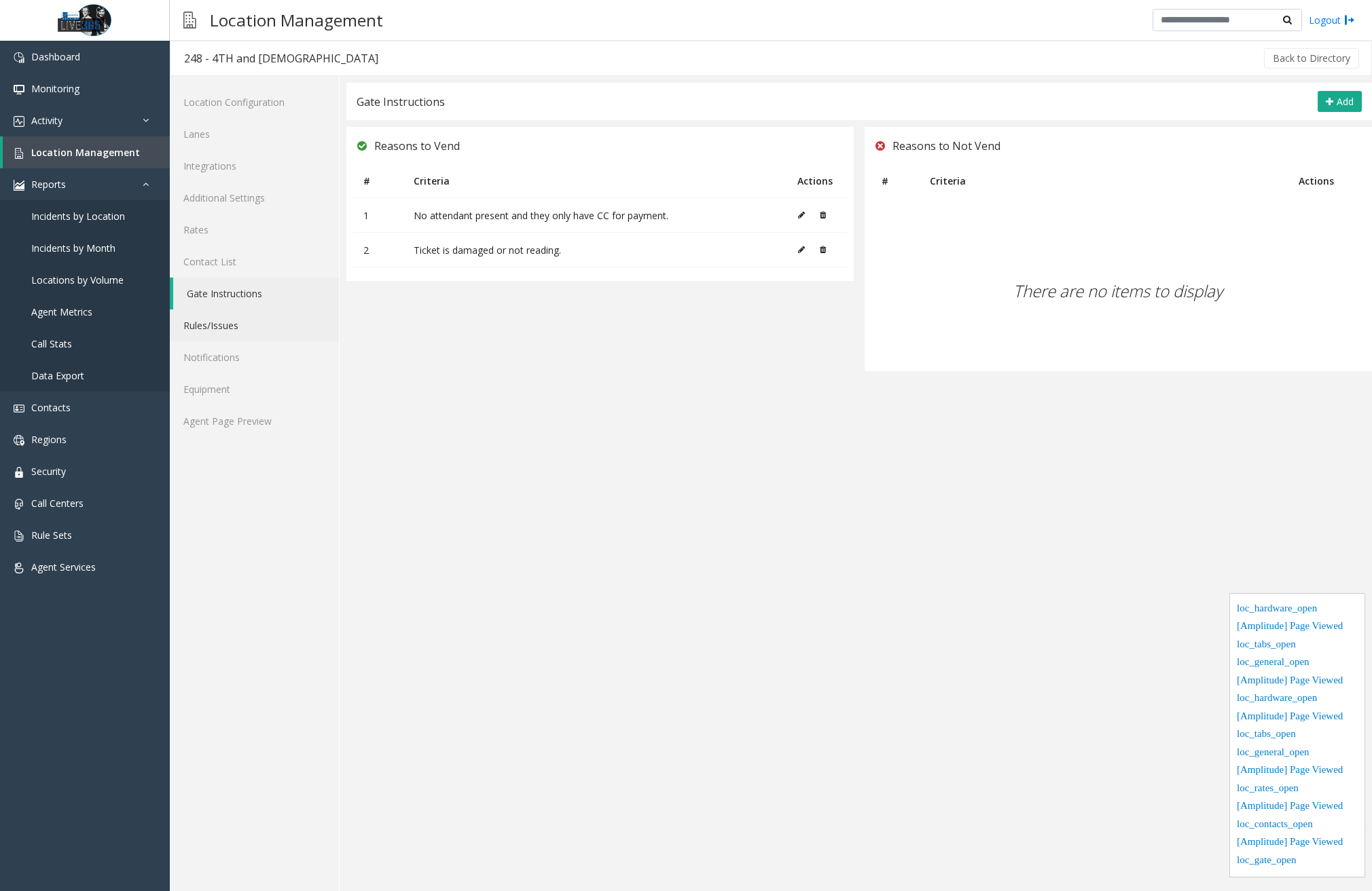
click at [239, 334] on link "Rules/Issues" at bounding box center [254, 325] width 169 height 32
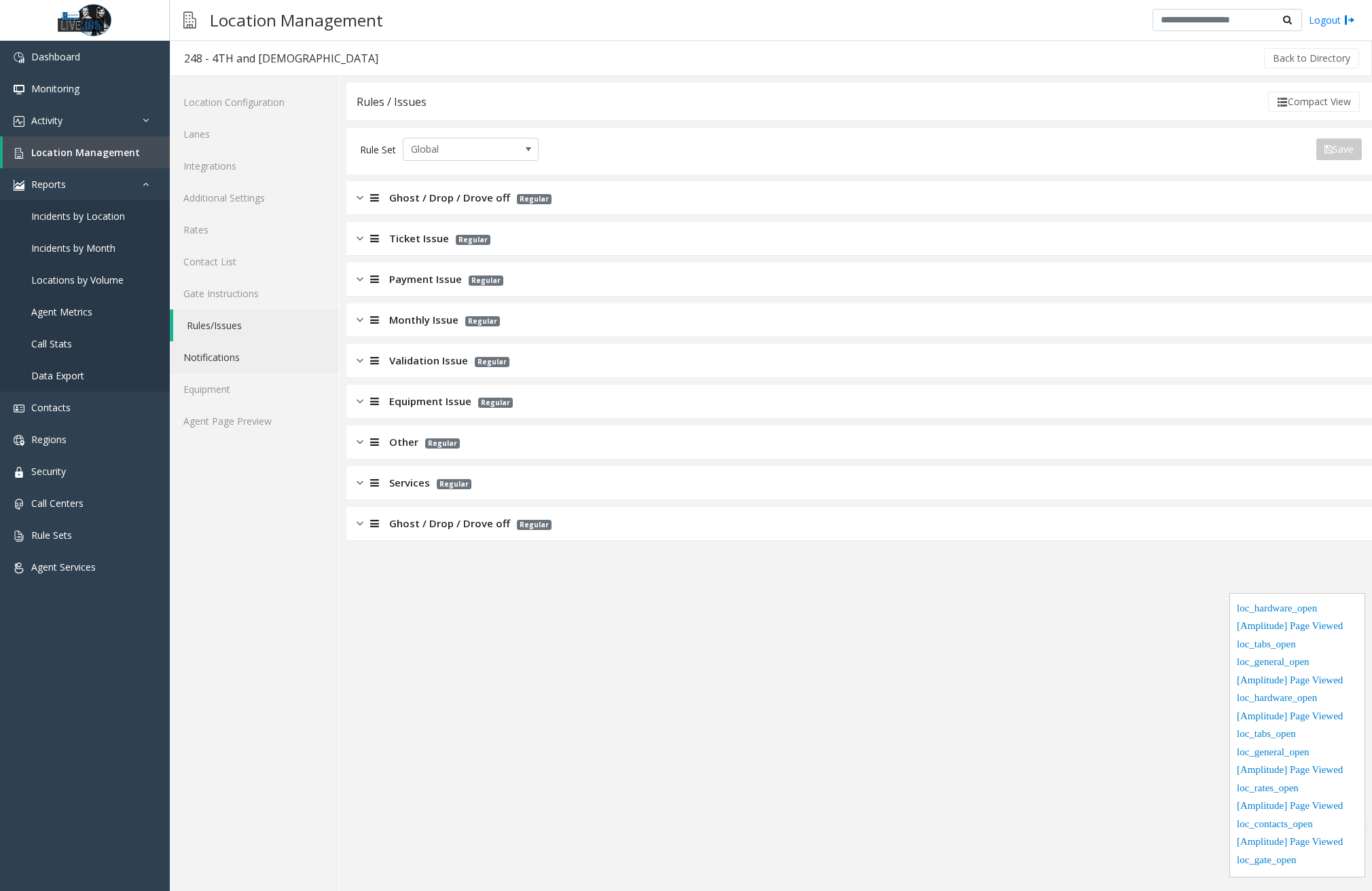
click at [228, 357] on link "Notifications" at bounding box center [254, 357] width 169 height 32
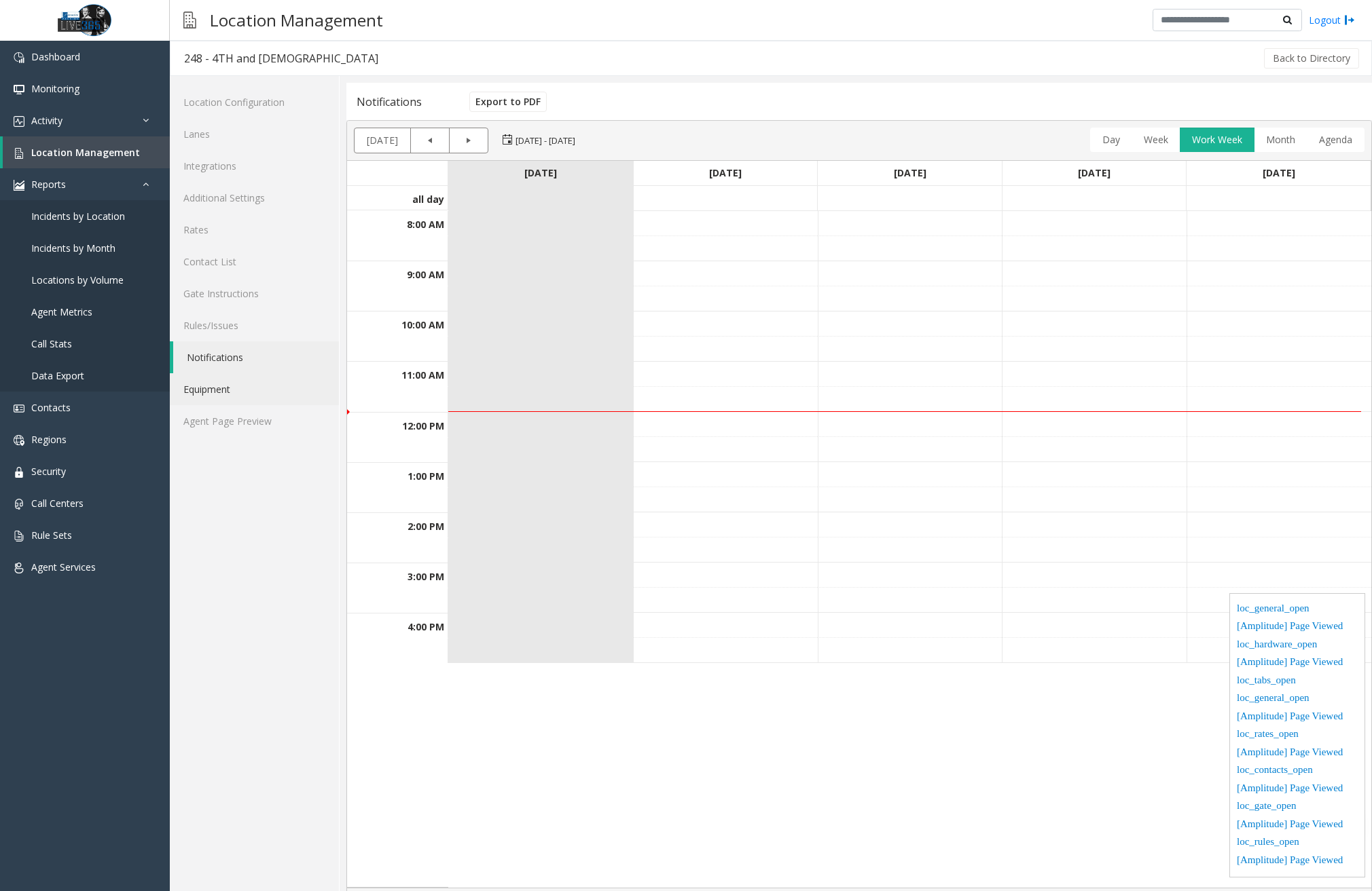
click at [223, 385] on link "Equipment" at bounding box center [254, 389] width 169 height 32
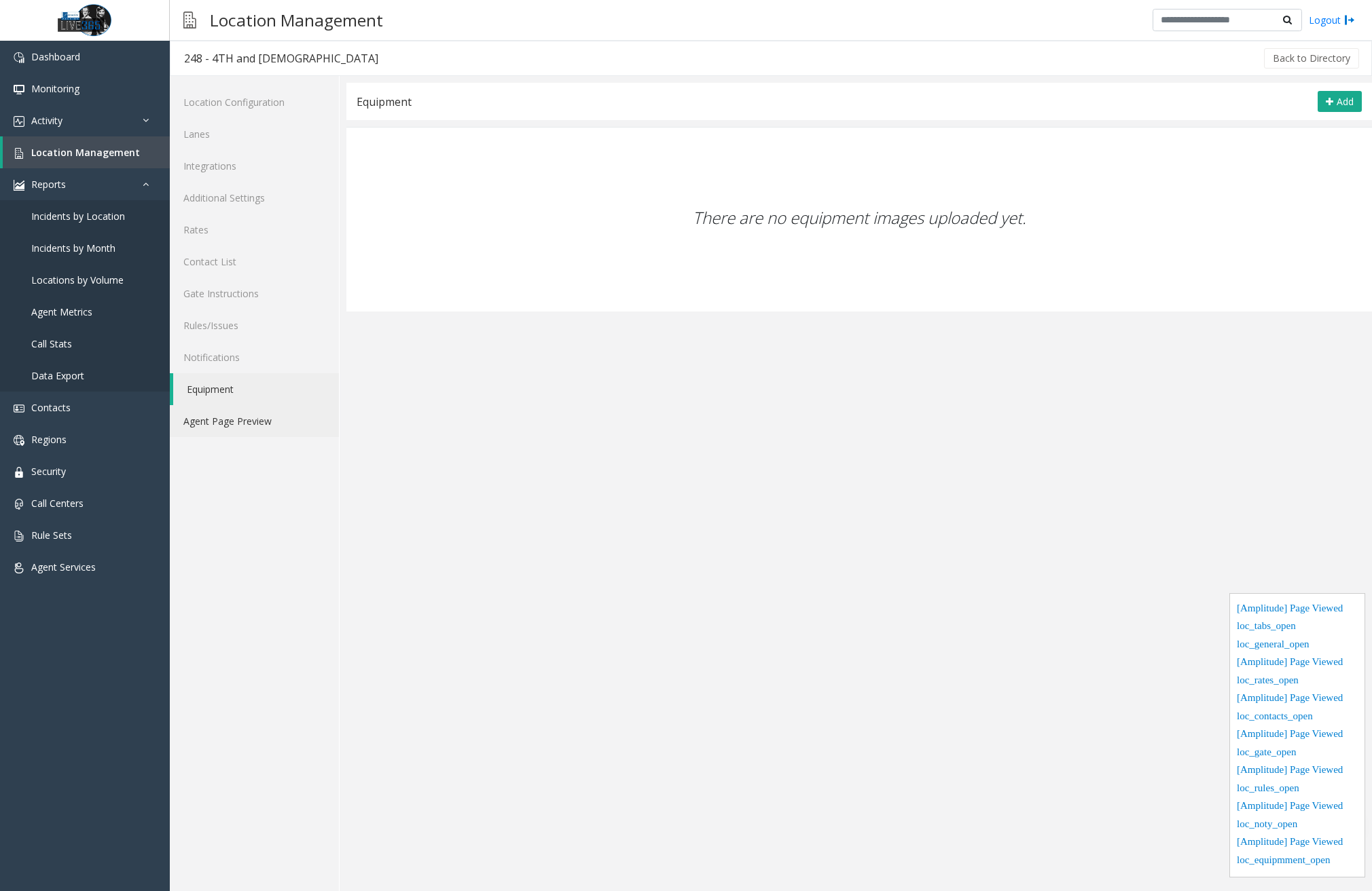
click at [216, 422] on link "Agent Page Preview" at bounding box center [254, 420] width 169 height 32
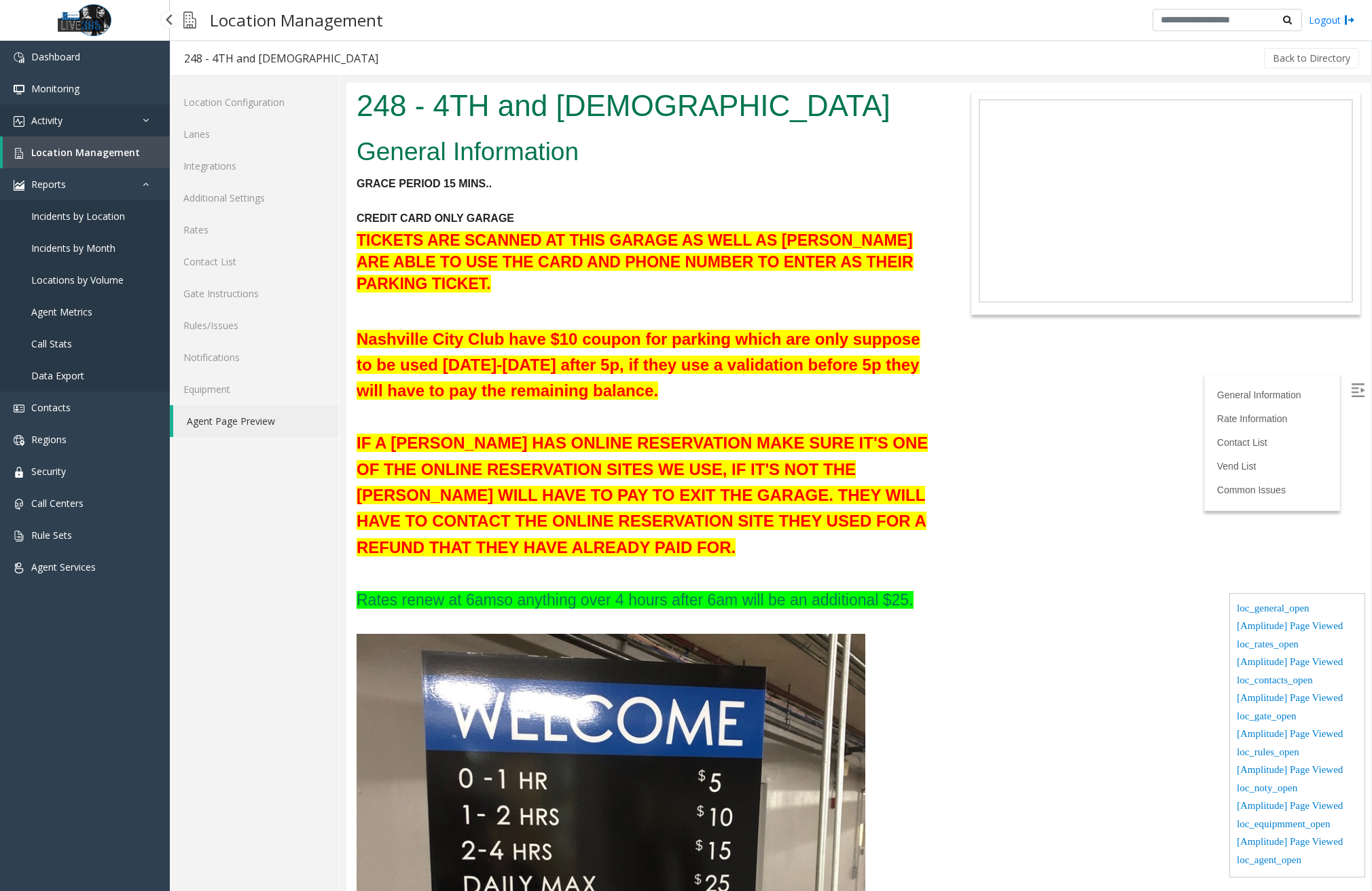
click at [57, 125] on span "Activity" at bounding box center [47, 120] width 31 height 13
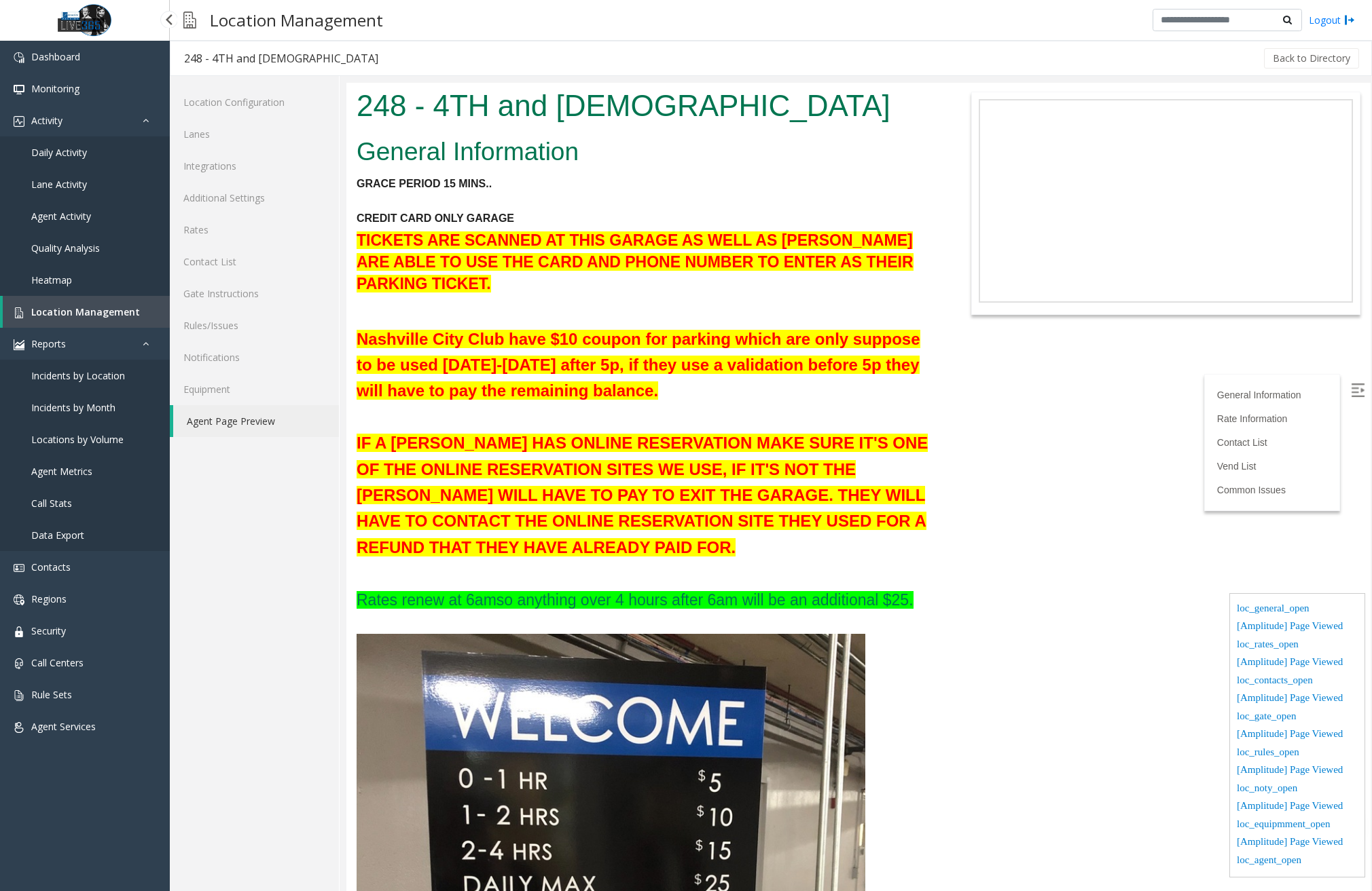
click at [66, 152] on span "Daily Activity" at bounding box center [59, 152] width 56 height 13
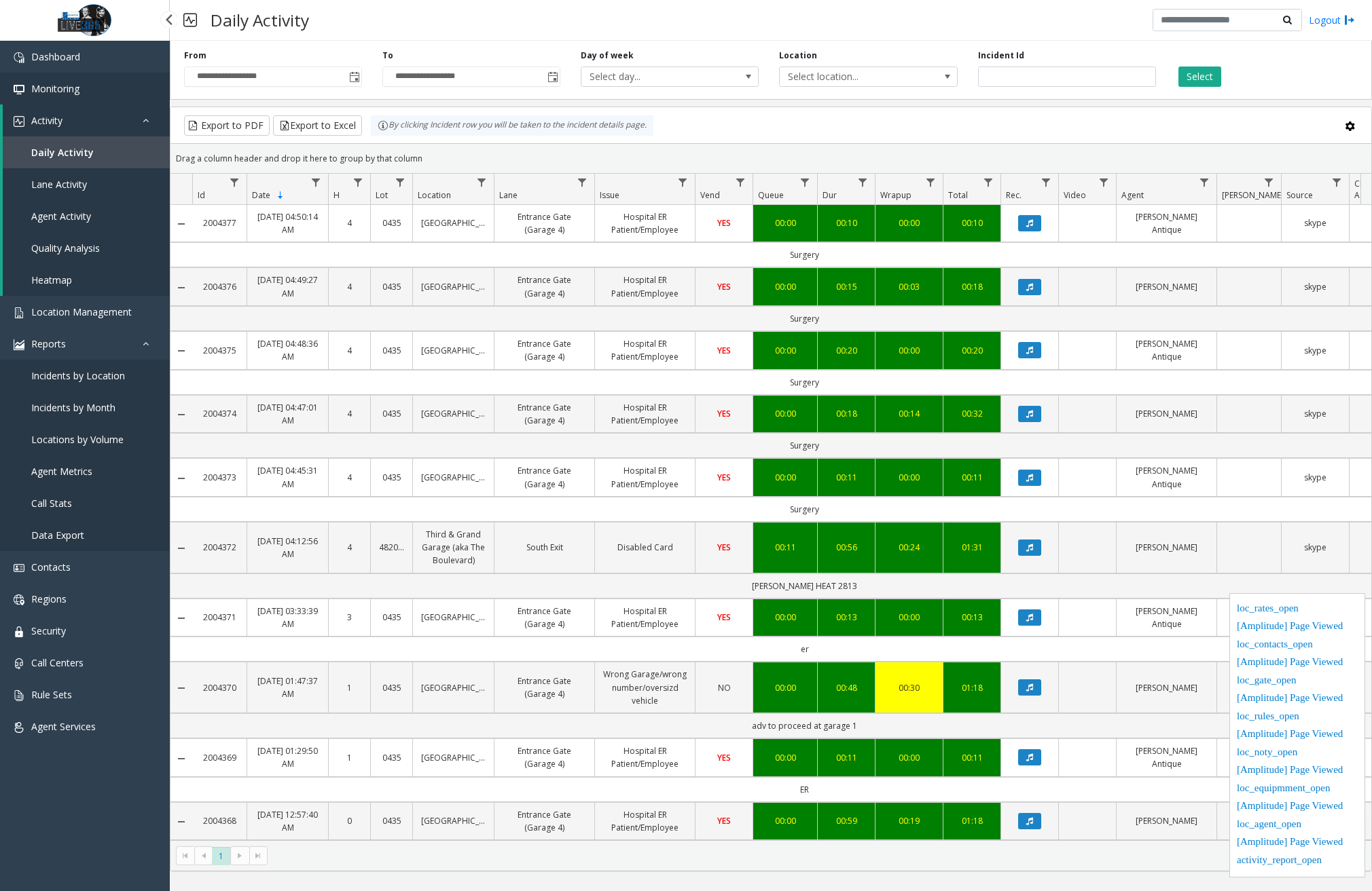
click at [99, 85] on link "Monitoring" at bounding box center [84, 89] width 170 height 32
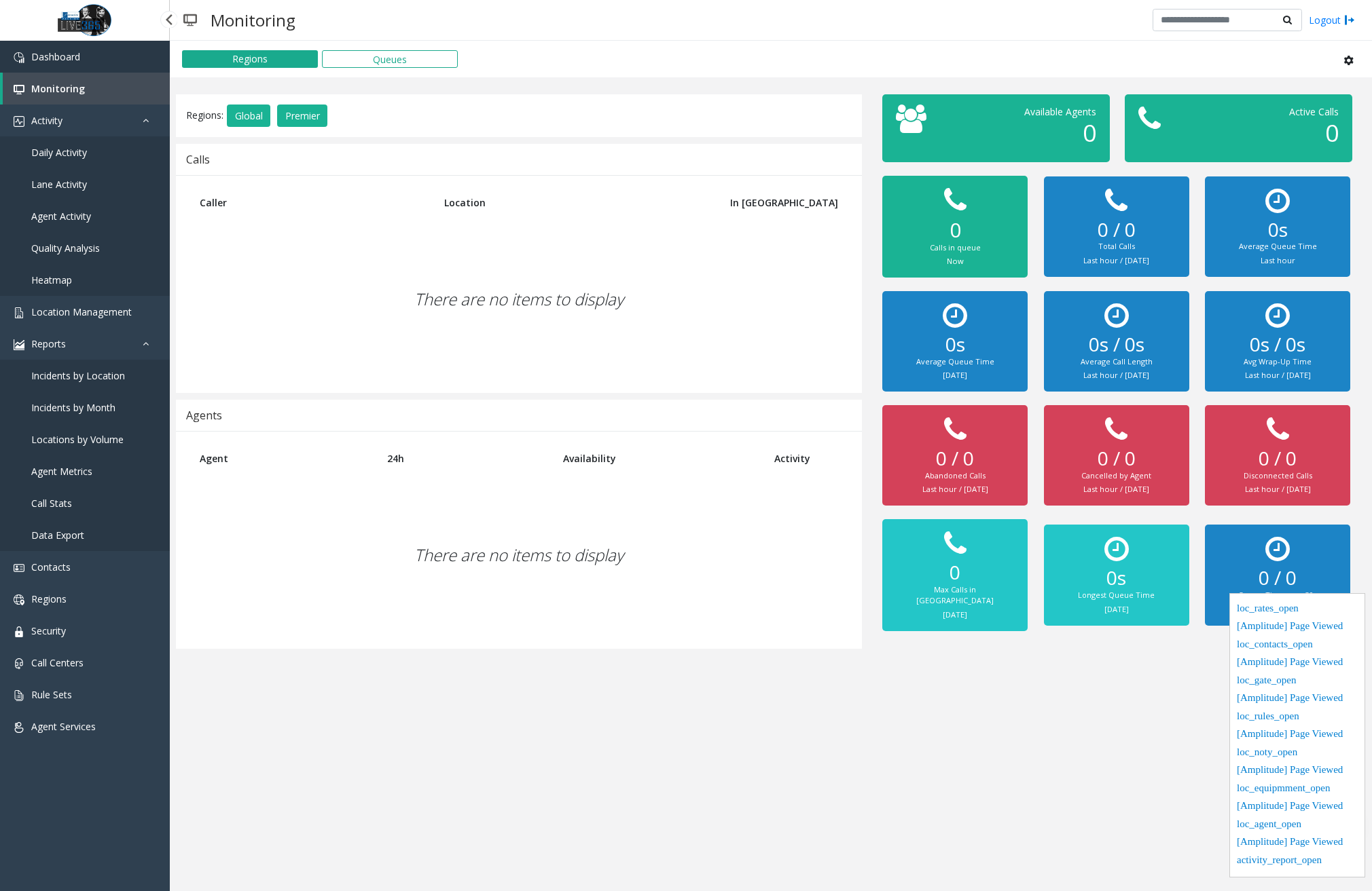
click at [99, 61] on link "Dashboard" at bounding box center [84, 57] width 170 height 32
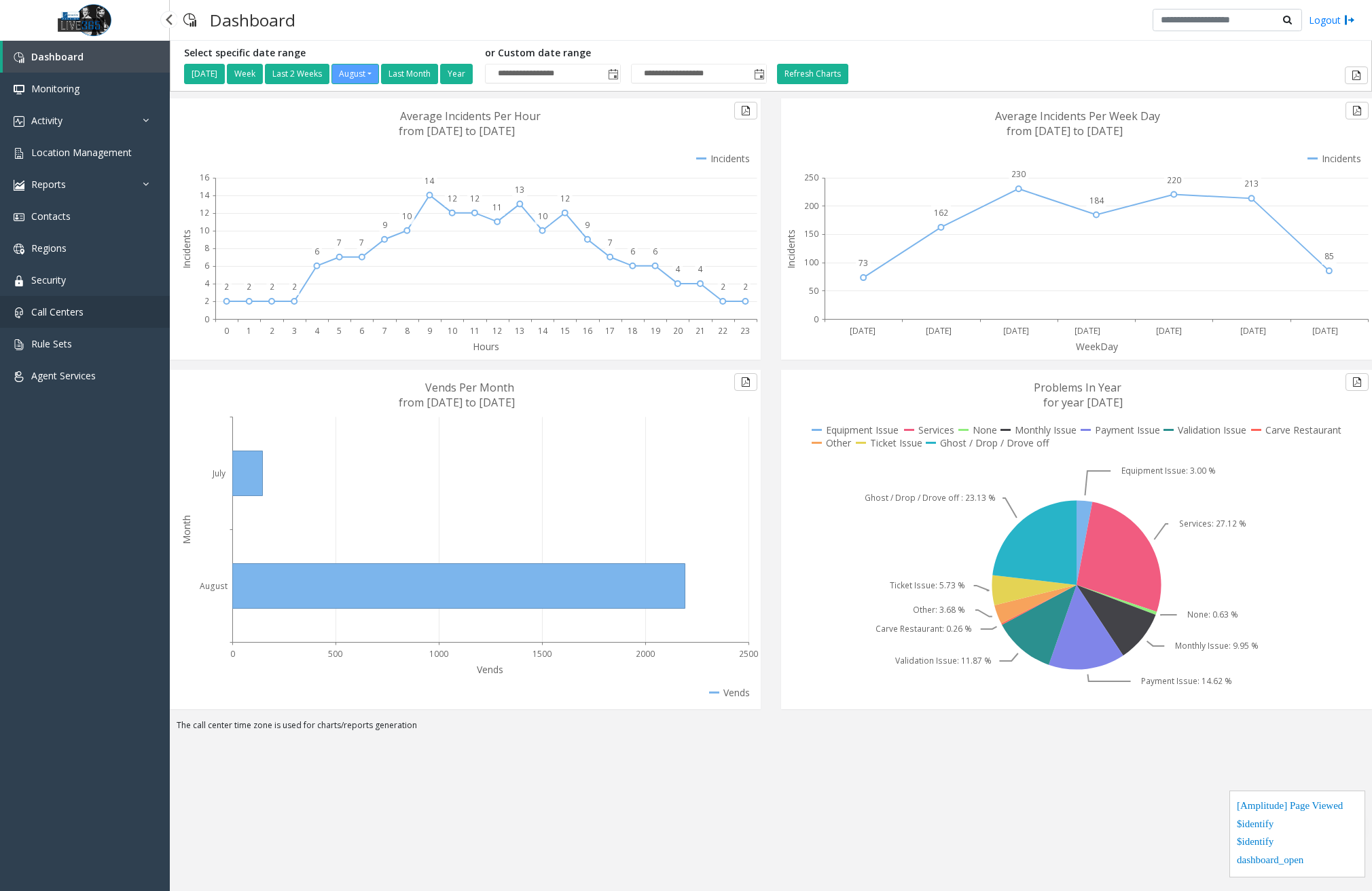
click at [69, 304] on link "Call Centers" at bounding box center [84, 311] width 170 height 32
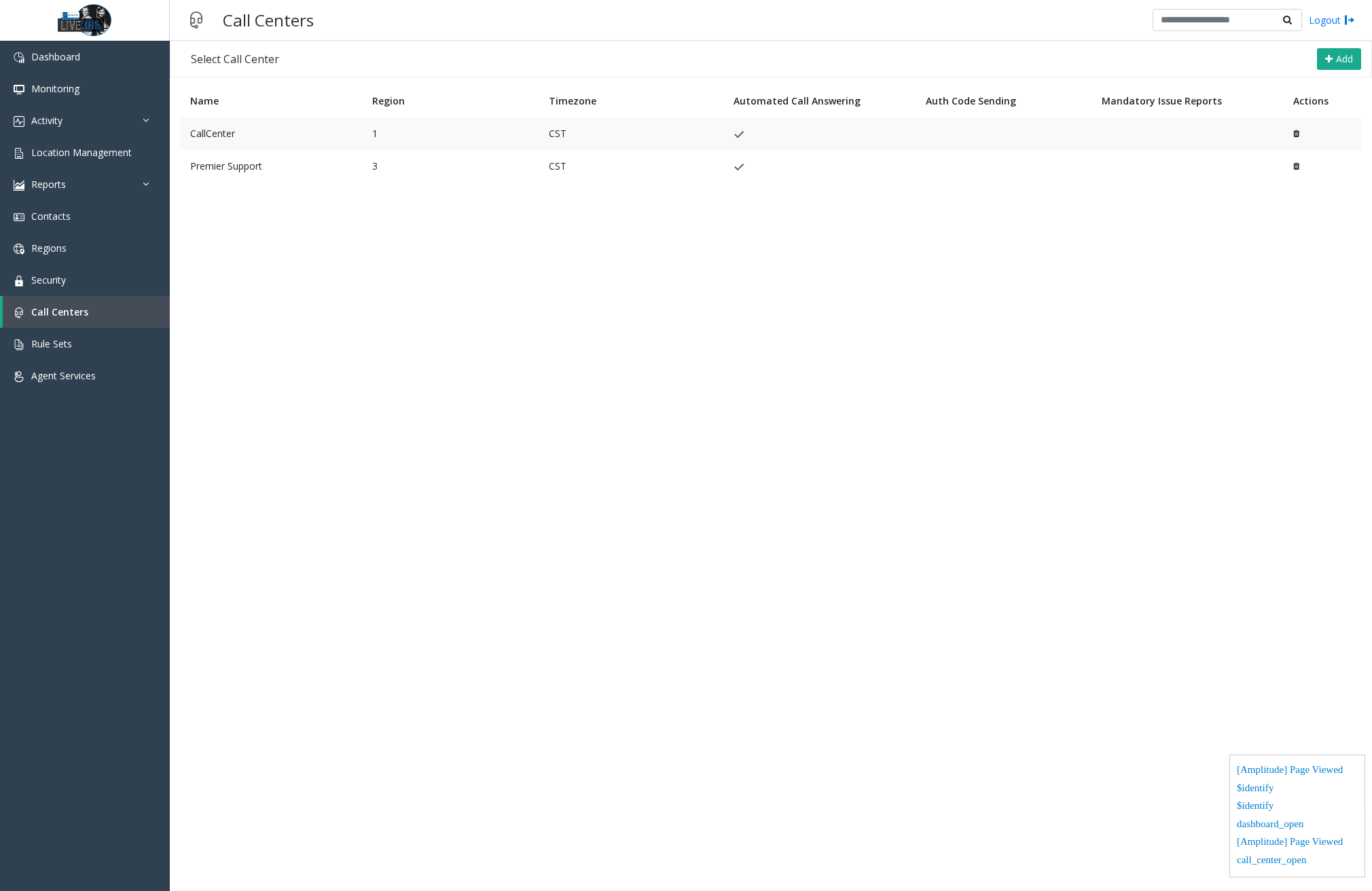
click at [281, 128] on td "CallCenter" at bounding box center [271, 134] width 182 height 33
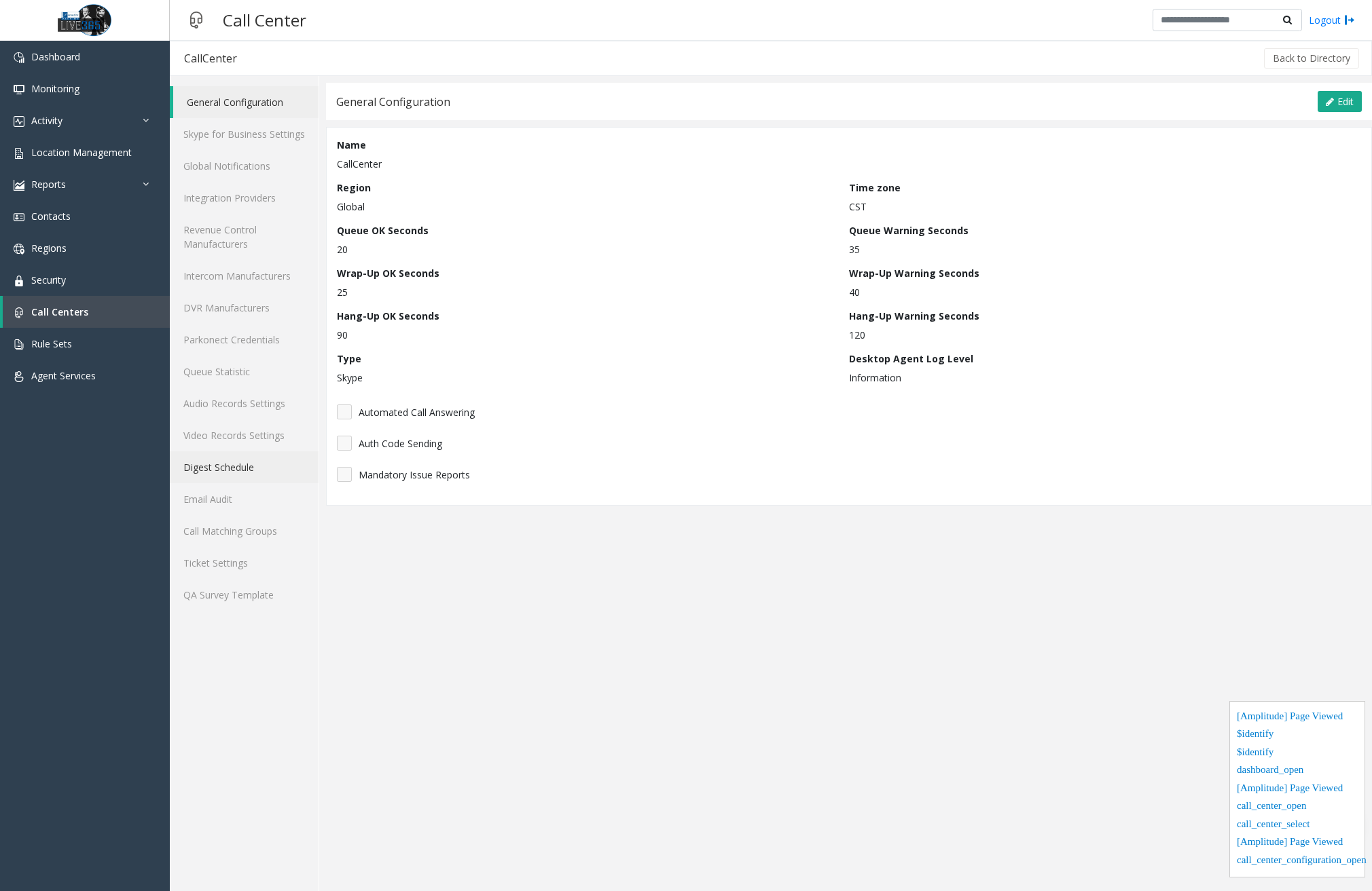
click at [248, 471] on link "Digest Schedule" at bounding box center [244, 467] width 148 height 32
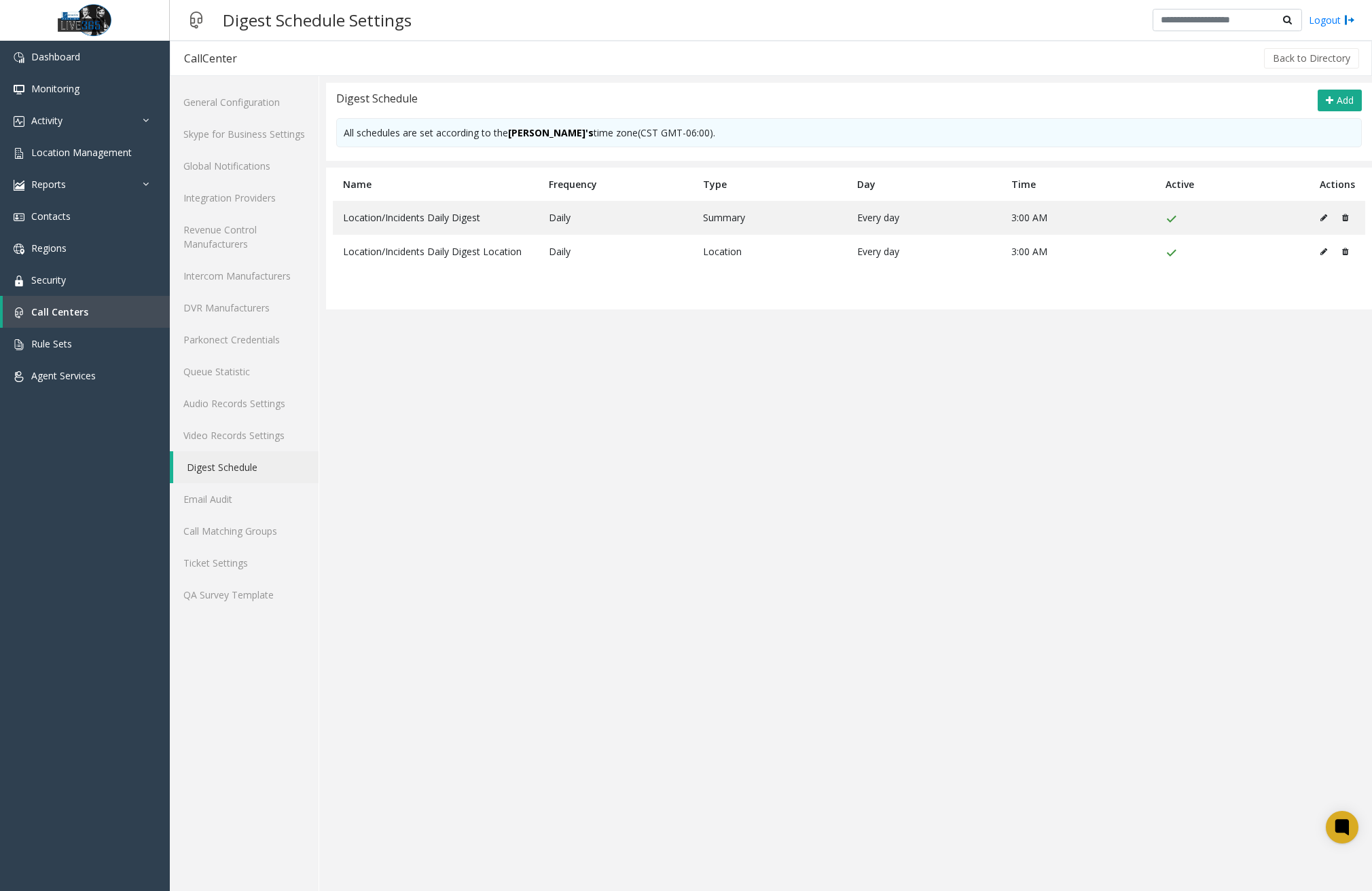
click at [225, 794] on div "General Configuration Skype for Business Settings Global Notifications Integrat…" at bounding box center [244, 484] width 149 height 816
click at [97, 311] on link "Call Centers" at bounding box center [86, 311] width 167 height 32
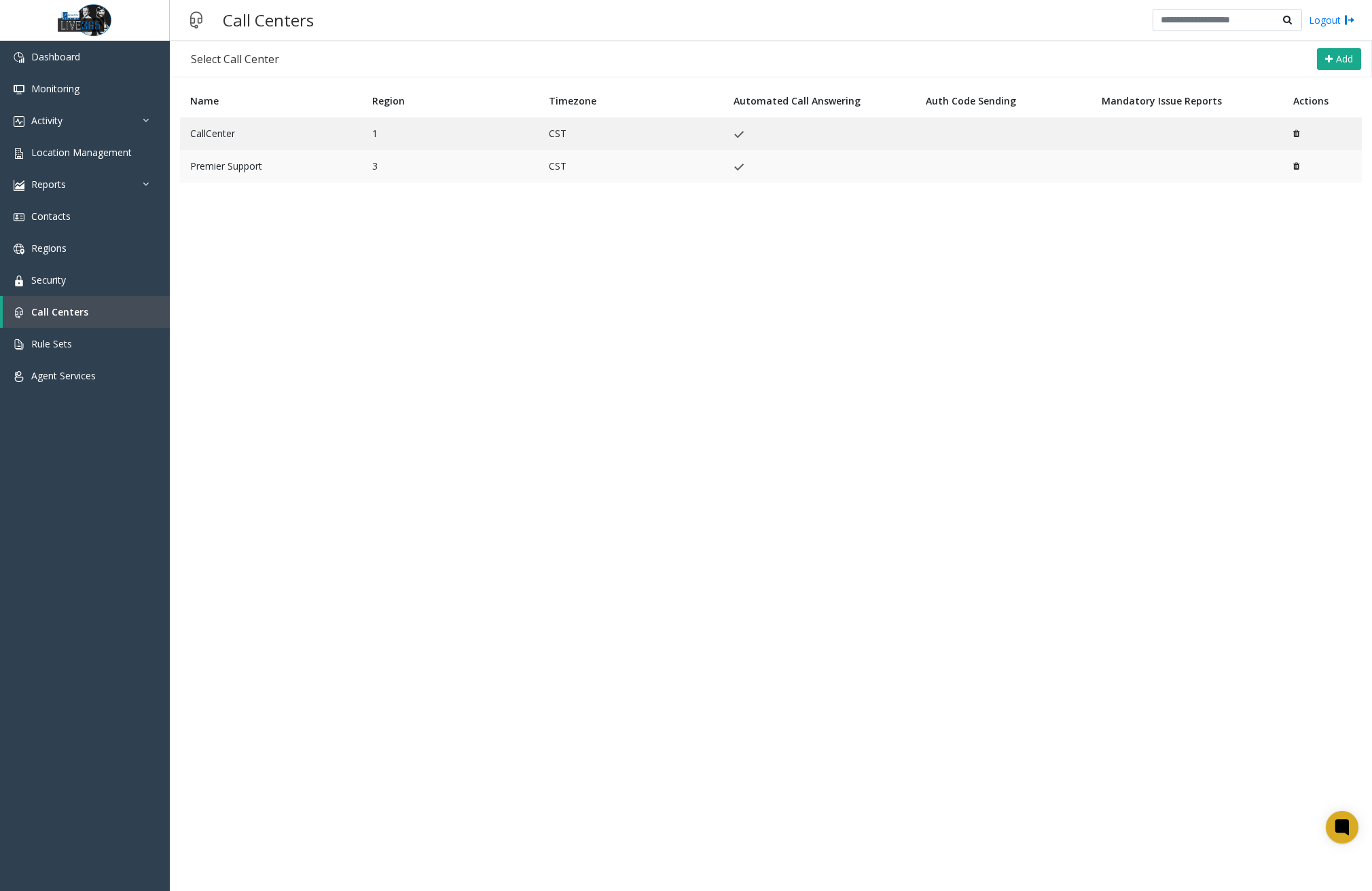
click at [345, 175] on td "Premier Support" at bounding box center [271, 166] width 182 height 33
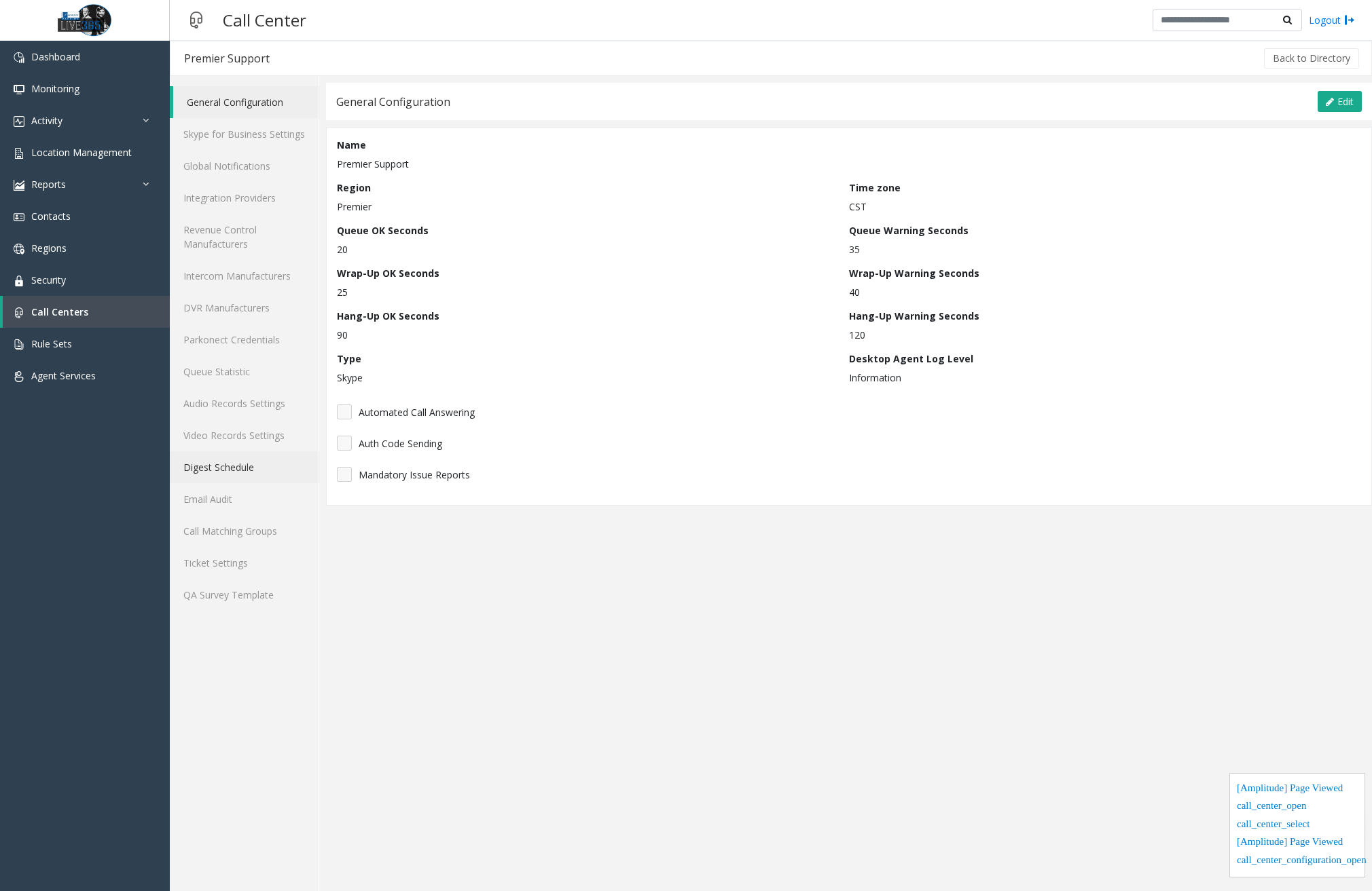
click at [235, 469] on link "Digest Schedule" at bounding box center [244, 467] width 148 height 32
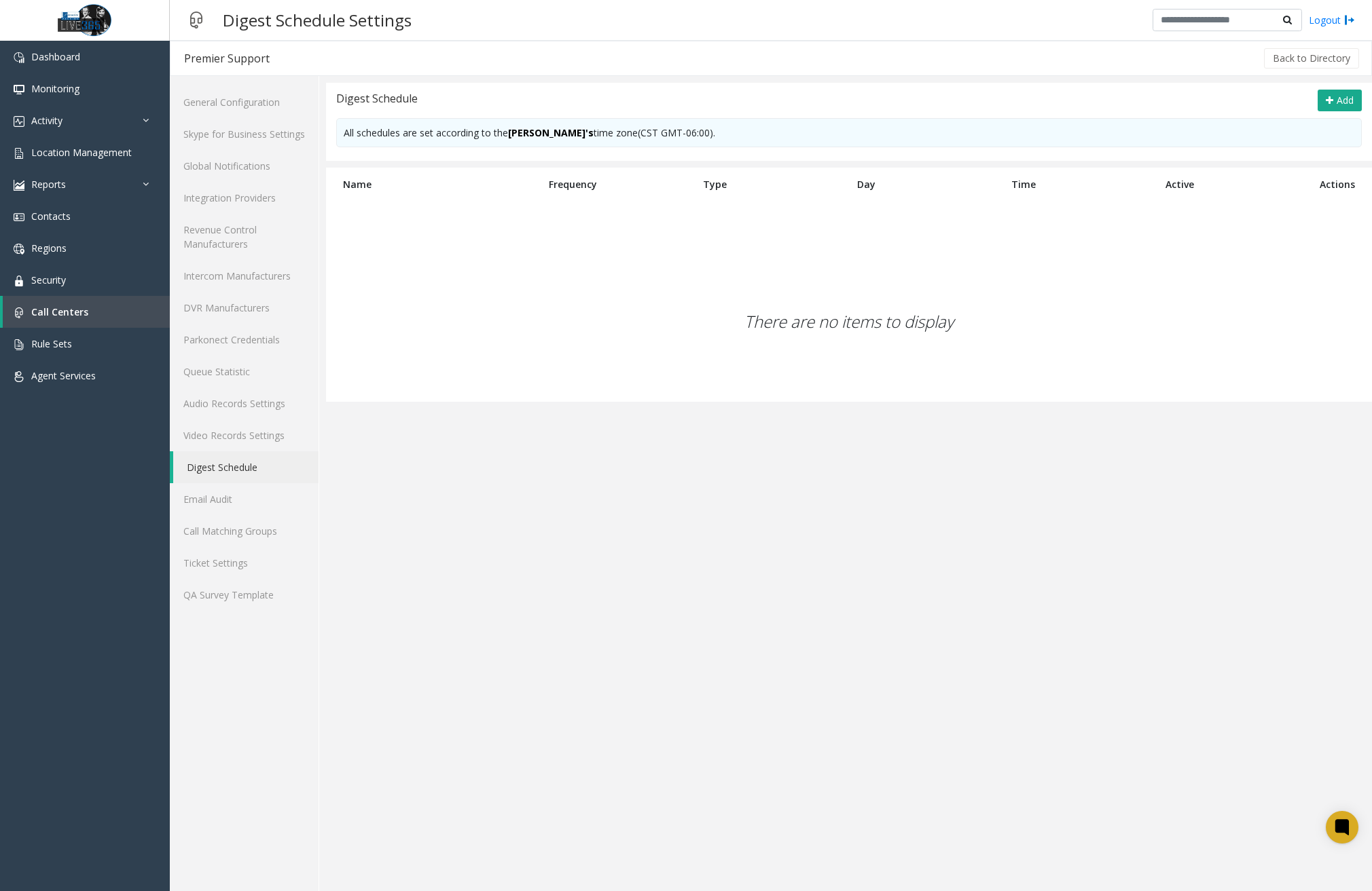
click at [405, 588] on app-digest-schedule "Digest Schedule Add All schedules are set according to the Сall Сenter's time z…" at bounding box center [850, 487] width 1046 height 808
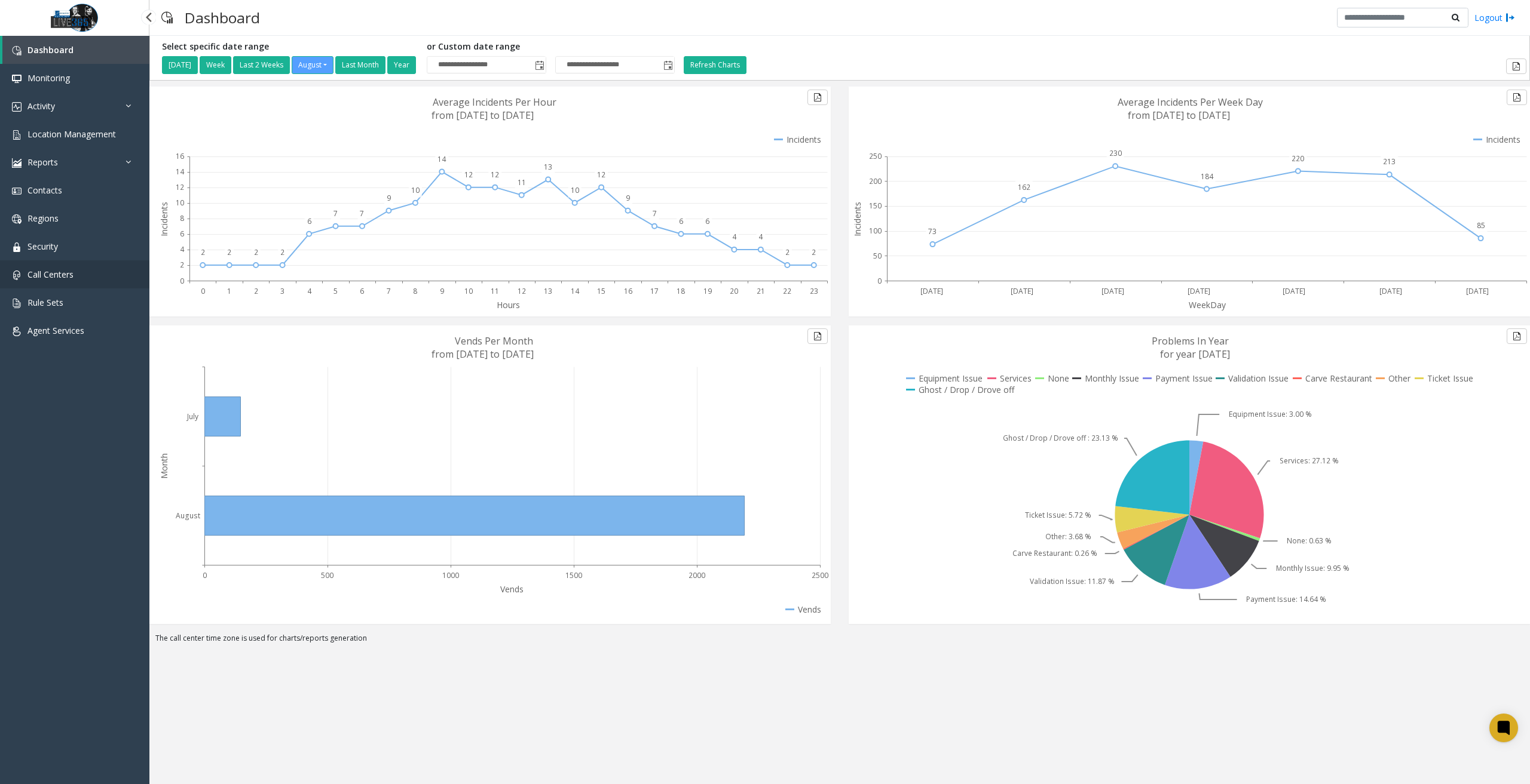
click at [82, 273] on link "Call Centers" at bounding box center [74, 274] width 149 height 28
